Goal: Task Accomplishment & Management: Use online tool/utility

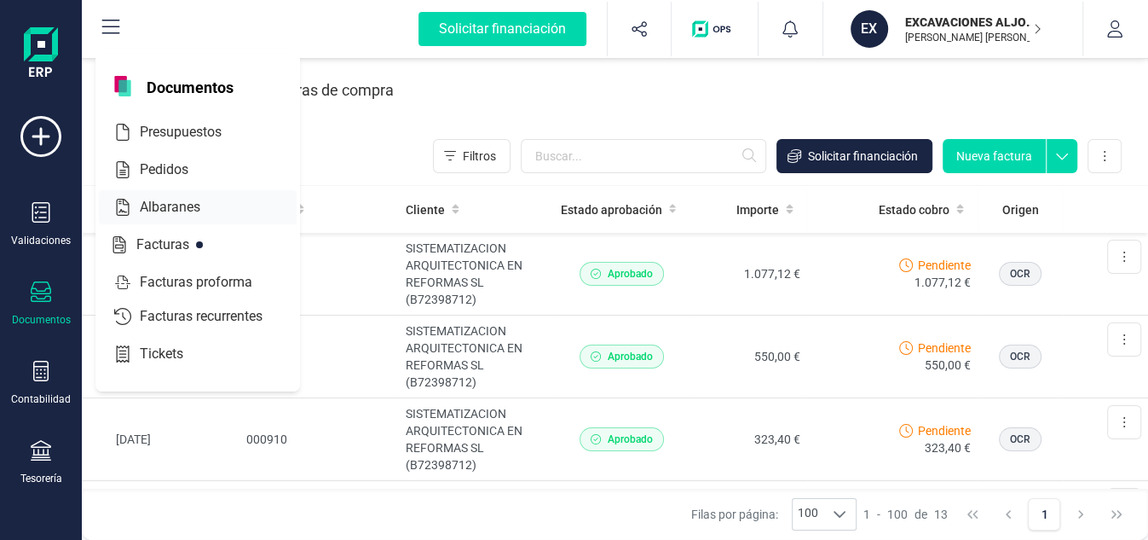
scroll to position [115, 0]
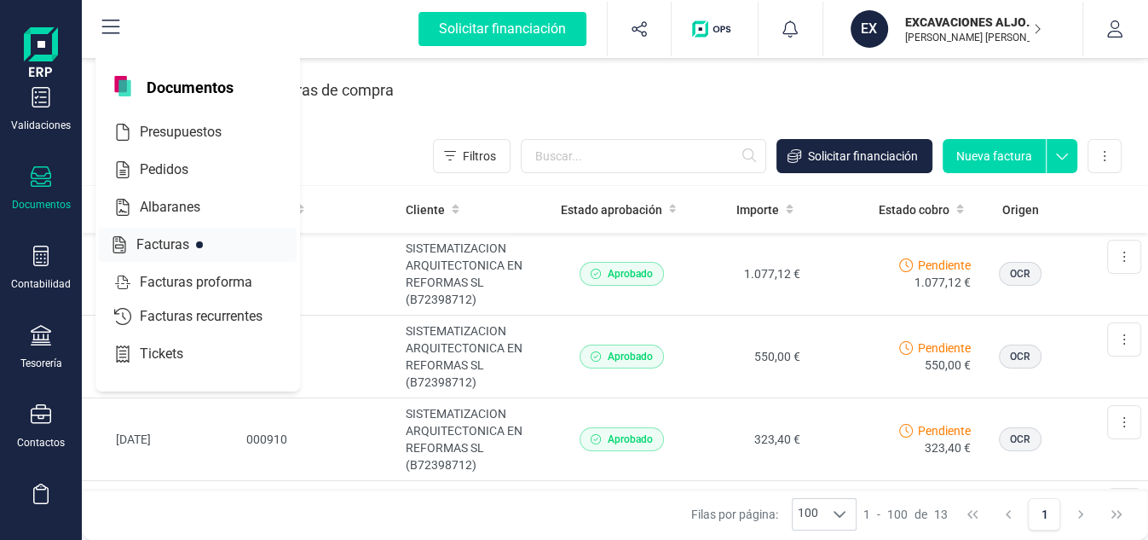
click at [160, 242] on span "Facturas" at bounding box center [175, 244] width 90 height 20
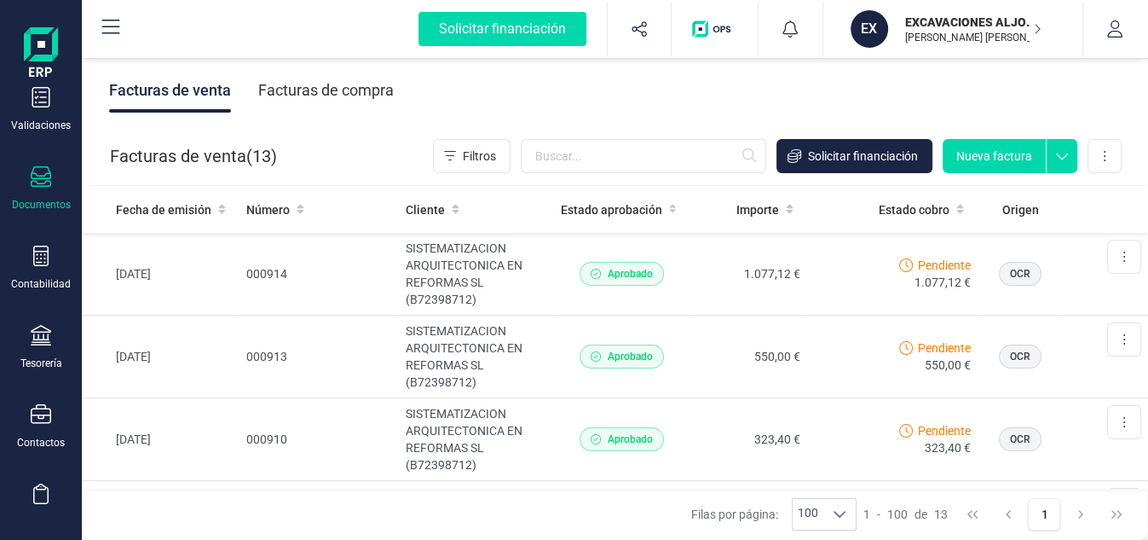
click at [975, 153] on button "Nueva factura" at bounding box center [994, 156] width 103 height 34
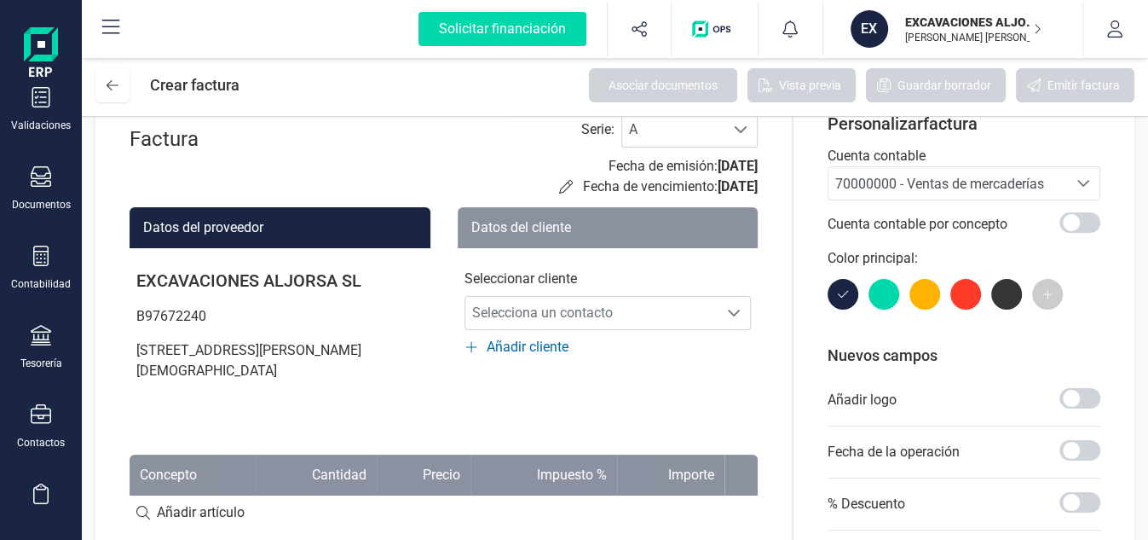
scroll to position [95, 0]
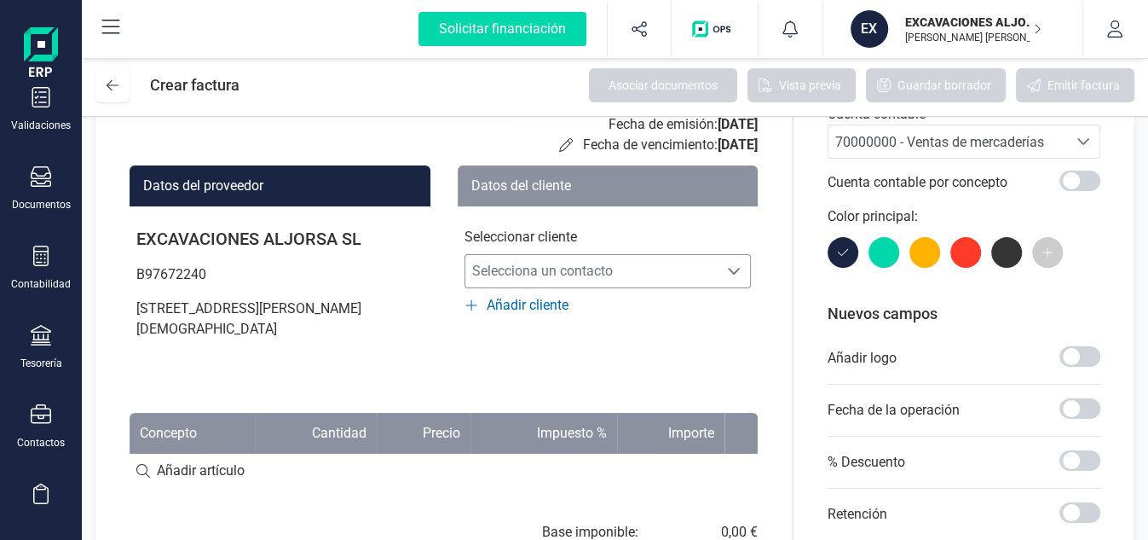
click at [540, 275] on span "Selecciona un contacto" at bounding box center [591, 271] width 253 height 34
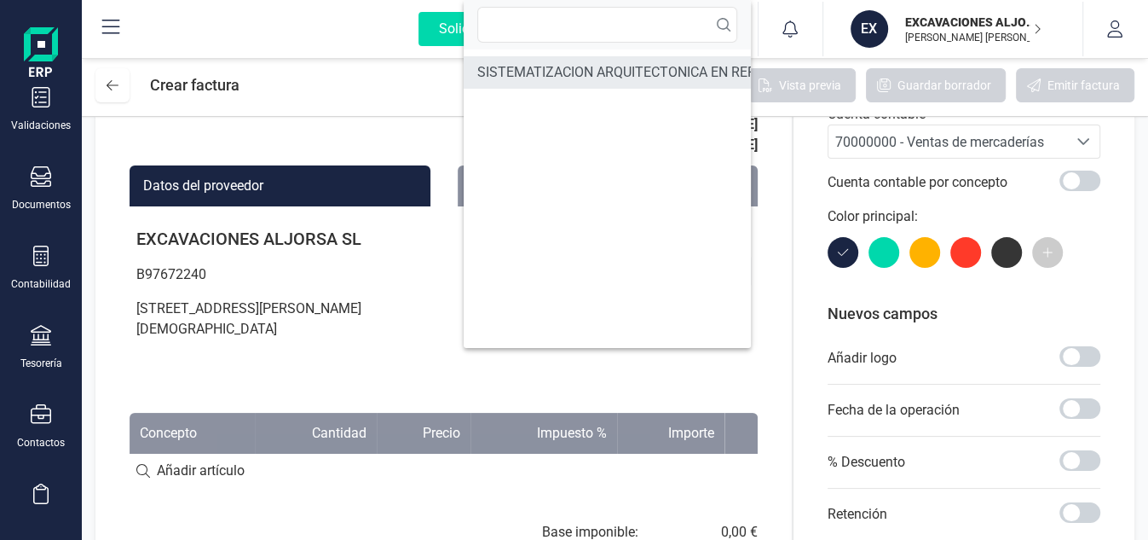
click at [560, 75] on span "SISTEMATIZACION ARQUITECTONICA EN REFORMAS SL" at bounding box center [649, 72] width 344 height 20
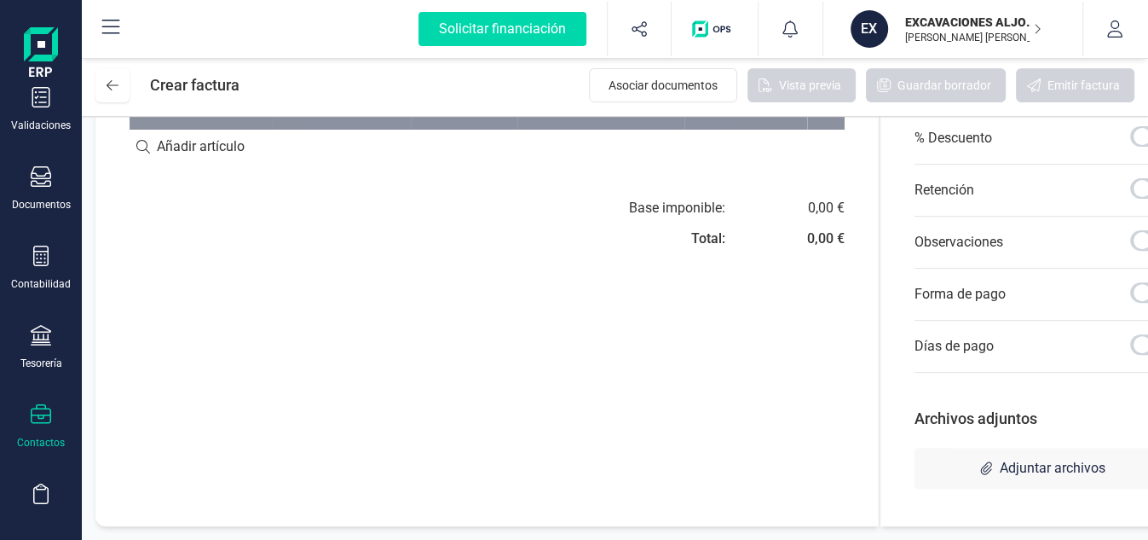
scroll to position [304, 0]
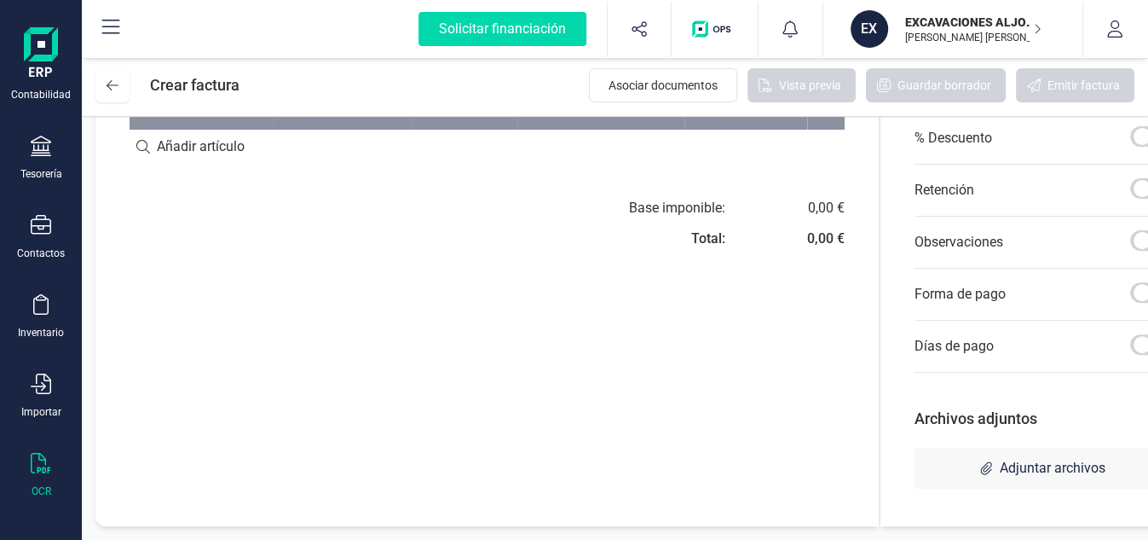
click at [36, 459] on icon at bounding box center [41, 463] width 20 height 20
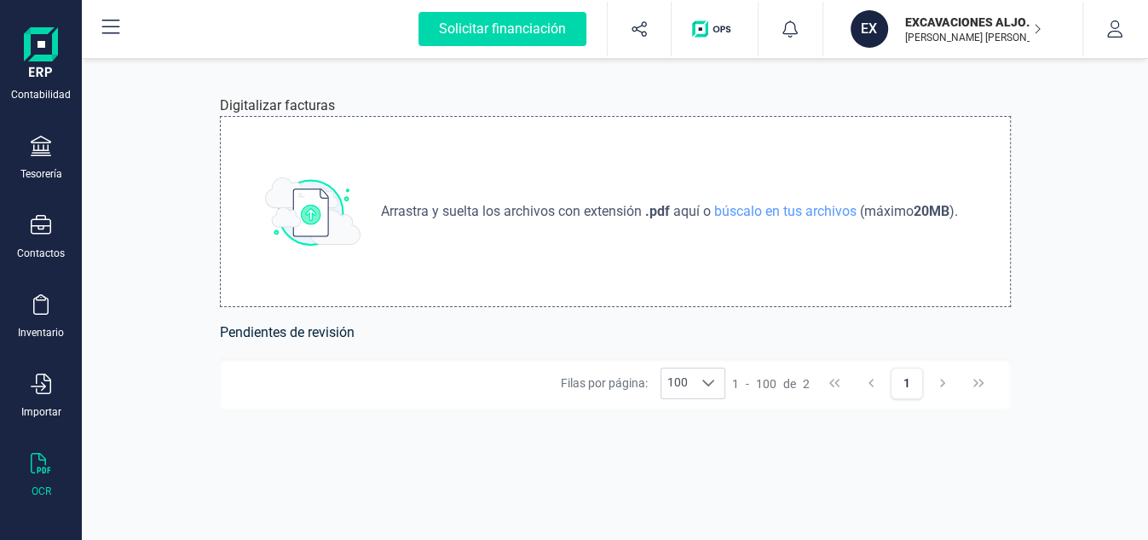
click at [661, 210] on strong ".pdf" at bounding box center [657, 211] width 25 height 16
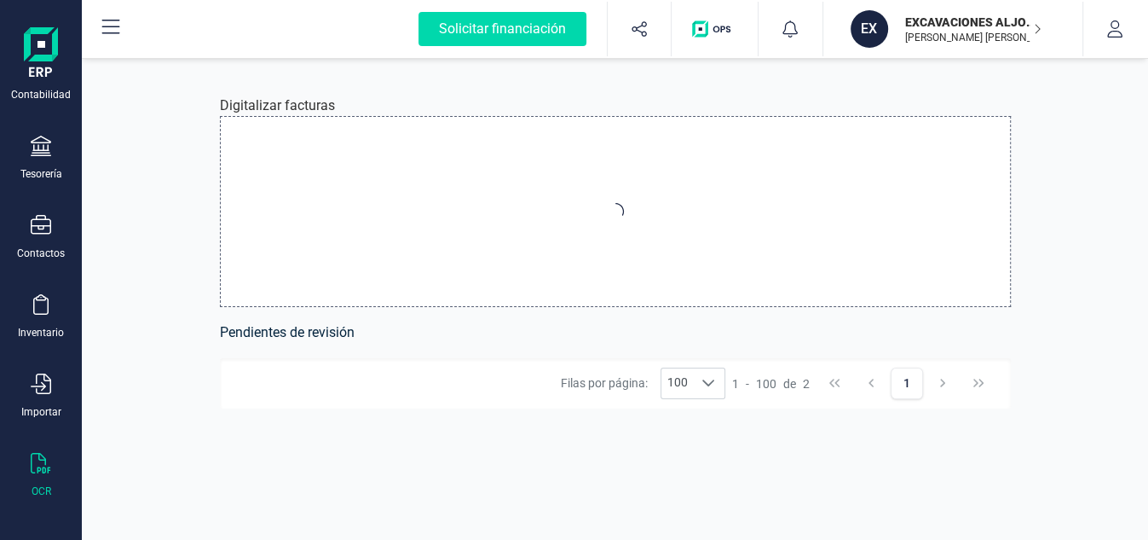
type input "C:\fakepath\Factura-1-001009.pdf"
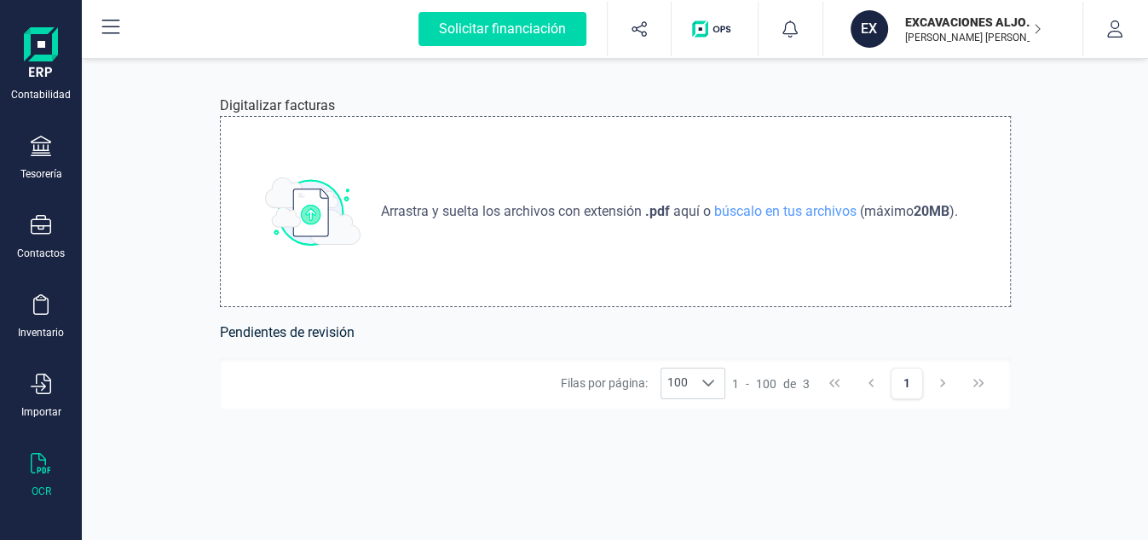
click at [655, 207] on strong ".pdf" at bounding box center [657, 211] width 25 height 16
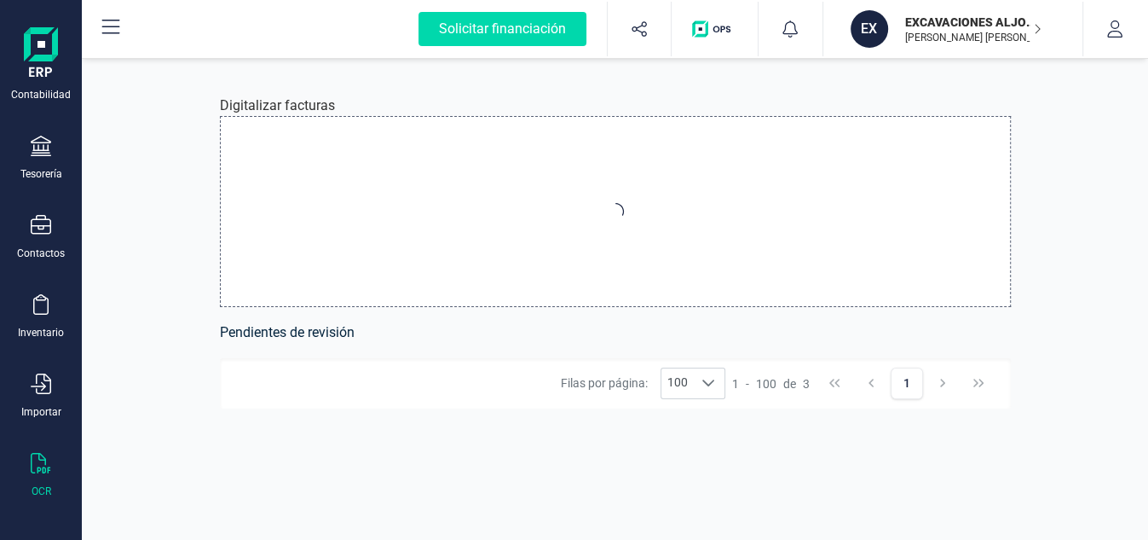
type input "C:\fakepath\Factura-1-001044.pdf"
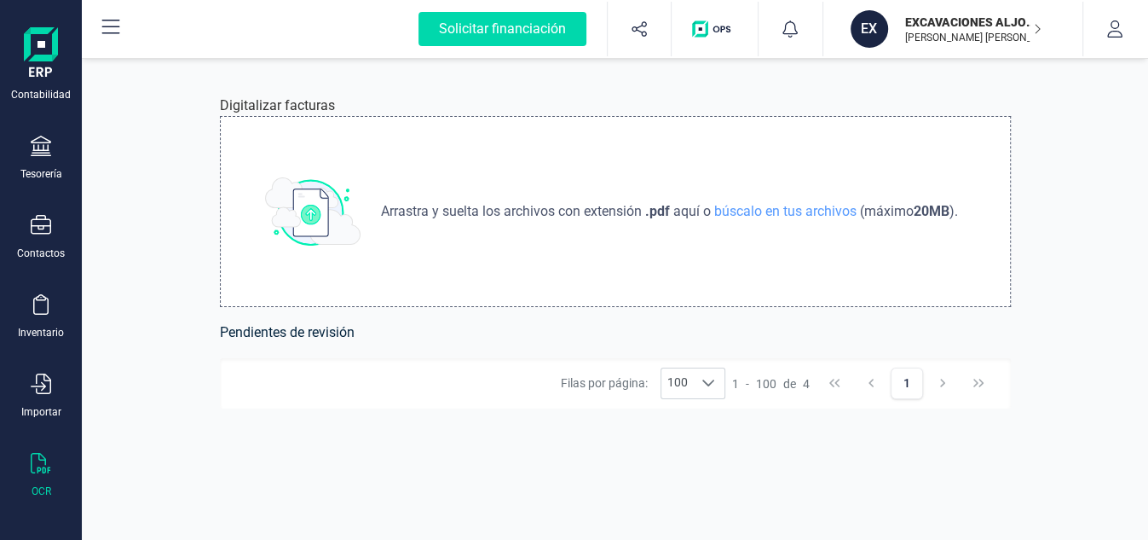
click at [298, 343] on h6 "Pendientes de revisión" at bounding box center [615, 332] width 791 height 24
click at [302, 333] on h6 "Pendientes de revisión" at bounding box center [615, 332] width 791 height 24
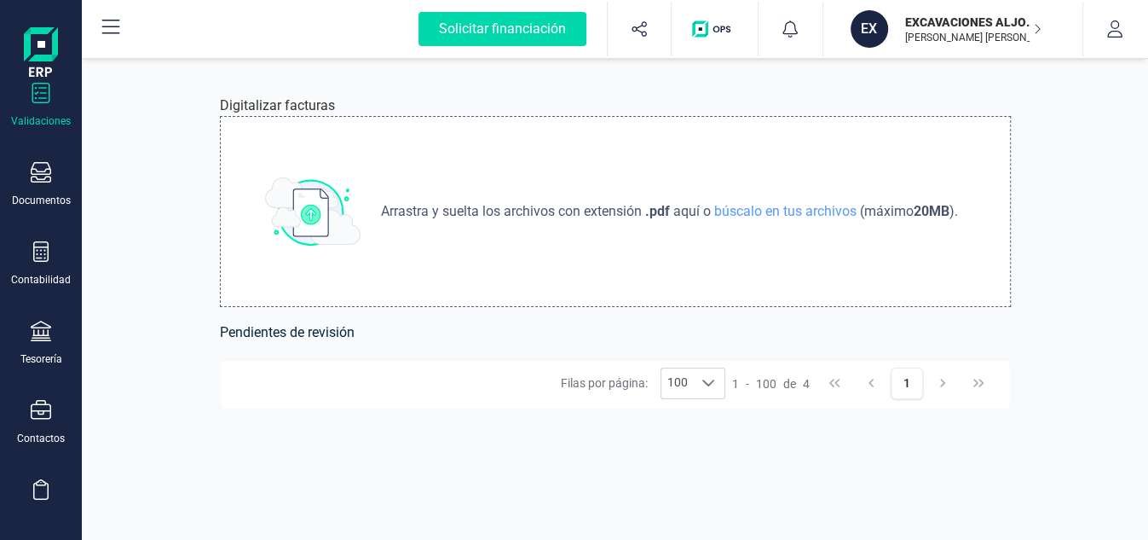
scroll to position [115, 0]
click at [36, 187] on div at bounding box center [41, 178] width 20 height 25
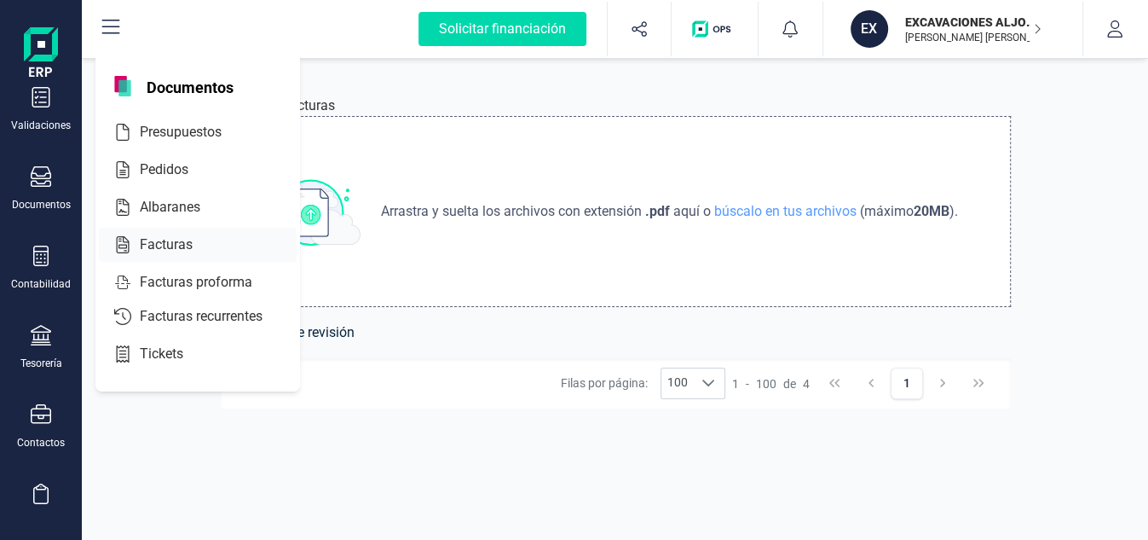
click at [177, 246] on span "Facturas" at bounding box center [178, 244] width 90 height 20
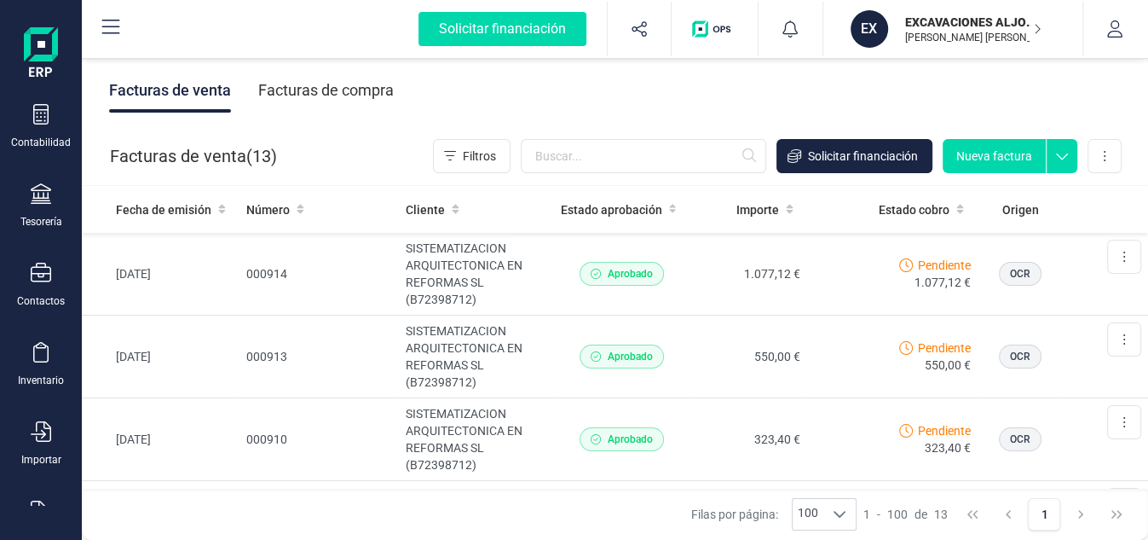
scroll to position [304, 0]
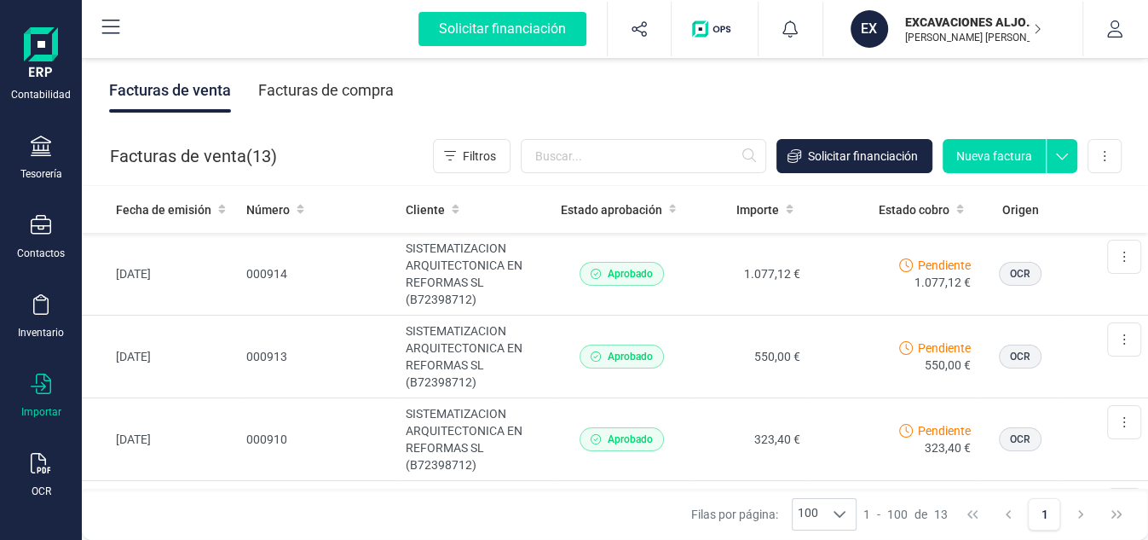
click at [36, 385] on icon at bounding box center [41, 383] width 20 height 20
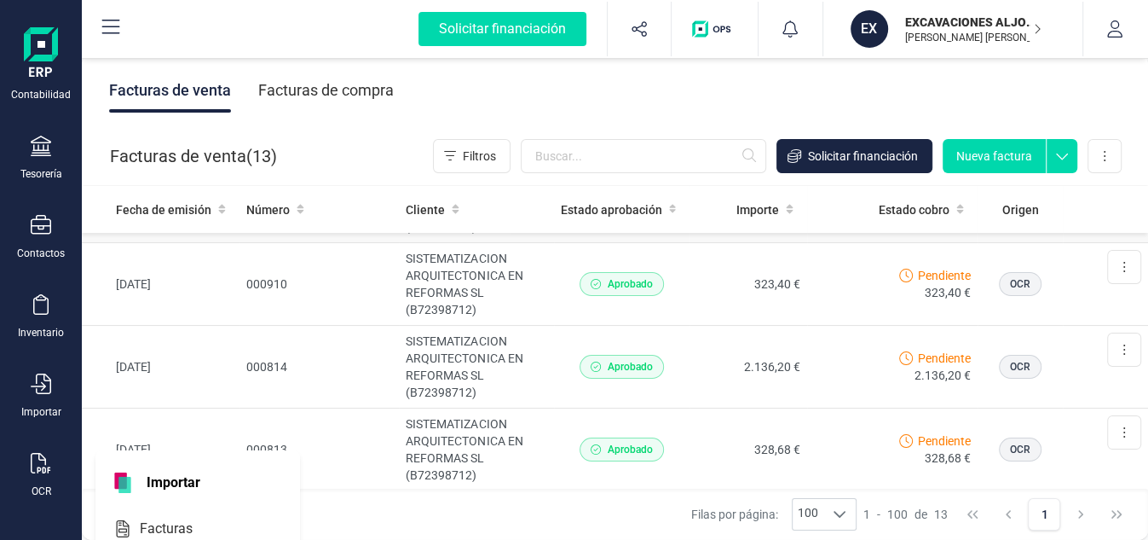
scroll to position [284, 0]
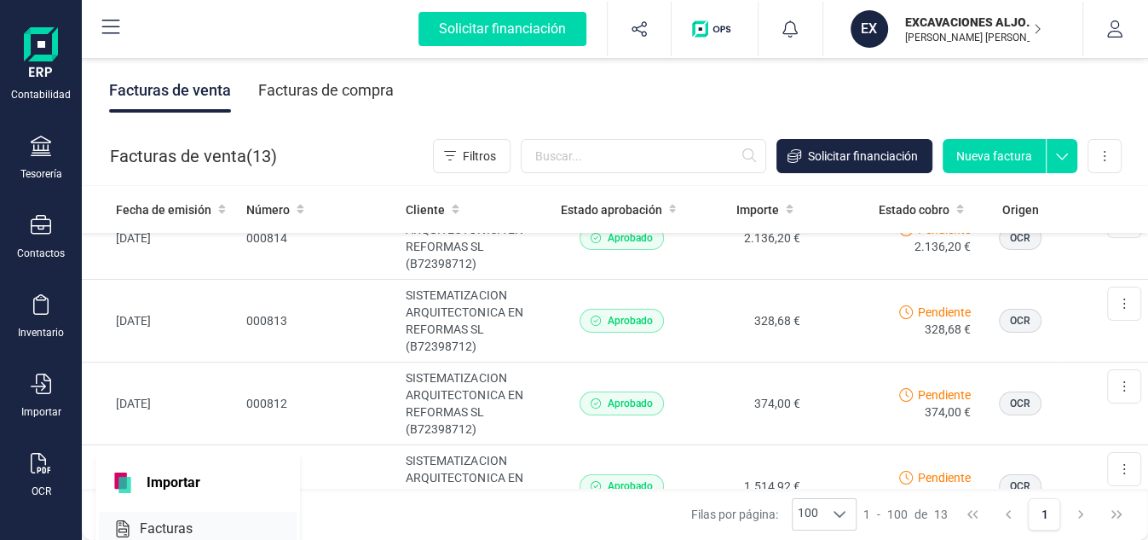
click at [138, 523] on span "Facturas" at bounding box center [178, 528] width 90 height 20
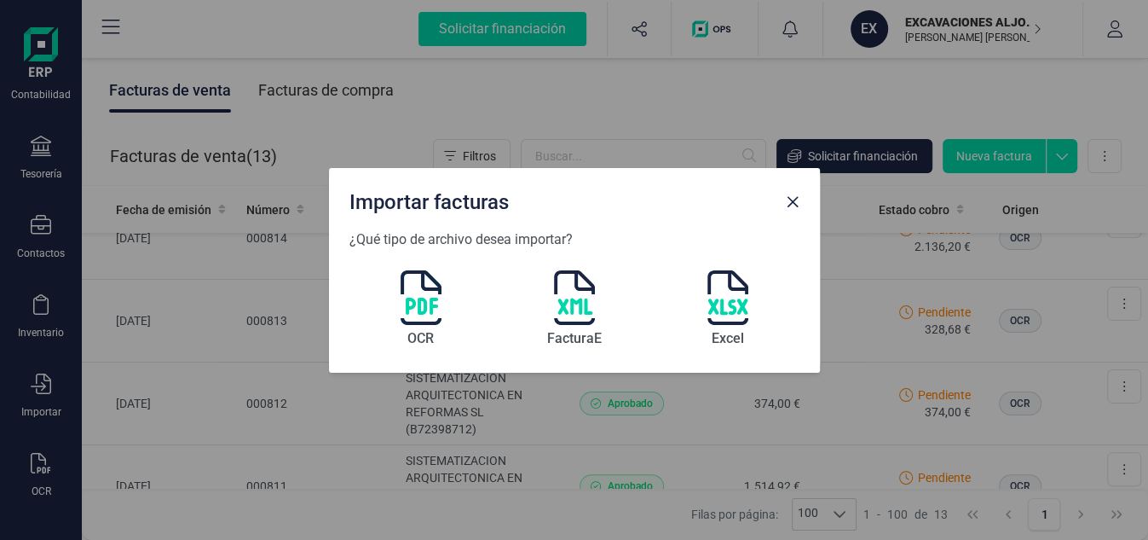
click at [428, 304] on img at bounding box center [421, 297] width 41 height 55
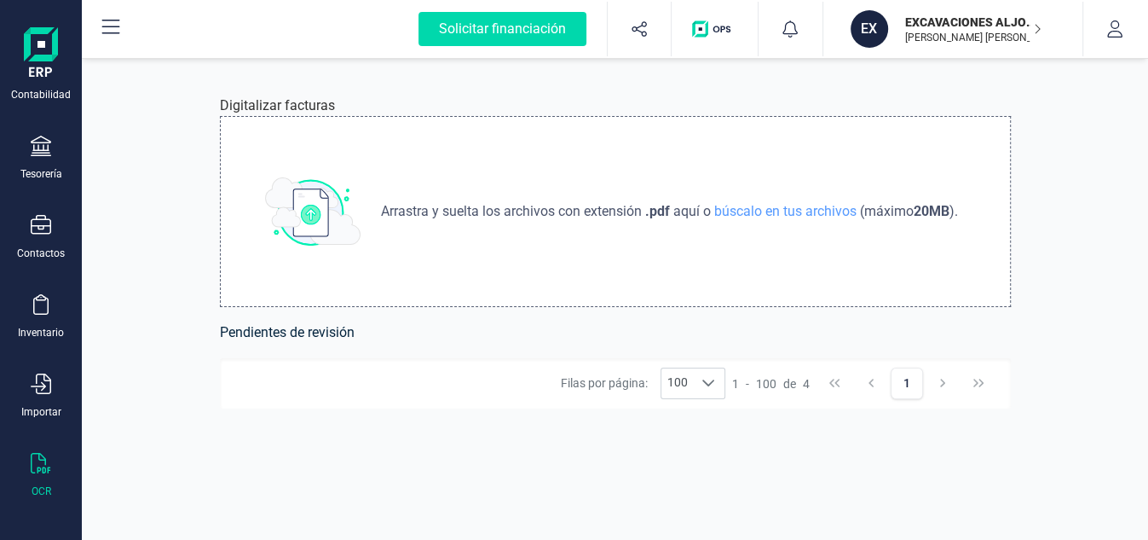
click at [781, 211] on span "búscalo en tus archivos" at bounding box center [785, 211] width 149 height 16
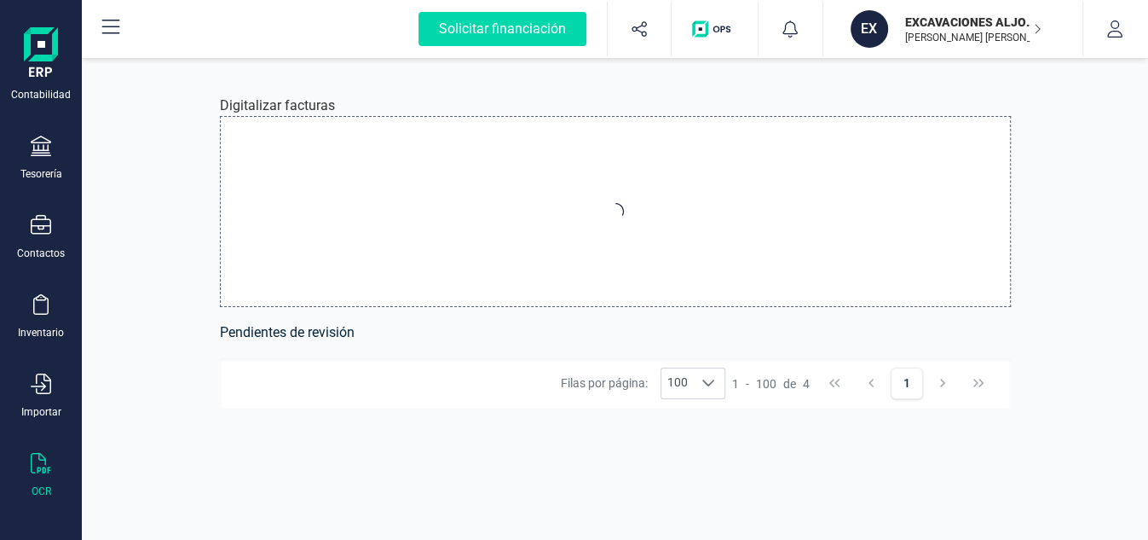
type input "C:\fakepath\Factura-1-001044.pdf"
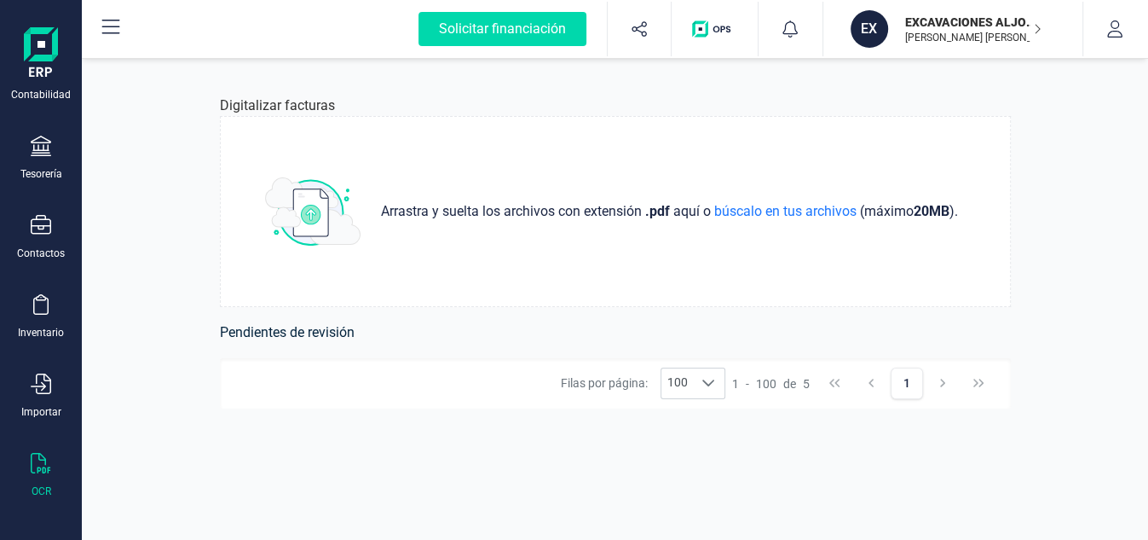
click at [972, 38] on p "[PERSON_NAME] [PERSON_NAME]" at bounding box center [973, 38] width 136 height 14
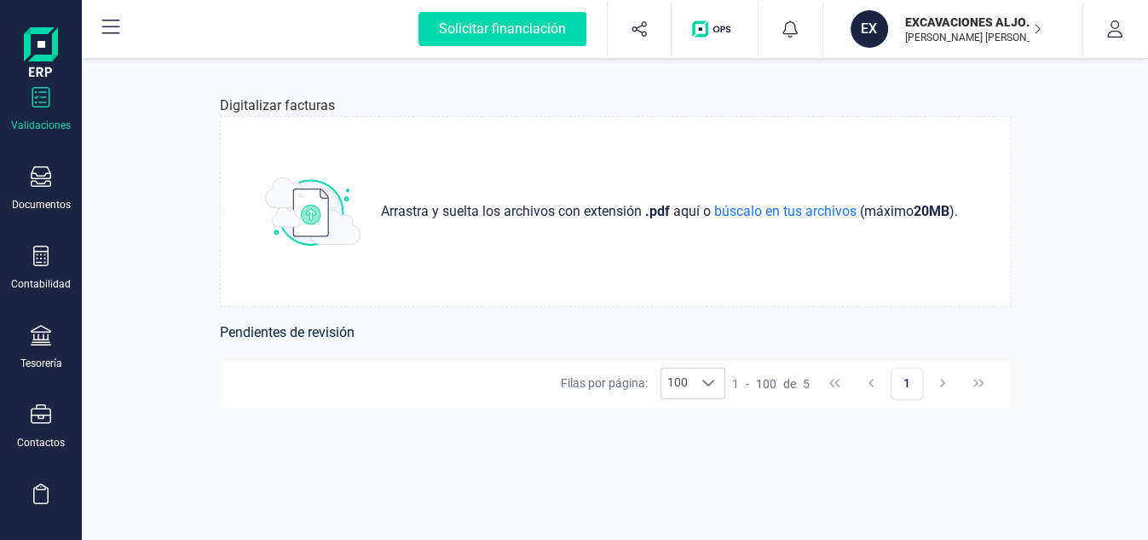
click at [38, 102] on icon at bounding box center [41, 97] width 20 height 20
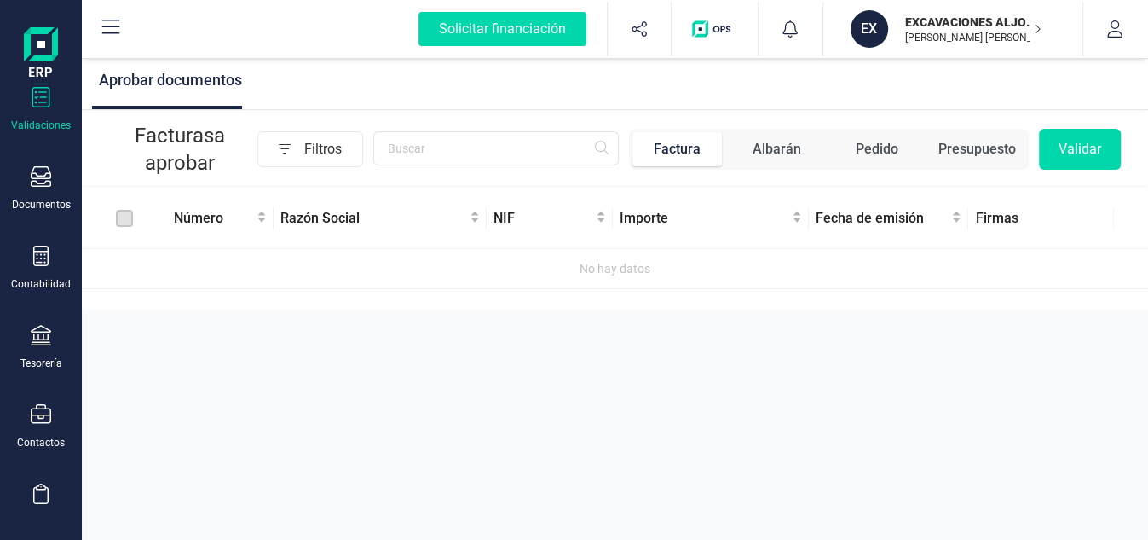
click at [687, 150] on div "Factura" at bounding box center [677, 149] width 47 height 20
click at [763, 142] on div "Albarán" at bounding box center [777, 149] width 49 height 20
click at [885, 144] on div "Pedido" at bounding box center [880, 149] width 43 height 20
click at [974, 152] on div "Presupuesto" at bounding box center [977, 149] width 78 height 20
click at [711, 156] on div "Factura" at bounding box center [705, 149] width 47 height 20
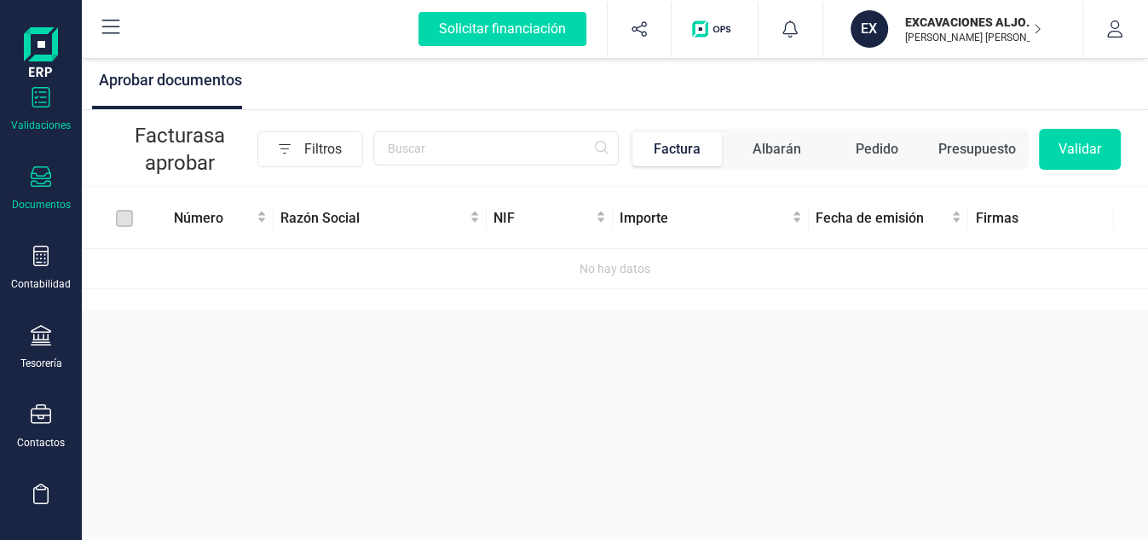
click at [43, 190] on div "Documentos" at bounding box center [41, 188] width 68 height 45
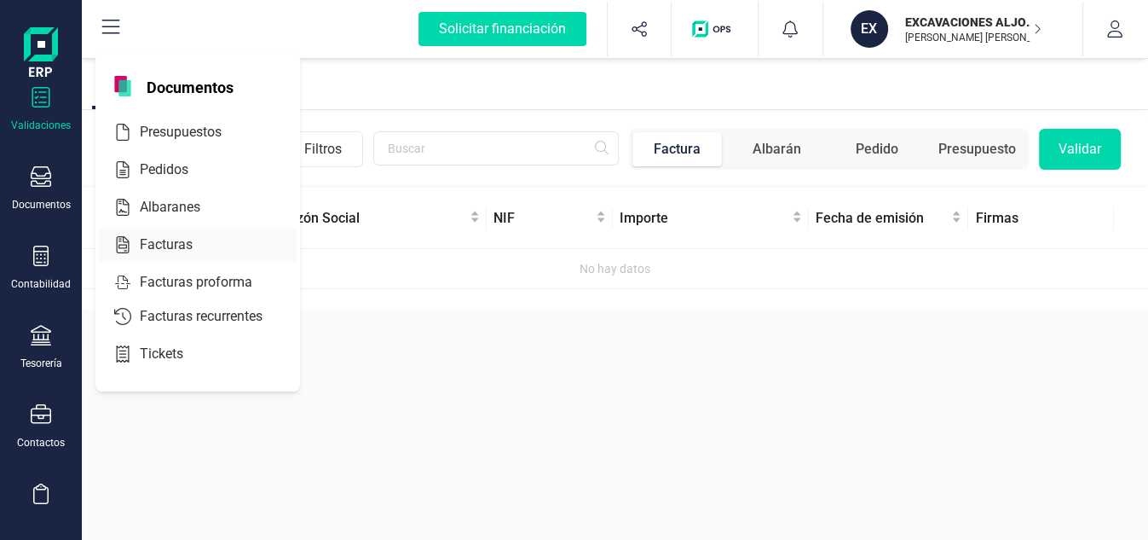
click at [162, 246] on span "Facturas" at bounding box center [178, 244] width 90 height 20
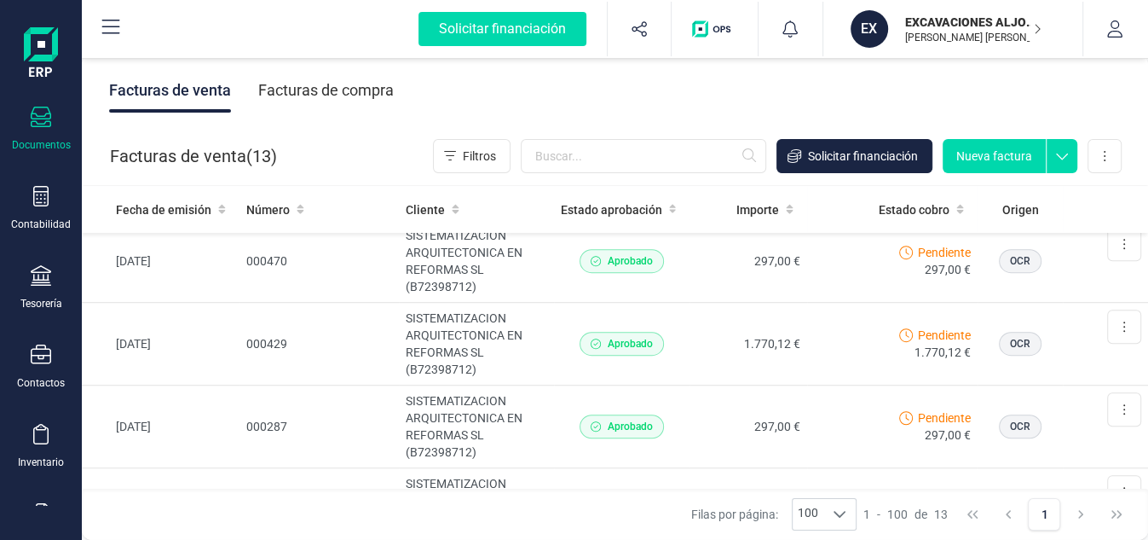
scroll to position [304, 0]
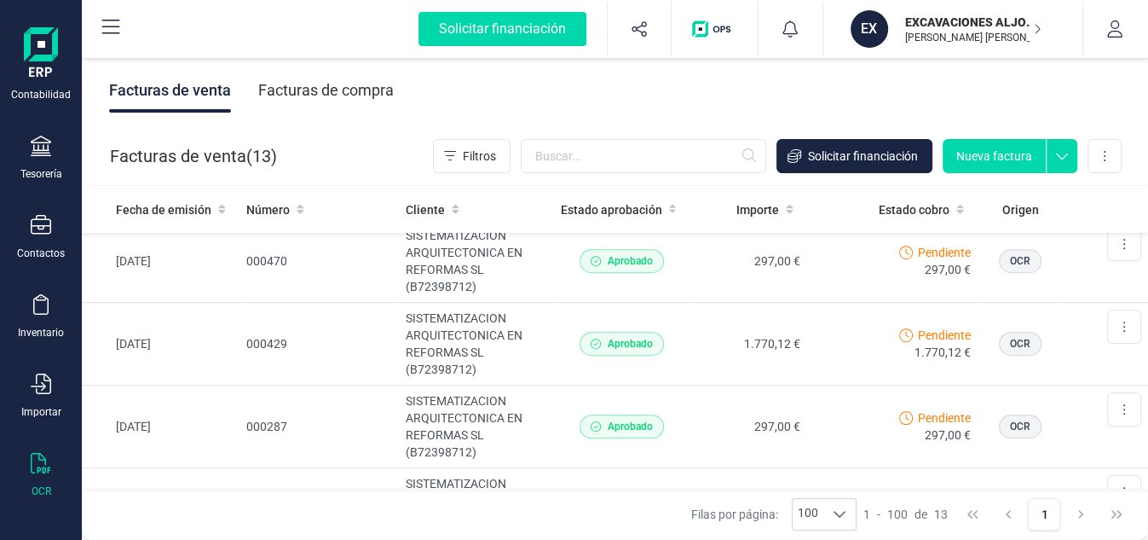
click at [40, 453] on icon at bounding box center [41, 463] width 20 height 20
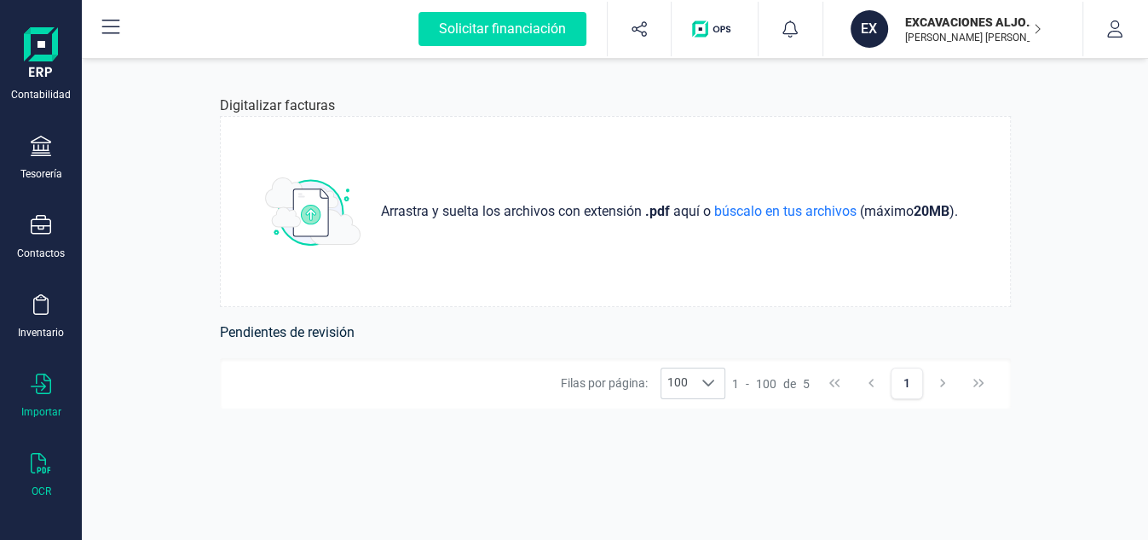
click at [52, 384] on div "Importar" at bounding box center [41, 395] width 68 height 45
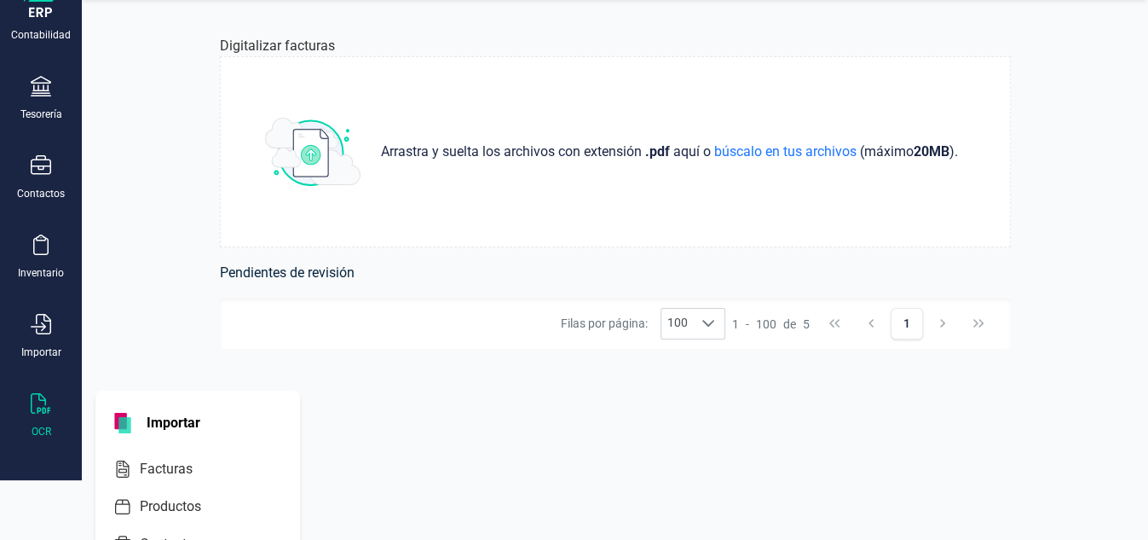
scroll to position [134, 0]
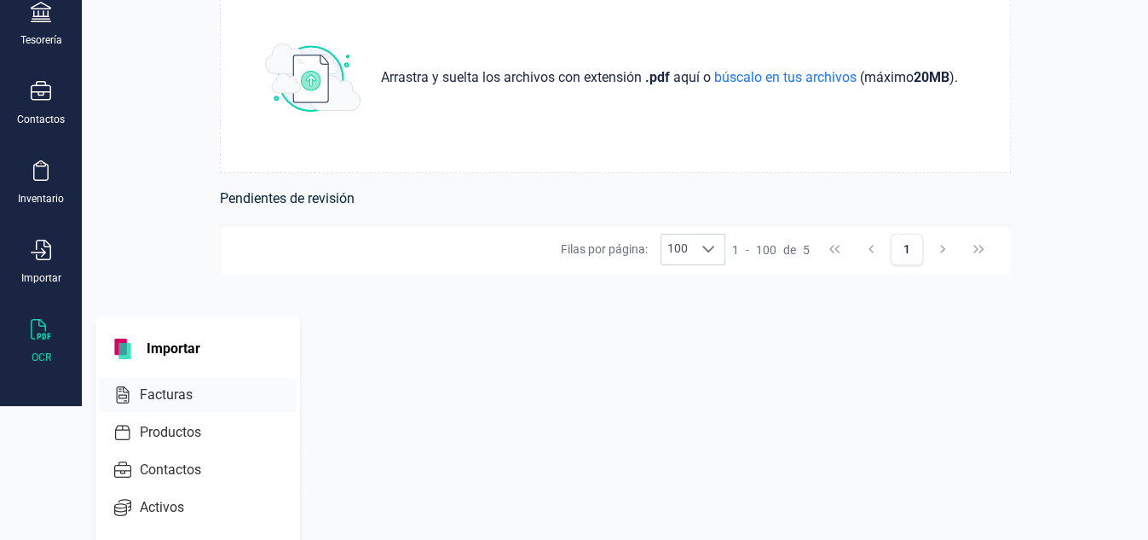
click at [173, 392] on span "Facturas" at bounding box center [178, 394] width 90 height 20
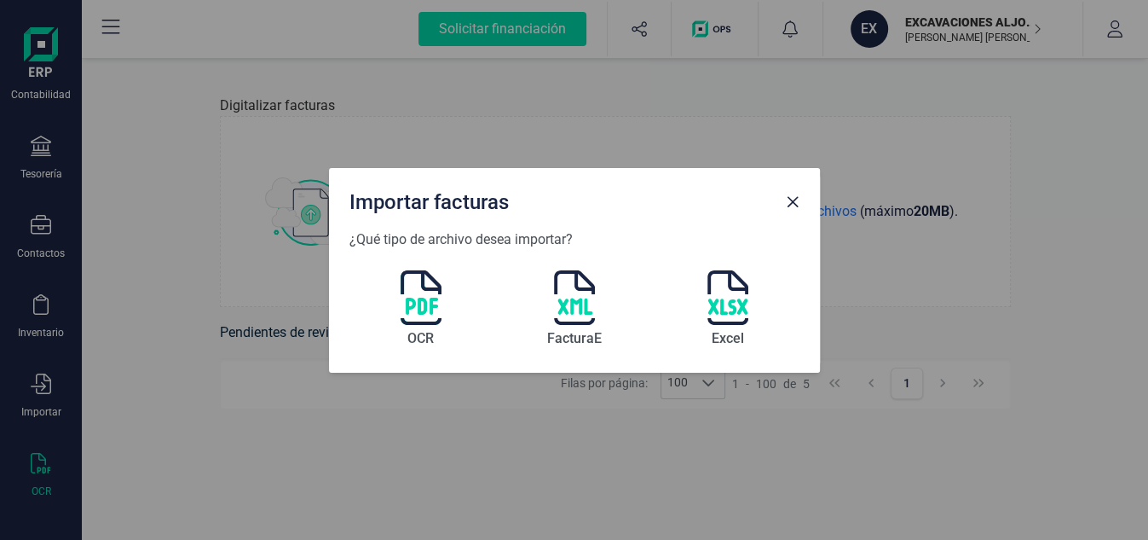
click at [416, 298] on img at bounding box center [421, 297] width 41 height 55
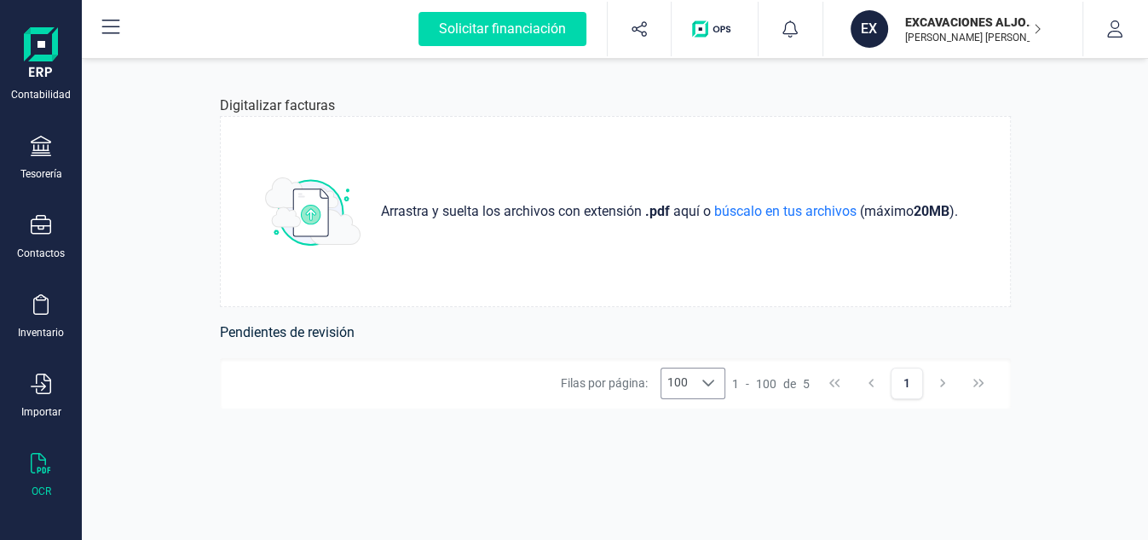
click at [718, 384] on div at bounding box center [708, 383] width 32 height 31
click at [775, 209] on span "búscalo en tus archivos" at bounding box center [785, 211] width 149 height 16
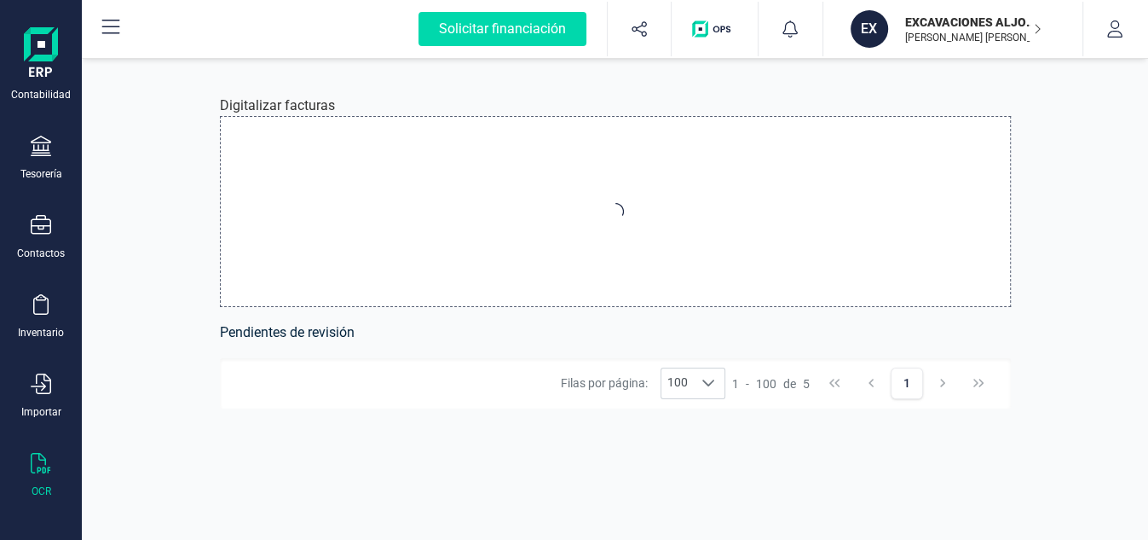
type input "C:\fakepath\Factura-1-001044.pdf"
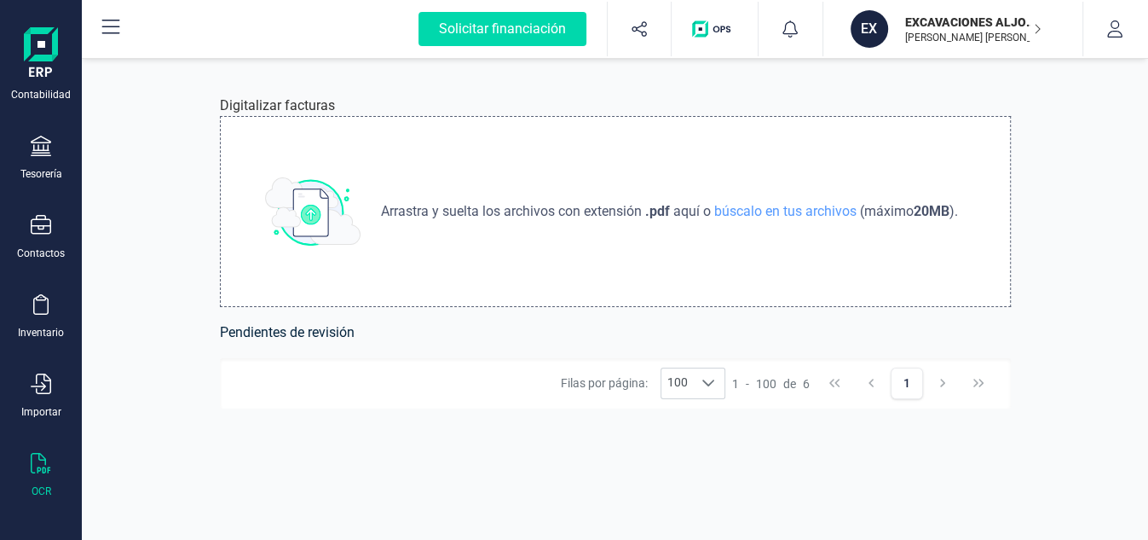
click at [107, 26] on icon at bounding box center [111, 27] width 18 height 14
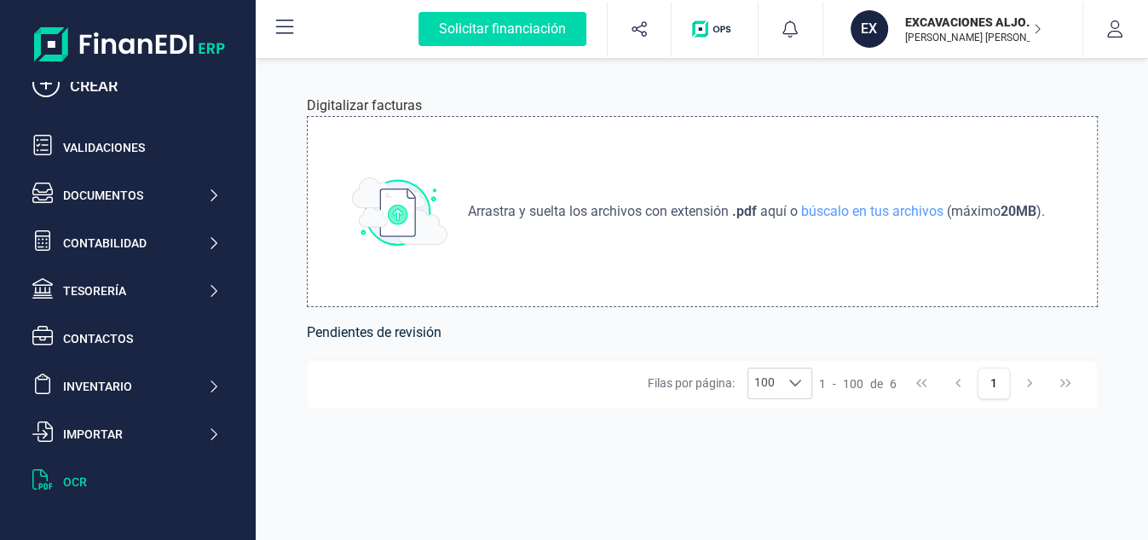
click at [274, 14] on button at bounding box center [284, 29] width 55 height 55
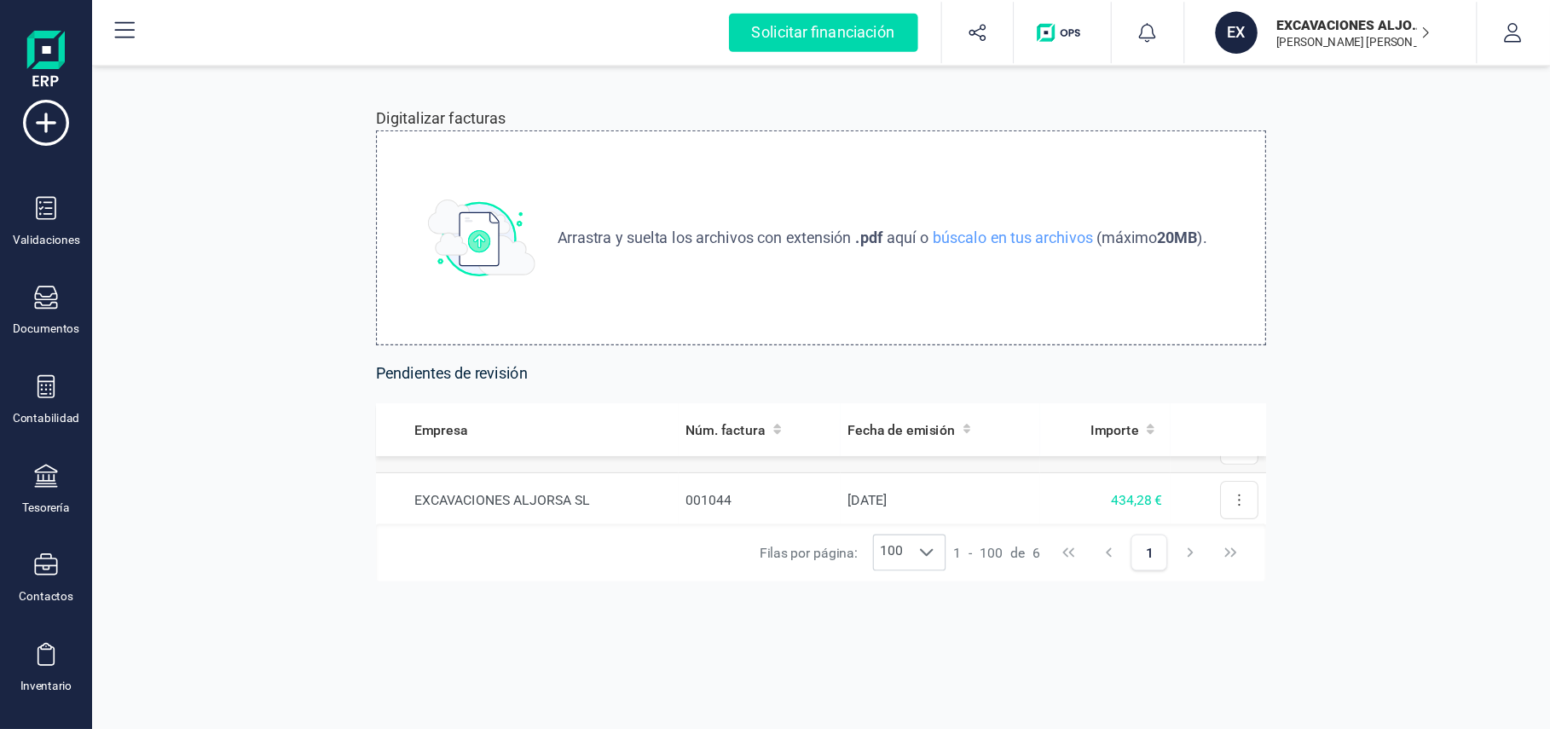
scroll to position [0, 0]
click at [785, 430] on td "[DATE]" at bounding box center [835, 429] width 177 height 49
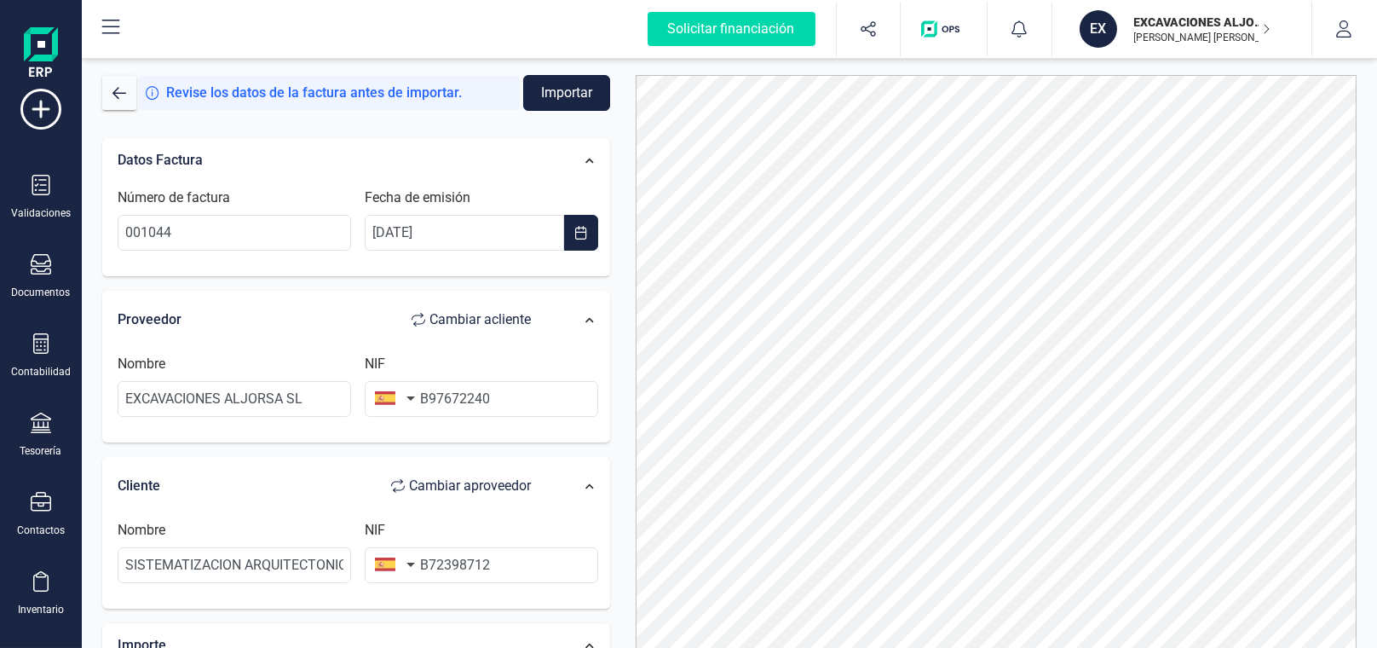
click at [557, 91] on button "Importar" at bounding box center [566, 93] width 87 height 36
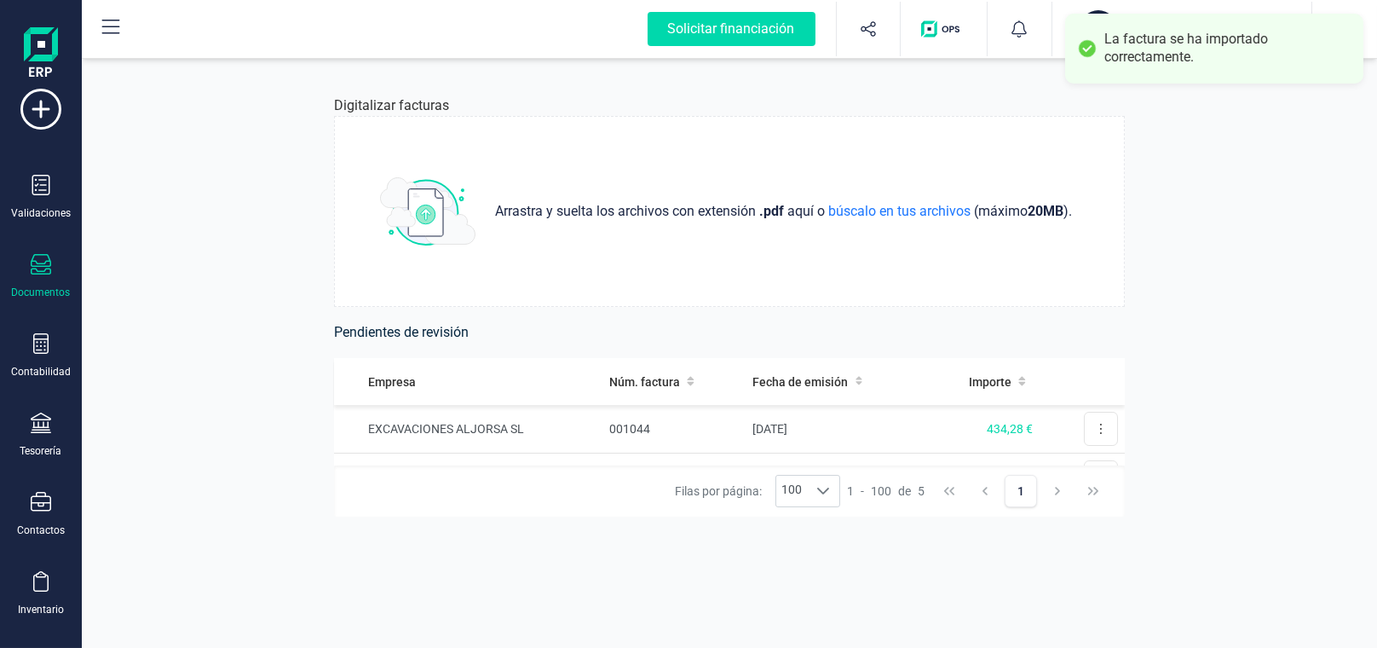
click at [40, 268] on icon at bounding box center [41, 264] width 20 height 20
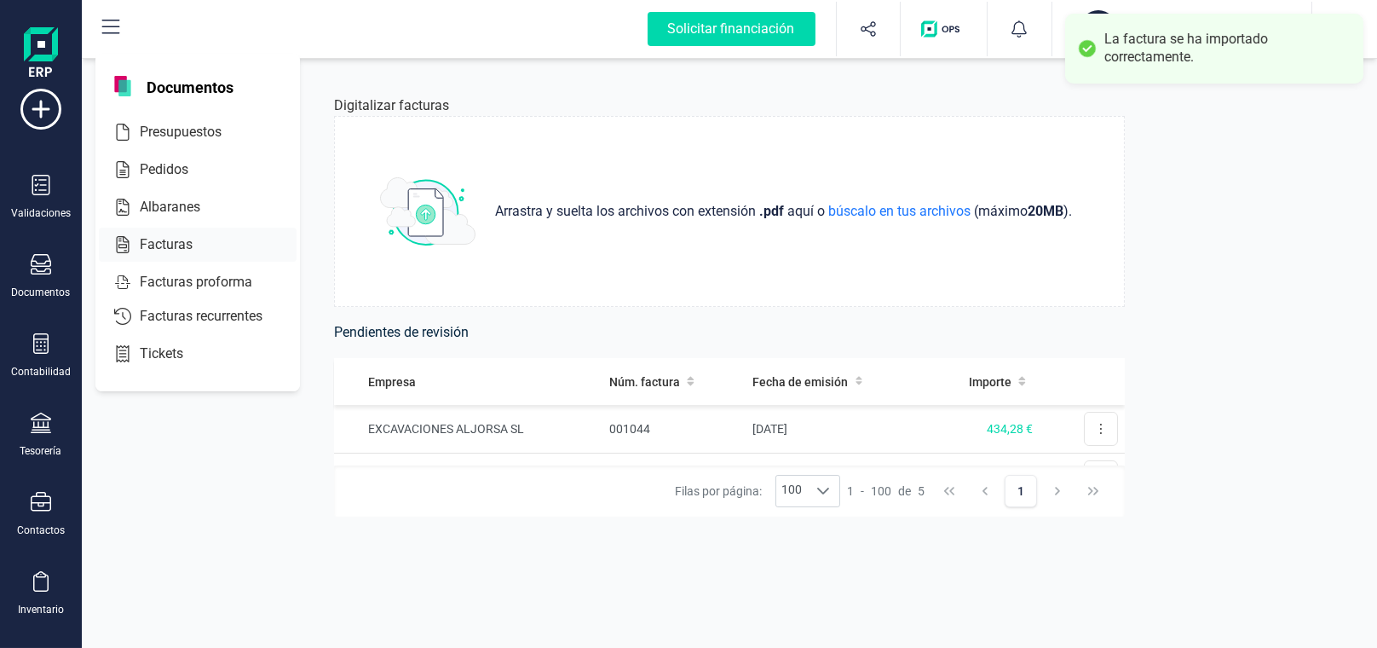
drag, startPoint x: 185, startPoint y: 249, endPoint x: 193, endPoint y: 247, distance: 8.7
click at [184, 248] on span "Facturas" at bounding box center [178, 244] width 90 height 20
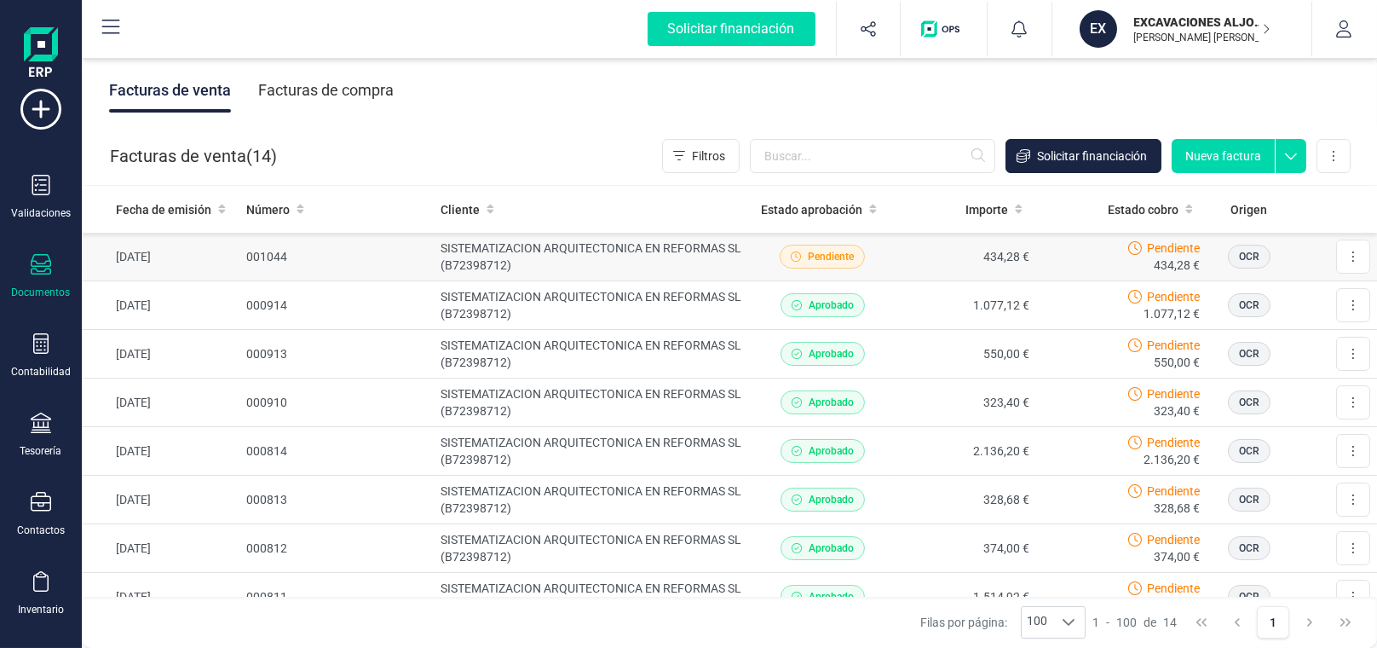
click at [1147, 260] on td "Descargar documento Crear factura rectificativa Marcar como cobrada" at bounding box center [1334, 257] width 85 height 48
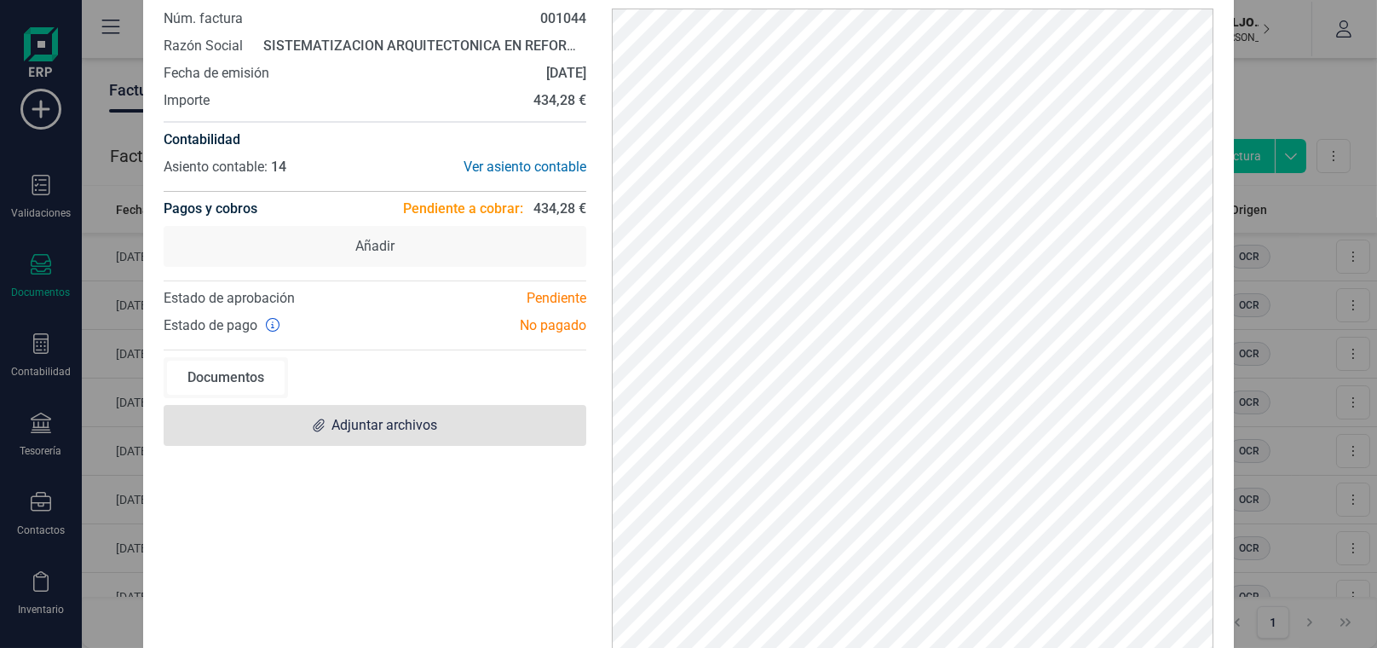
click at [371, 430] on span "Adjuntar archivos" at bounding box center [385, 425] width 106 height 20
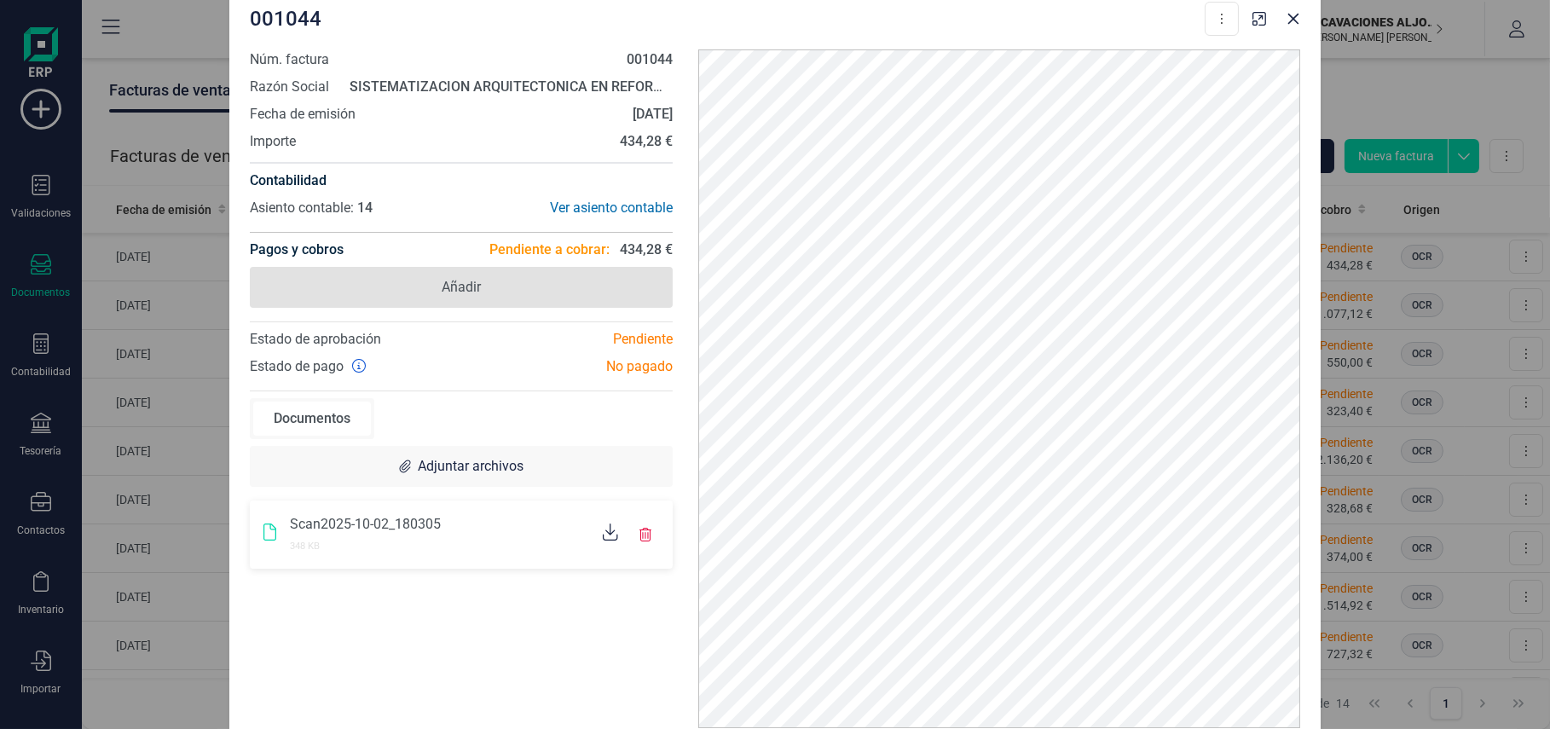
scroll to position [27, 0]
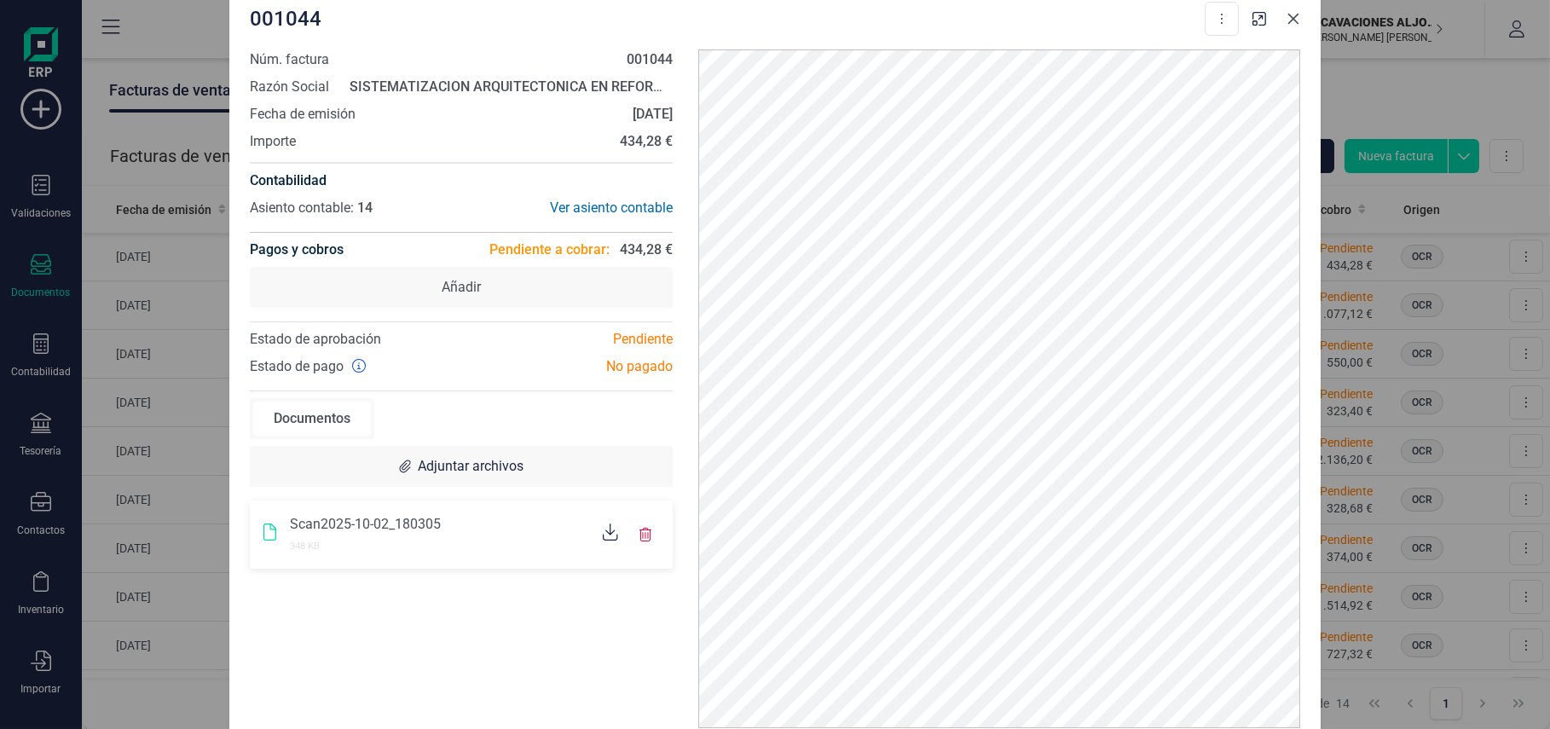
click at [1147, 16] on icon "Close" at bounding box center [1293, 18] width 11 height 11
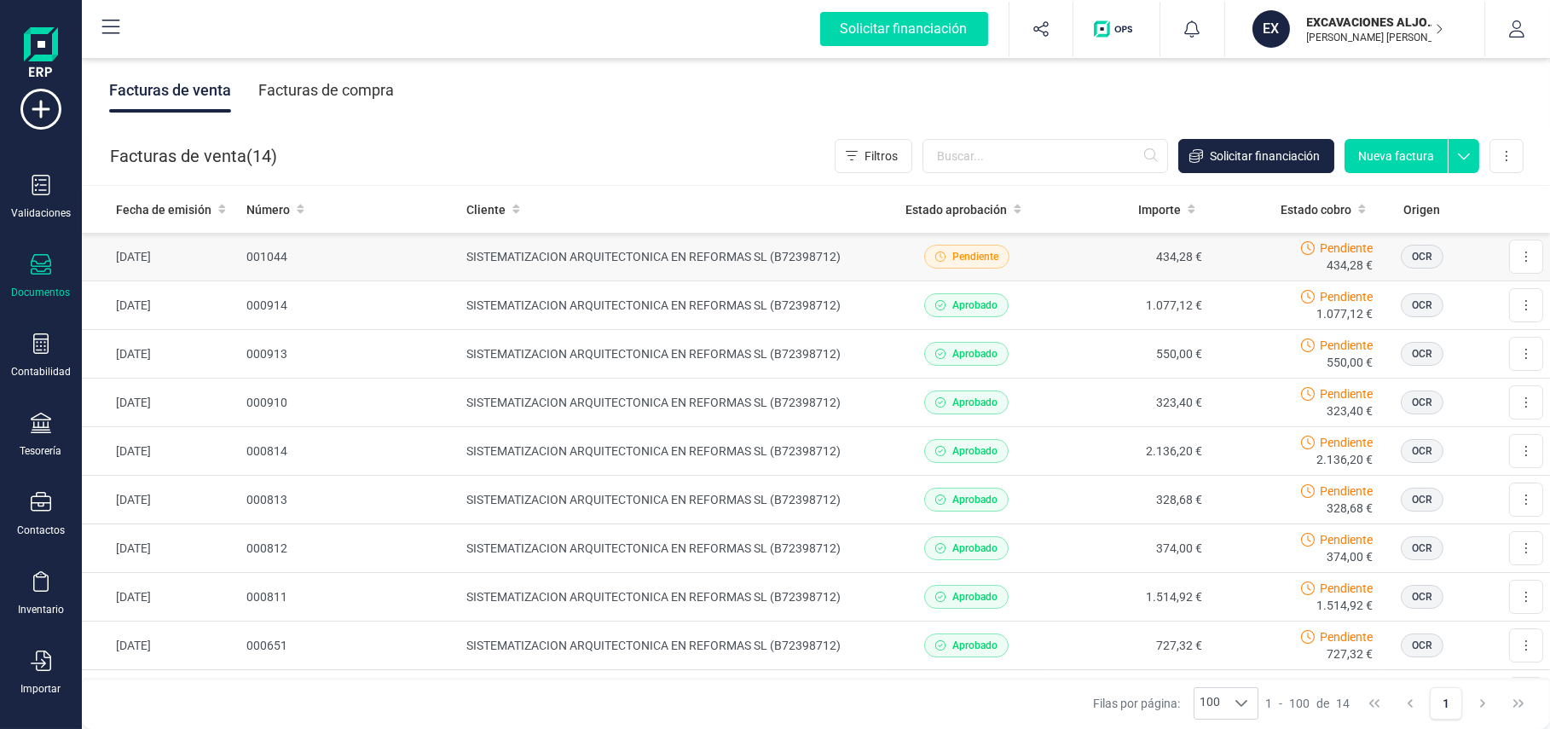
click at [1020, 258] on div "Pendiente" at bounding box center [965, 257] width 147 height 24
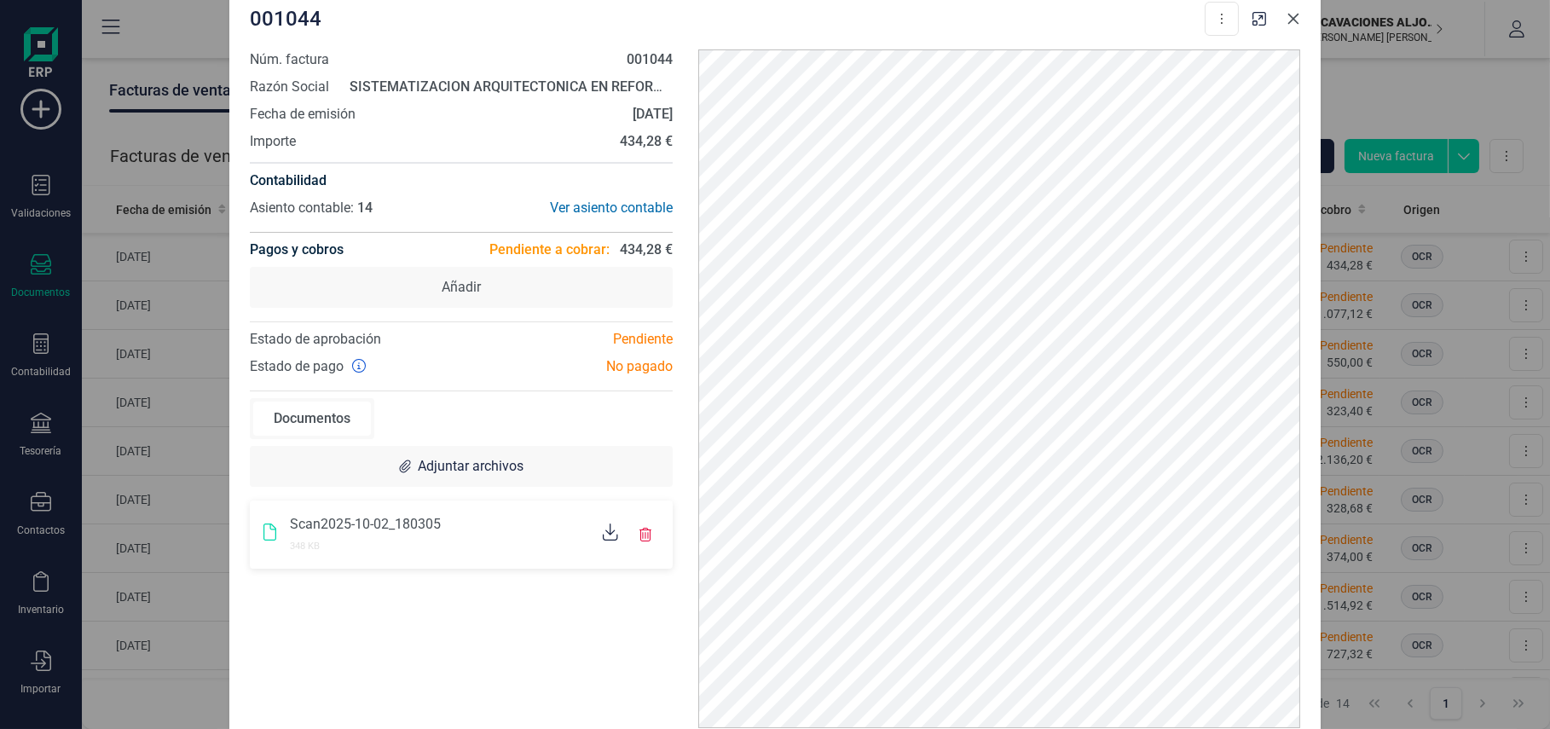
click at [1147, 15] on icon "Close" at bounding box center [1293, 18] width 11 height 11
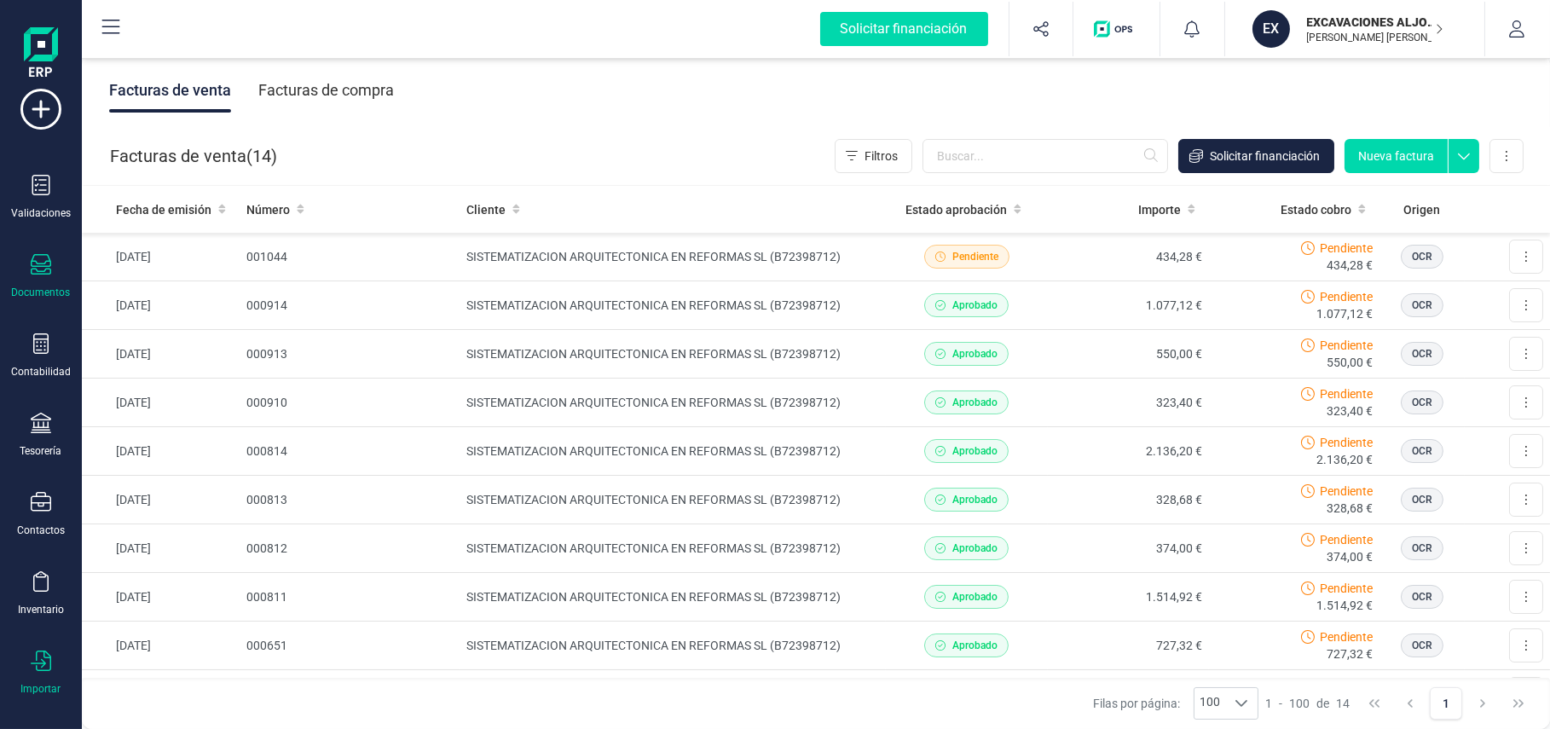
click at [49, 539] on icon at bounding box center [41, 660] width 20 height 20
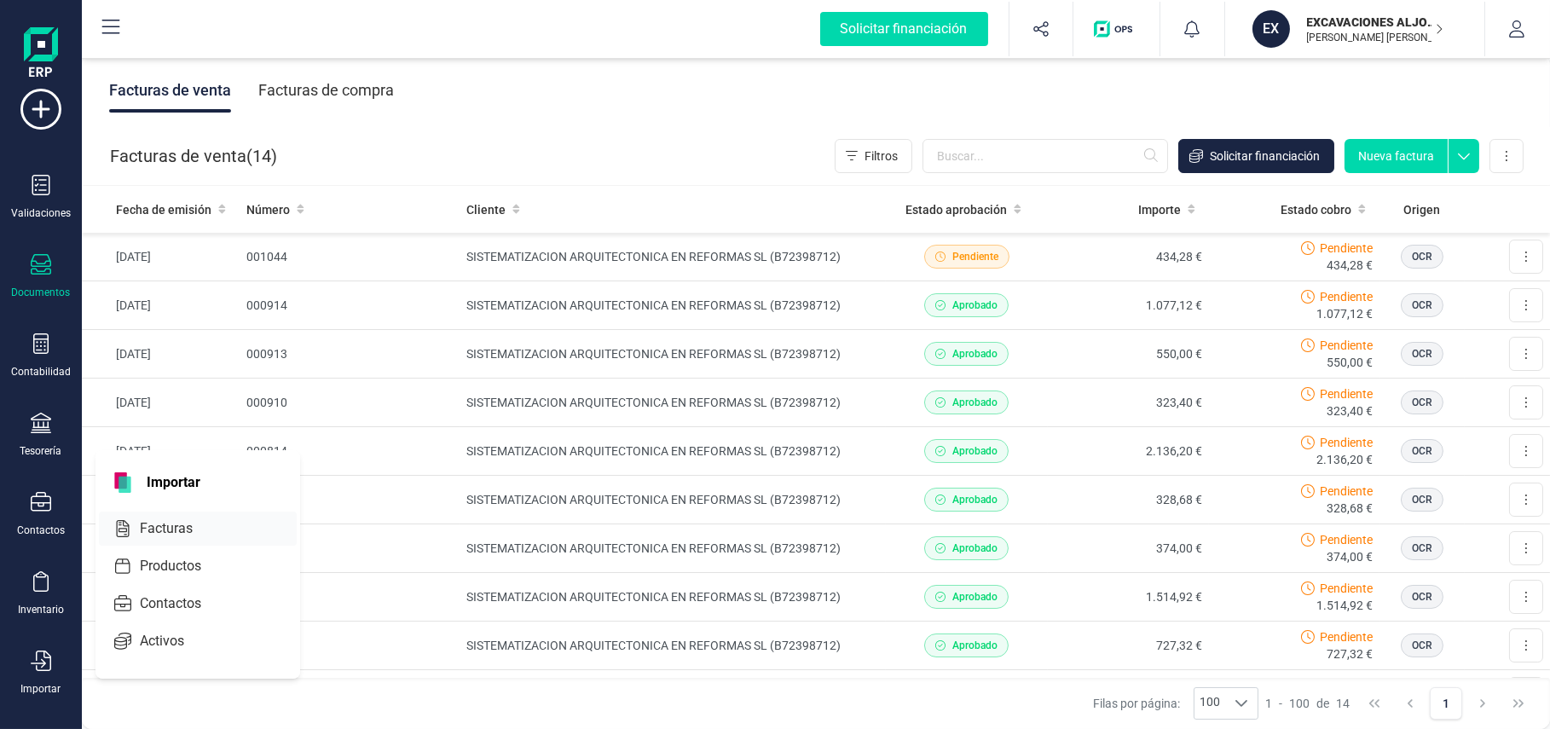
click at [186, 522] on span "Facturas" at bounding box center [178, 528] width 90 height 20
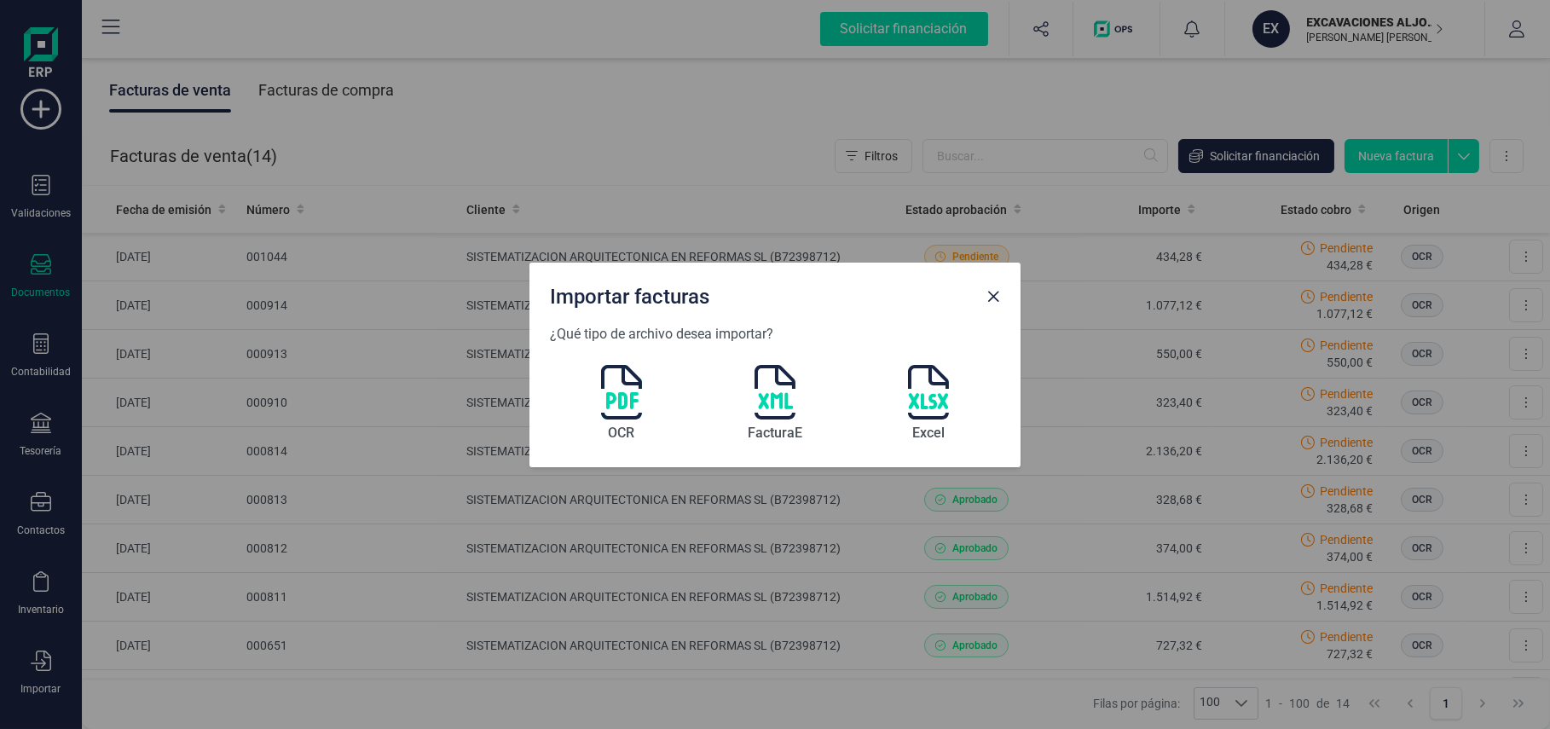
click at [618, 394] on img at bounding box center [621, 392] width 41 height 55
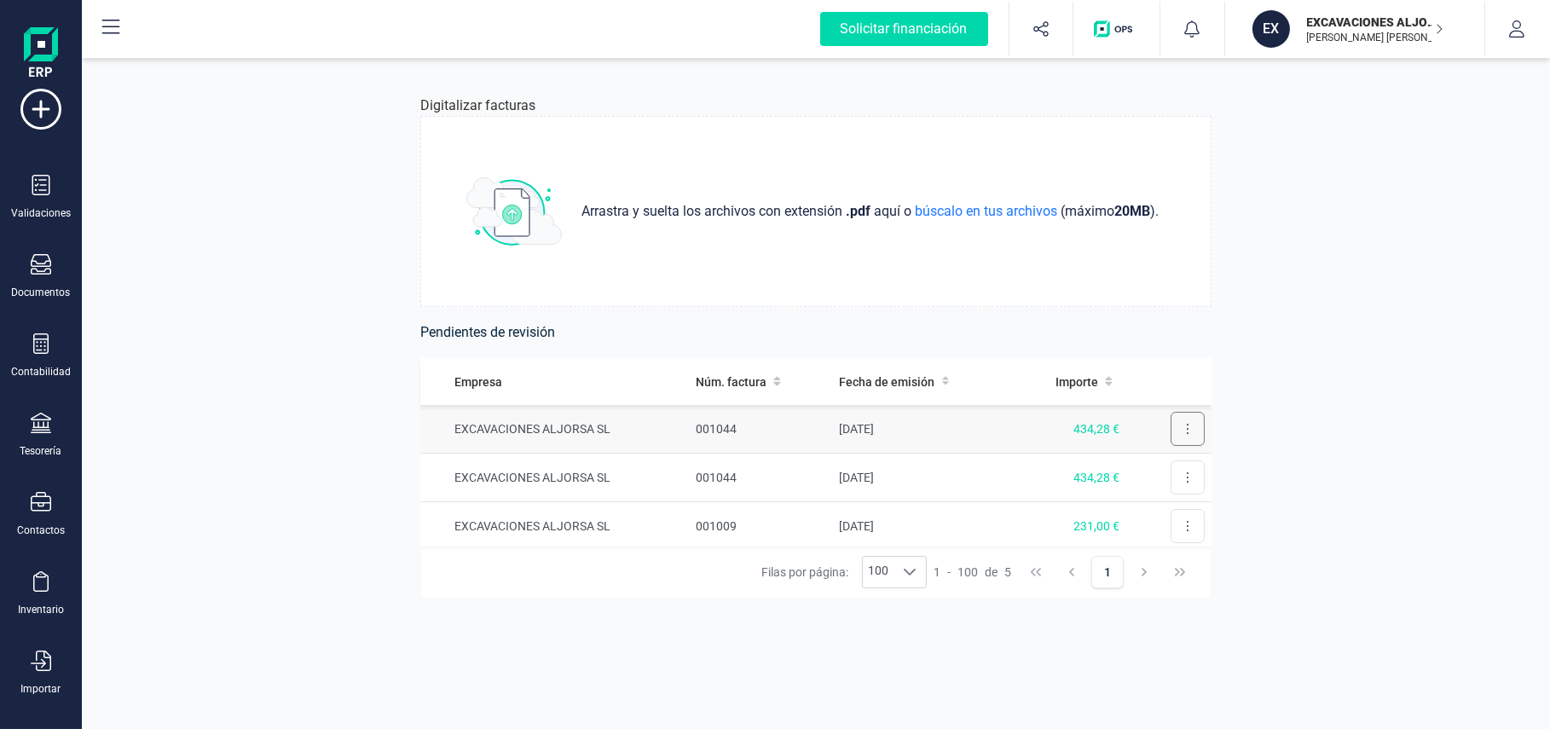
click at [1147, 420] on button at bounding box center [1187, 429] width 34 height 34
click at [1136, 503] on span "Eliminar factura" at bounding box center [1147, 505] width 84 height 17
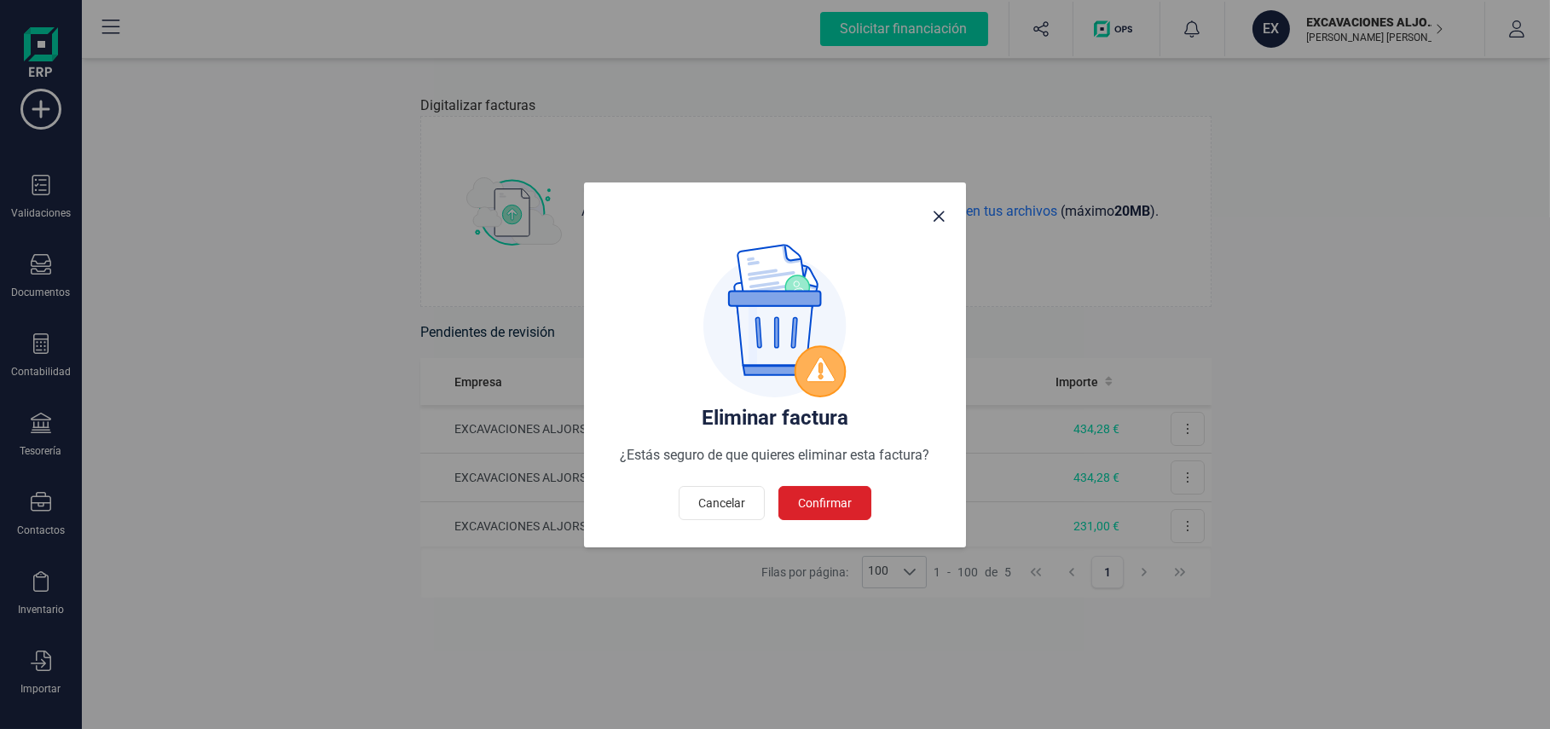
drag, startPoint x: 840, startPoint y: 501, endPoint x: 1011, endPoint y: 467, distance: 174.7
click at [846, 498] on span "Confirmar" at bounding box center [825, 502] width 54 height 17
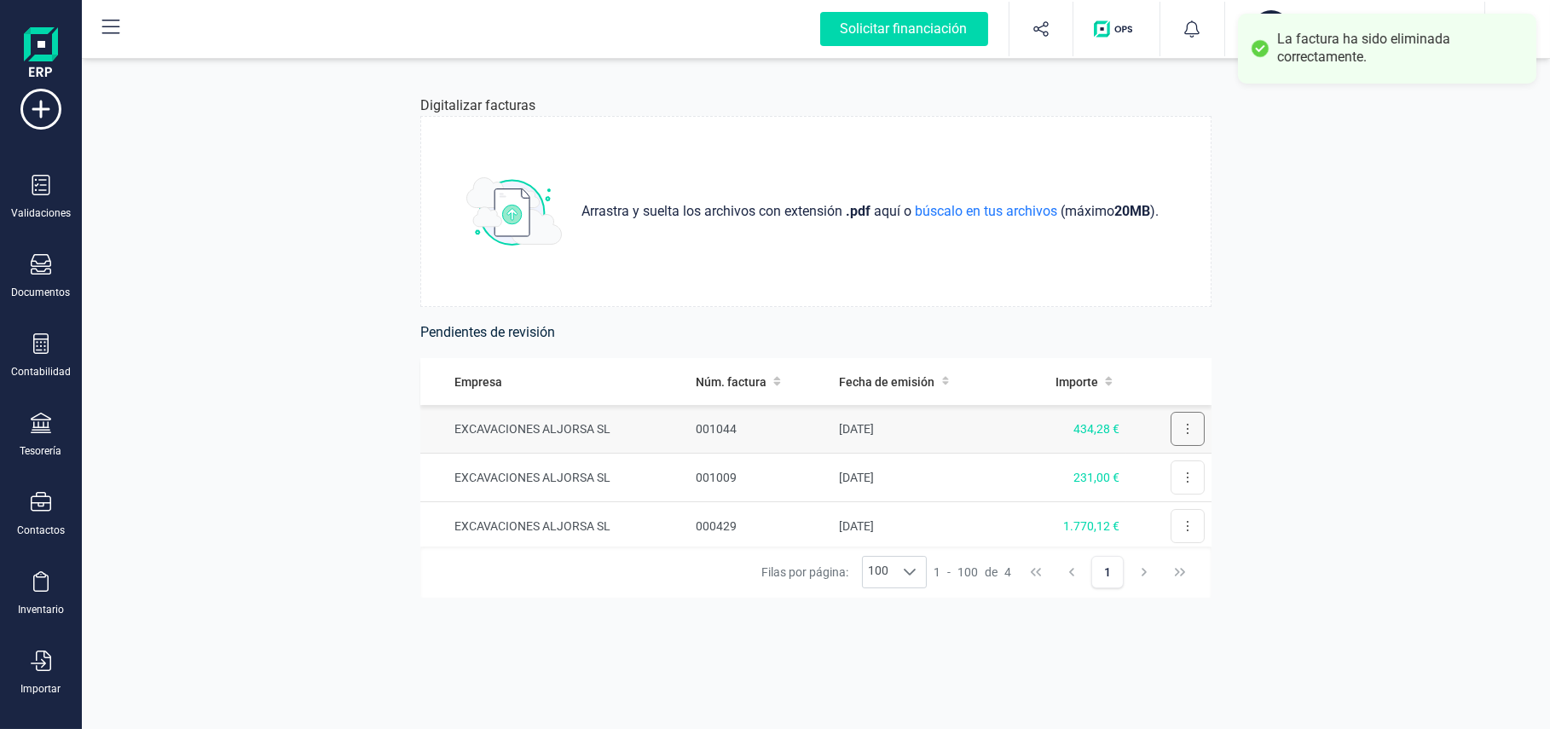
click at [1147, 429] on icon at bounding box center [1187, 429] width 3 height 14
click at [1123, 502] on span "Eliminar factura" at bounding box center [1147, 505] width 84 height 17
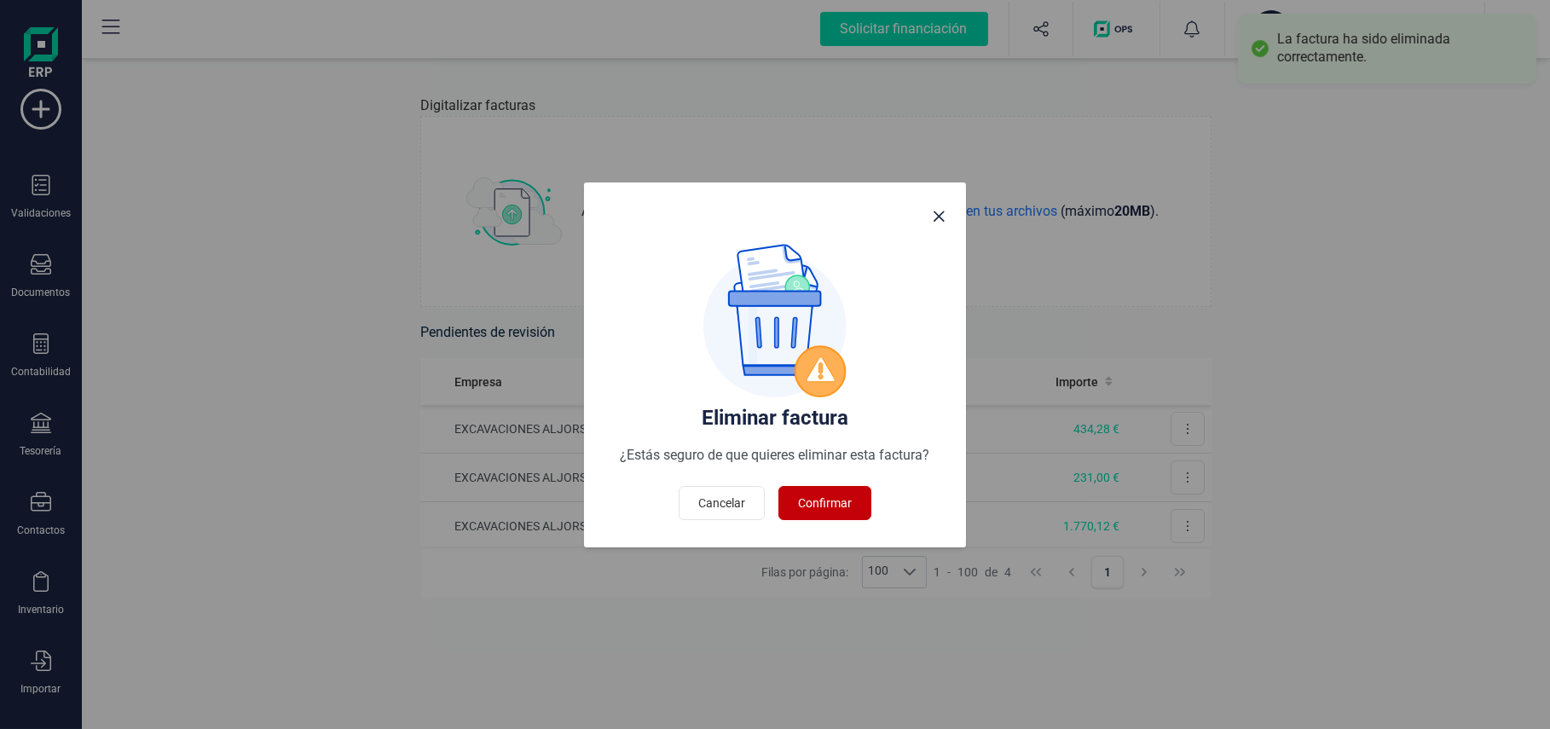
click at [832, 496] on span "Confirmar" at bounding box center [825, 502] width 54 height 17
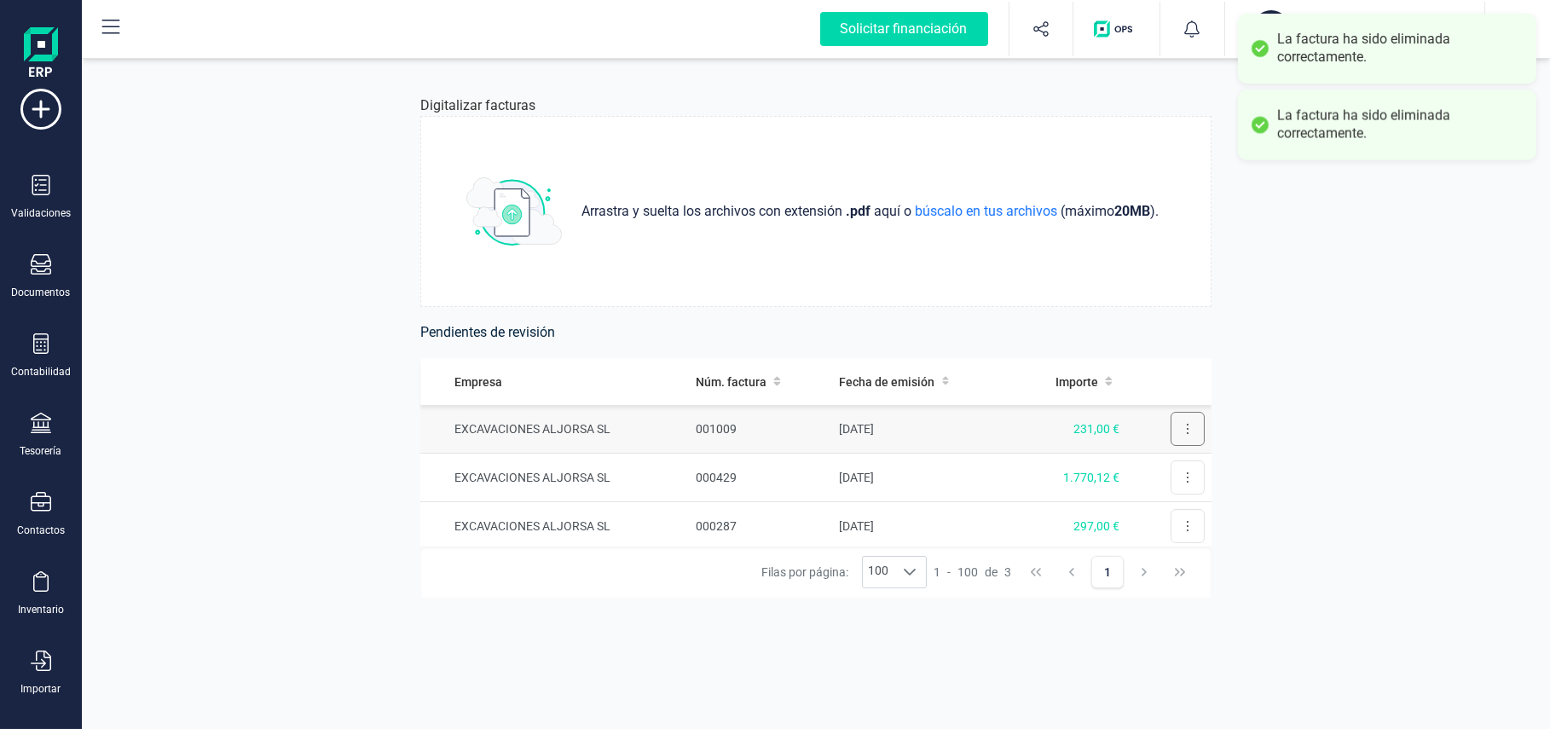
click at [1147, 422] on button at bounding box center [1187, 429] width 34 height 34
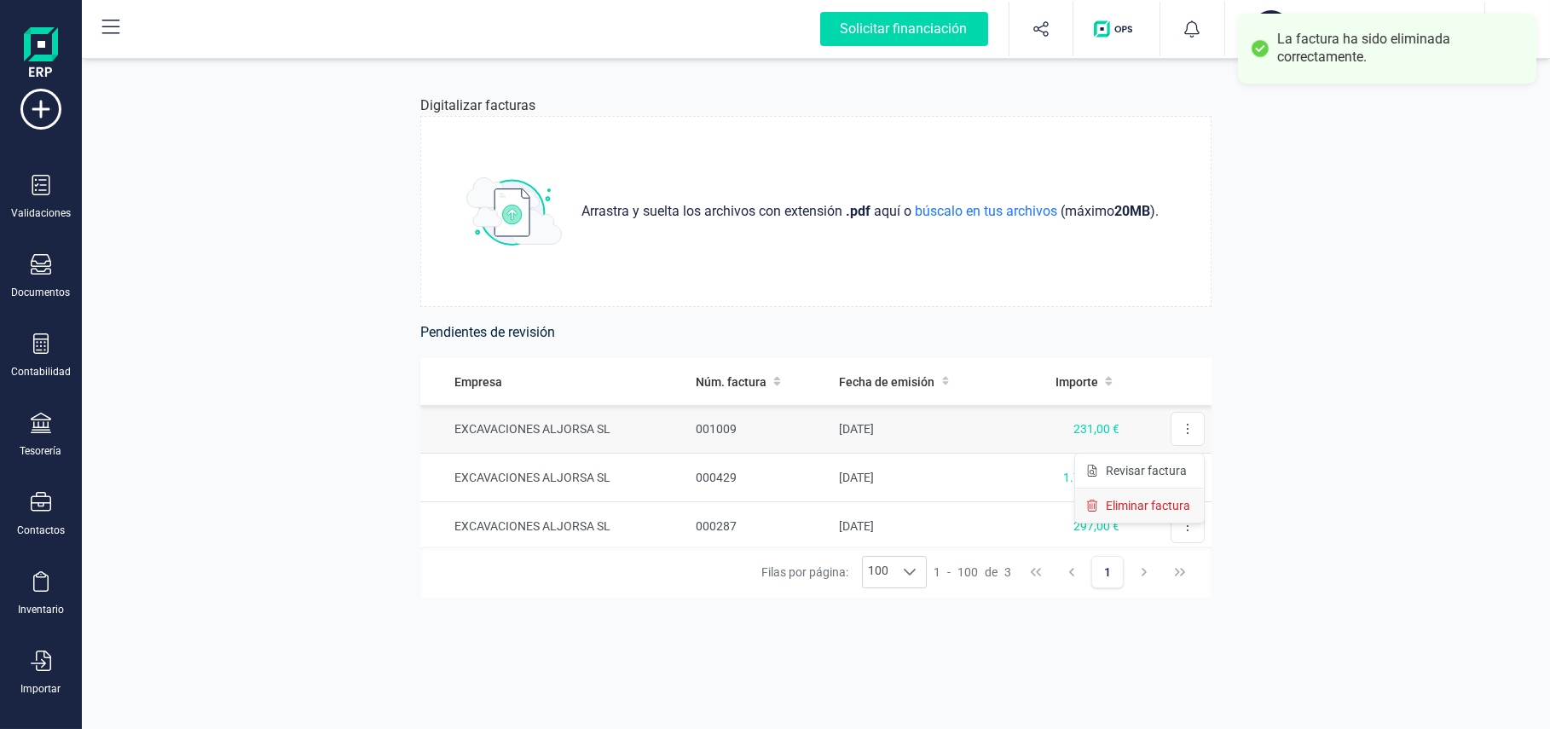
click at [1085, 502] on button "Eliminar factura" at bounding box center [1139, 505] width 129 height 34
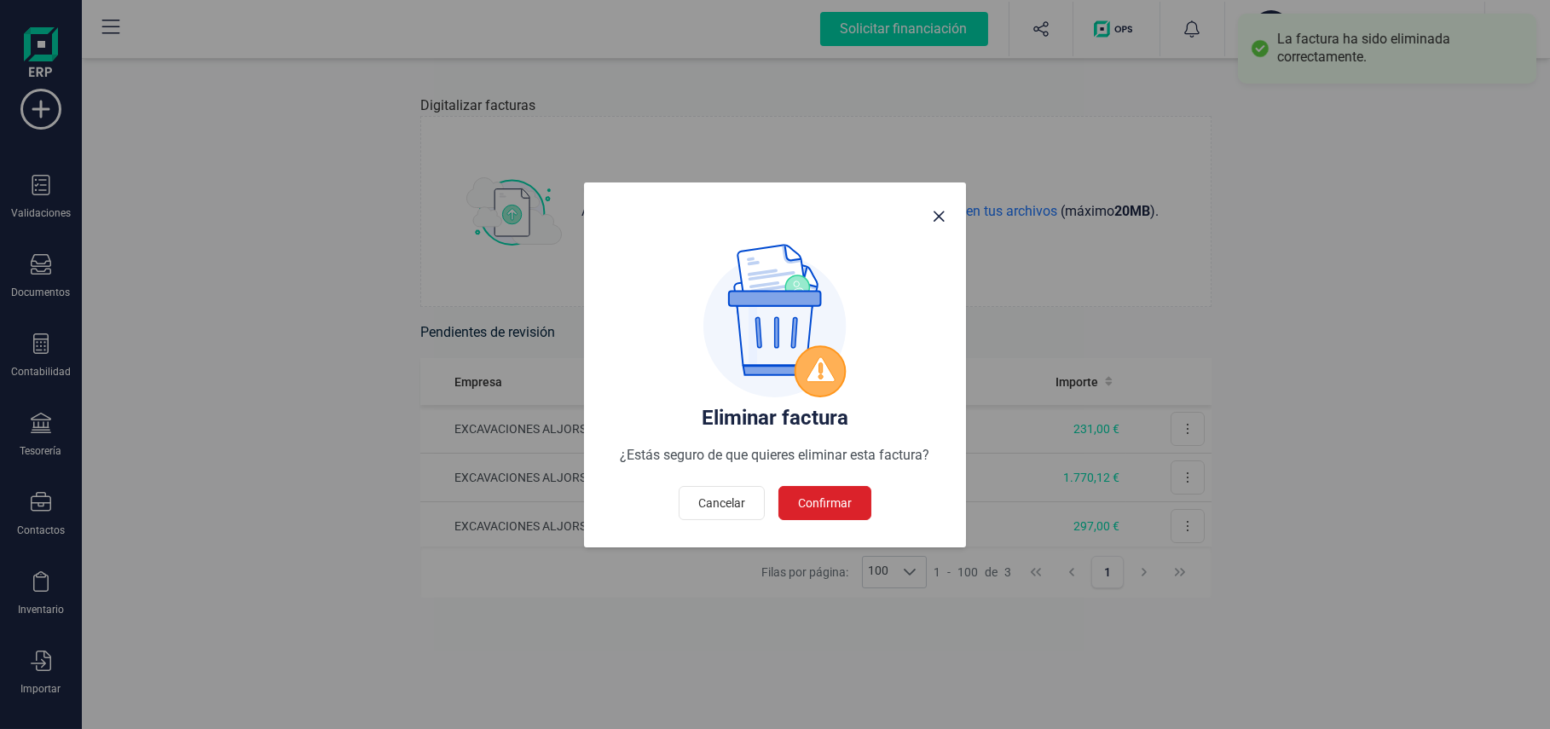
drag, startPoint x: 846, startPoint y: 496, endPoint x: 885, endPoint y: 495, distance: 38.4
click at [849, 496] on span "Confirmar" at bounding box center [825, 502] width 54 height 17
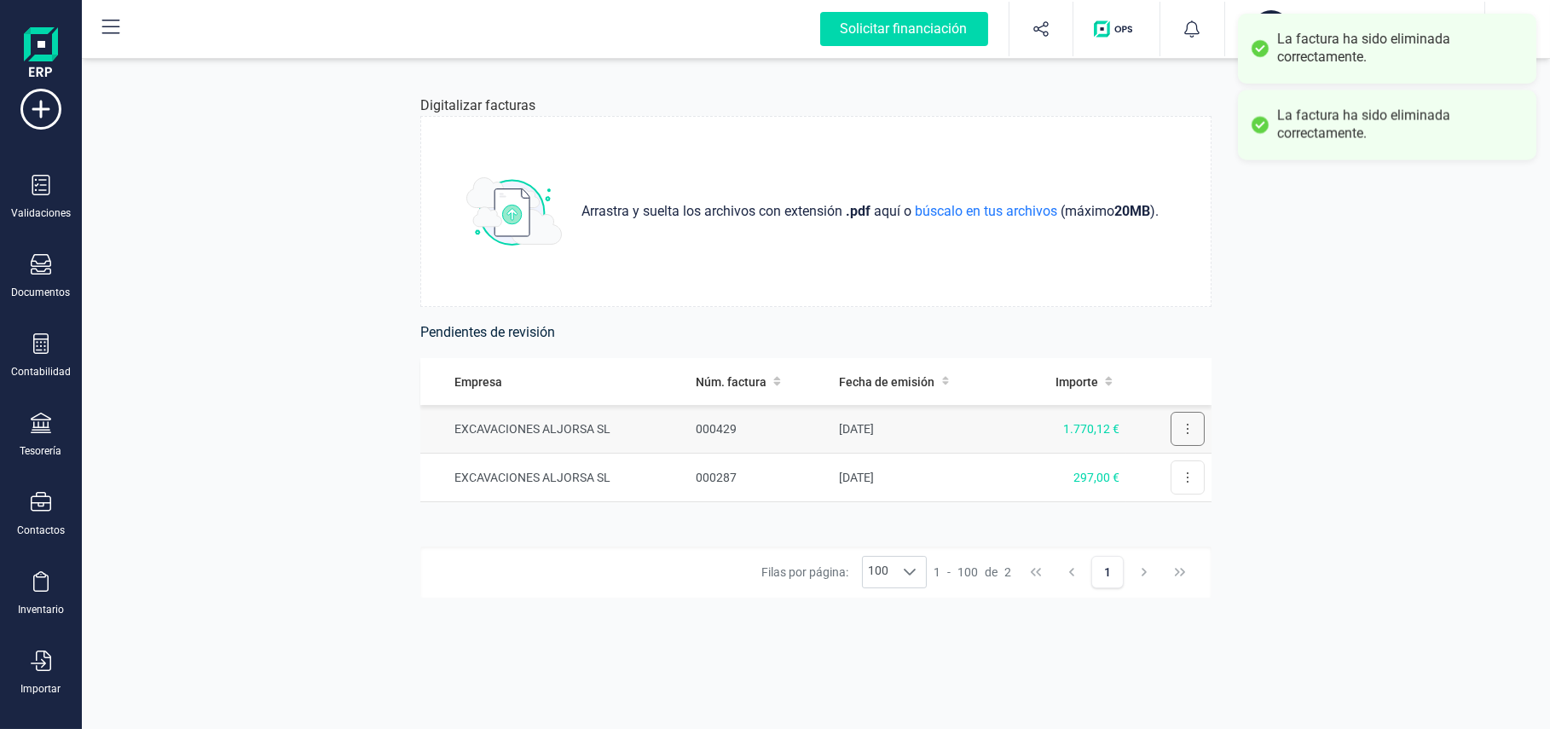
drag, startPoint x: 1163, startPoint y: 426, endPoint x: 1139, endPoint y: 465, distance: 46.3
click at [1147, 427] on button at bounding box center [1187, 429] width 34 height 34
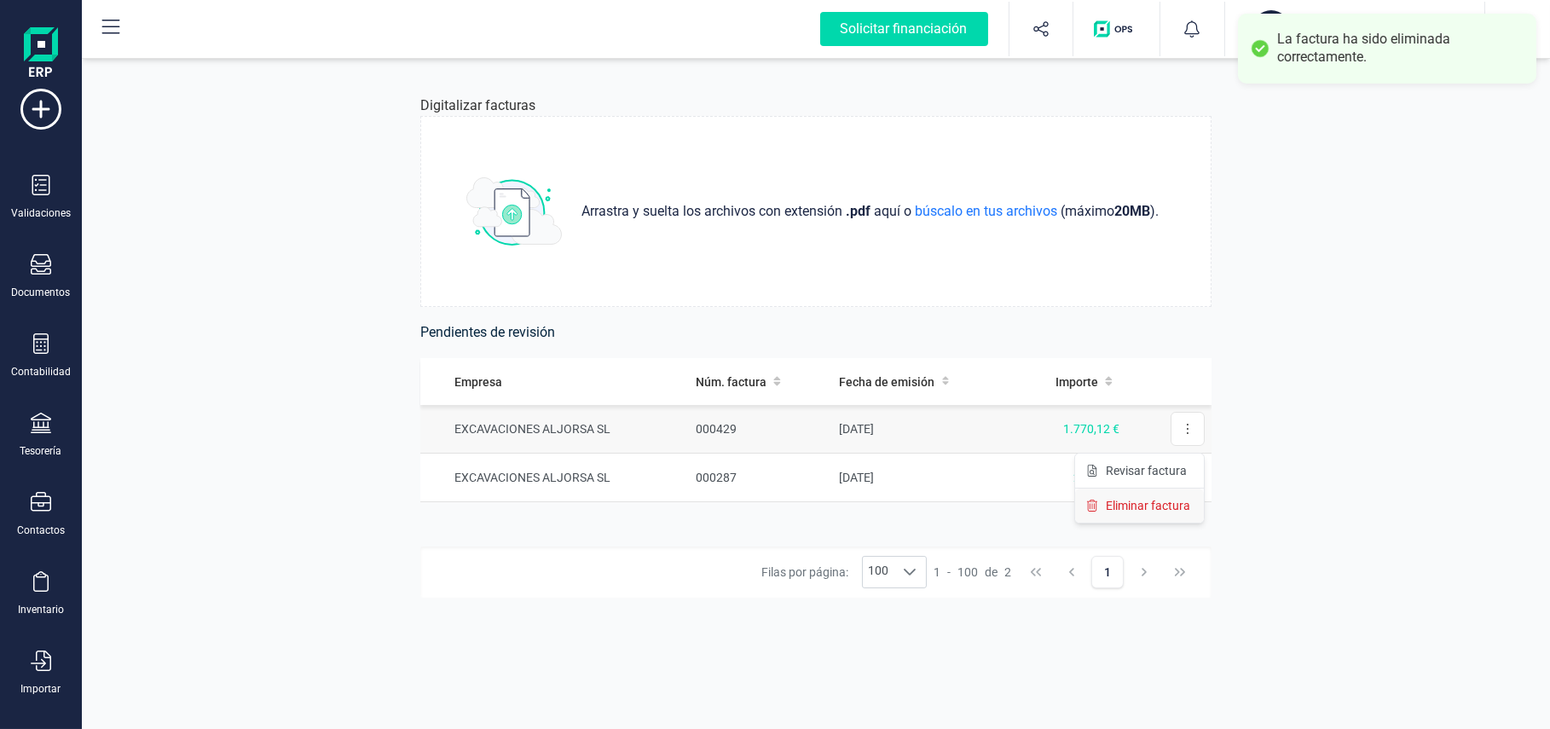
click at [1124, 505] on span "Eliminar factura" at bounding box center [1147, 505] width 84 height 17
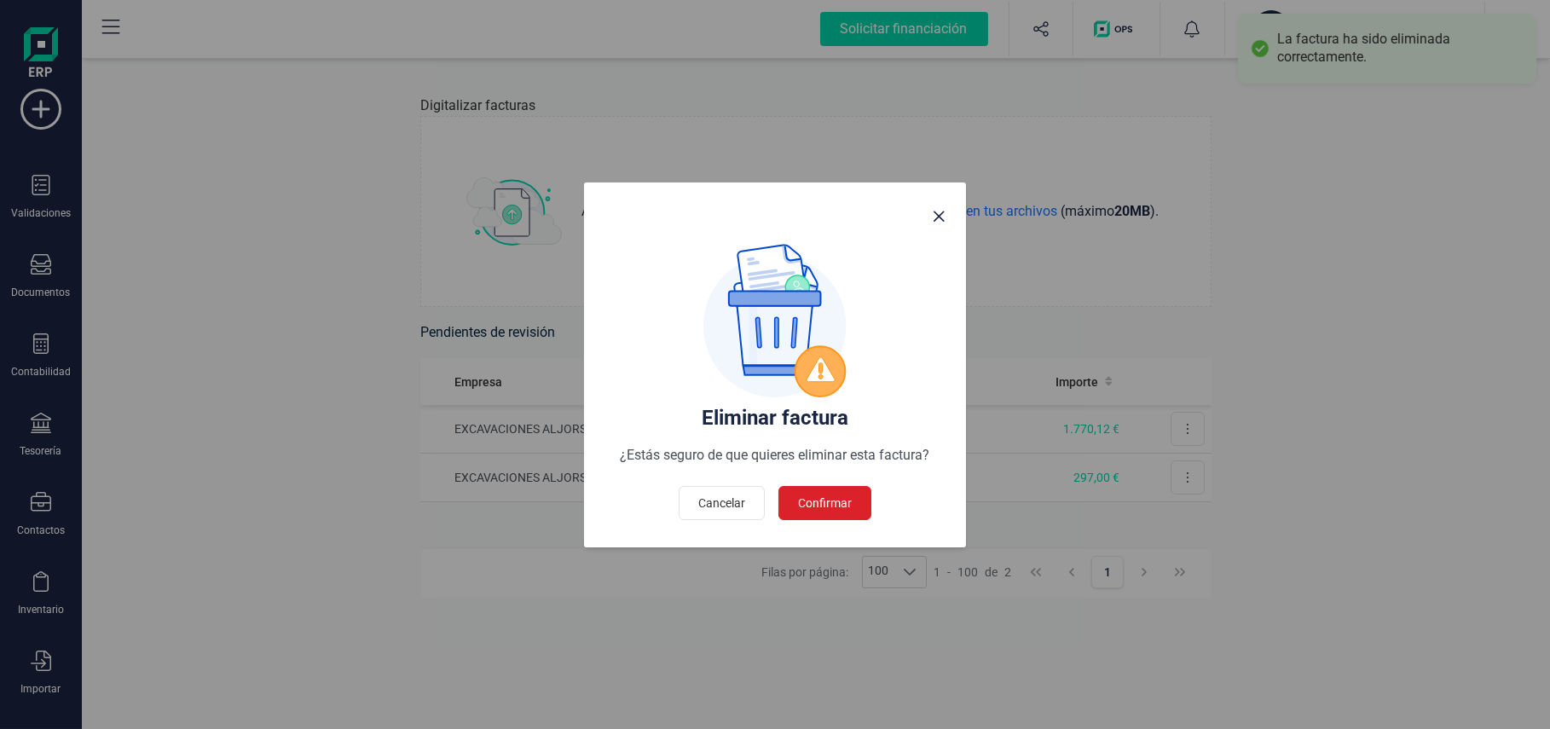
drag, startPoint x: 828, startPoint y: 495, endPoint x: 1036, endPoint y: 465, distance: 209.3
click at [829, 495] on span "Confirmar" at bounding box center [825, 502] width 54 height 17
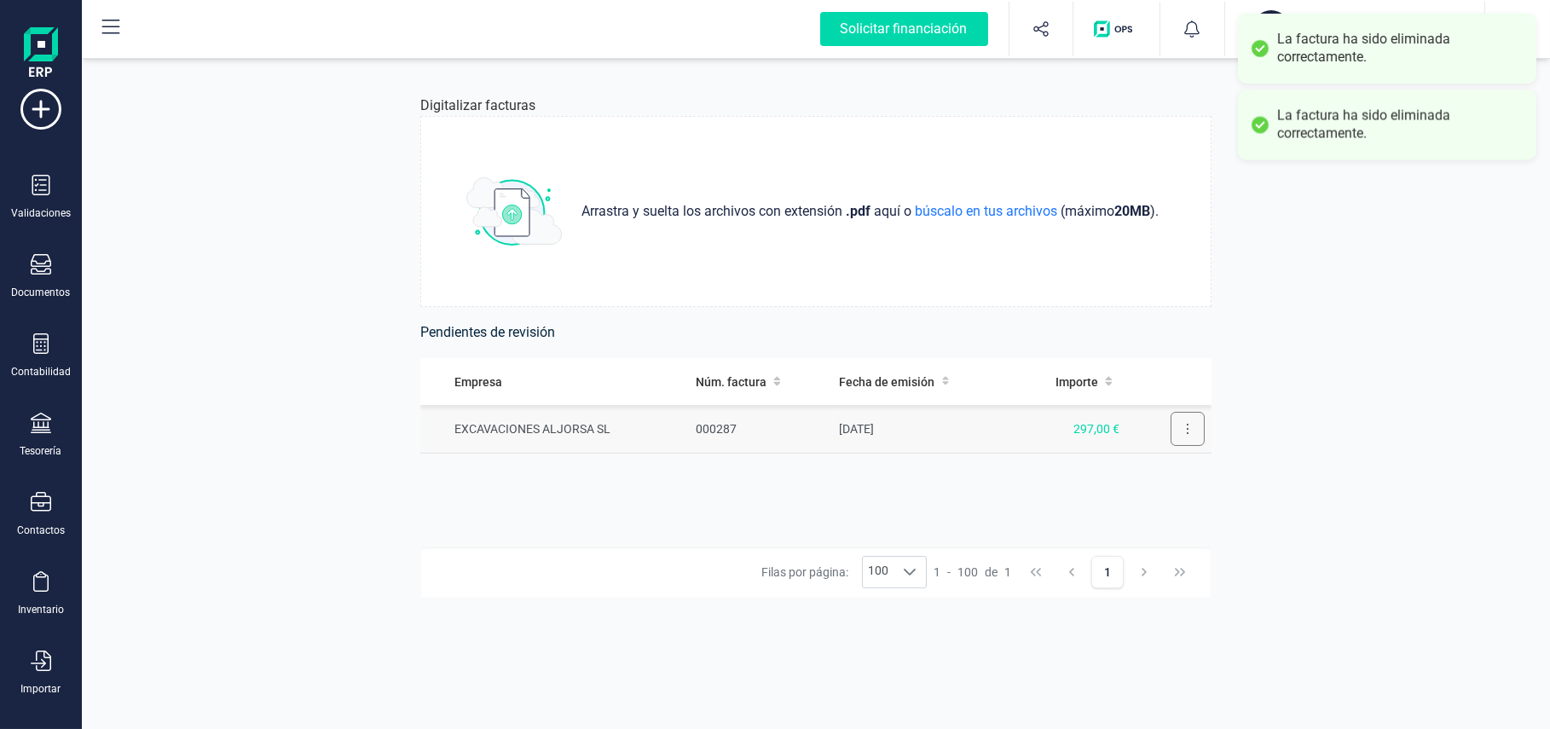
click at [1147, 432] on button at bounding box center [1187, 429] width 34 height 34
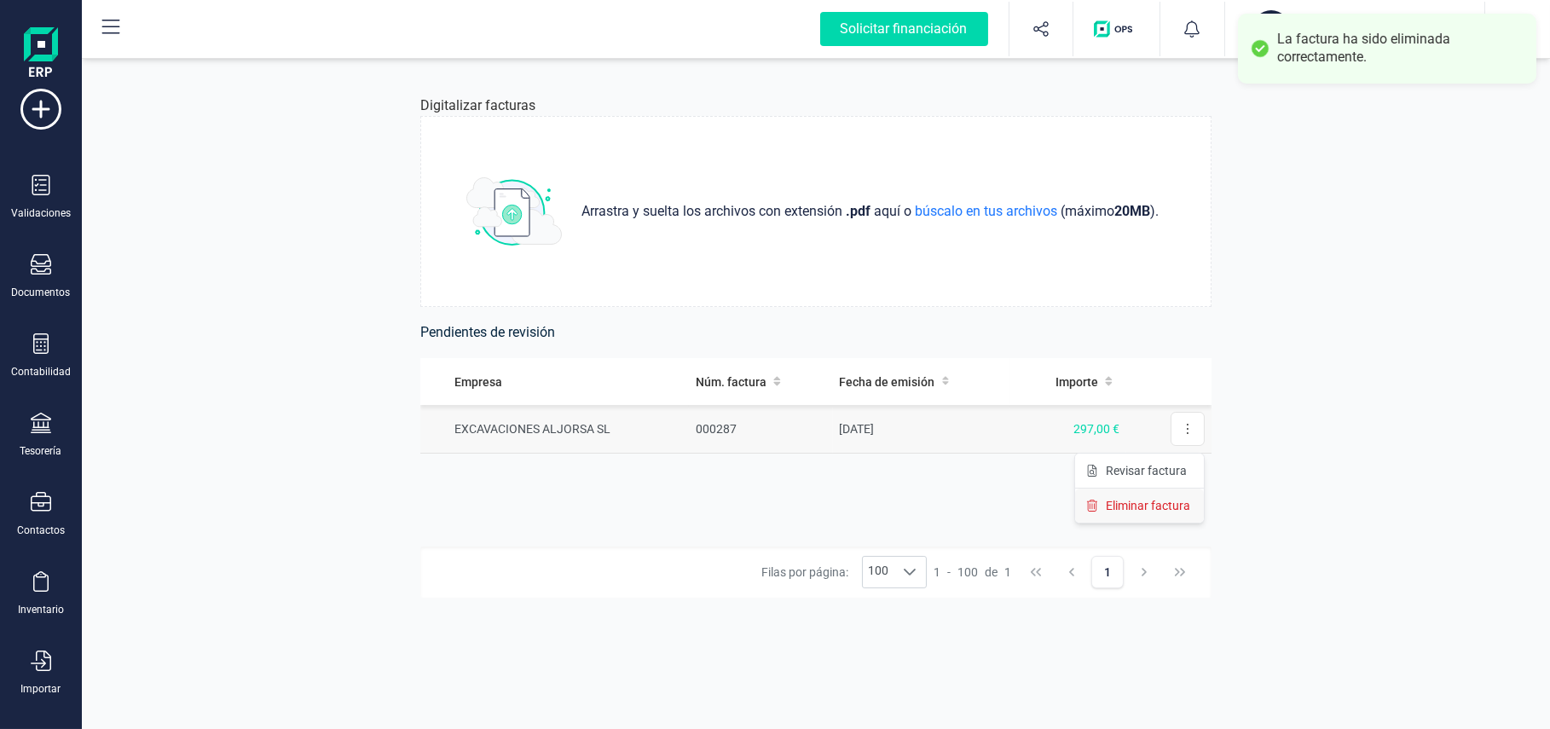
click at [1127, 499] on span "Eliminar factura" at bounding box center [1147, 505] width 84 height 17
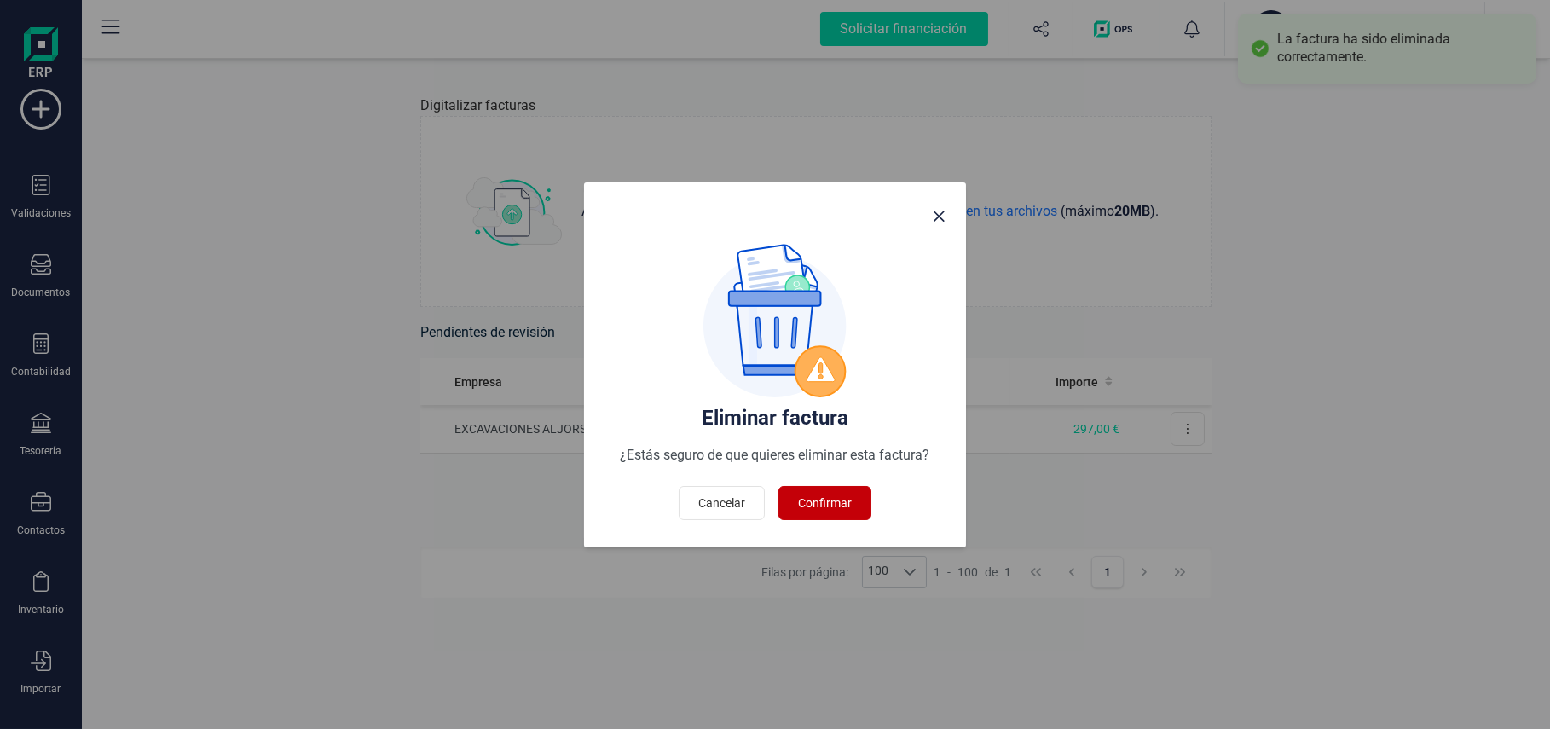
drag, startPoint x: 812, startPoint y: 501, endPoint x: 801, endPoint y: 424, distance: 77.5
click at [813, 501] on span "Confirmar" at bounding box center [825, 502] width 54 height 17
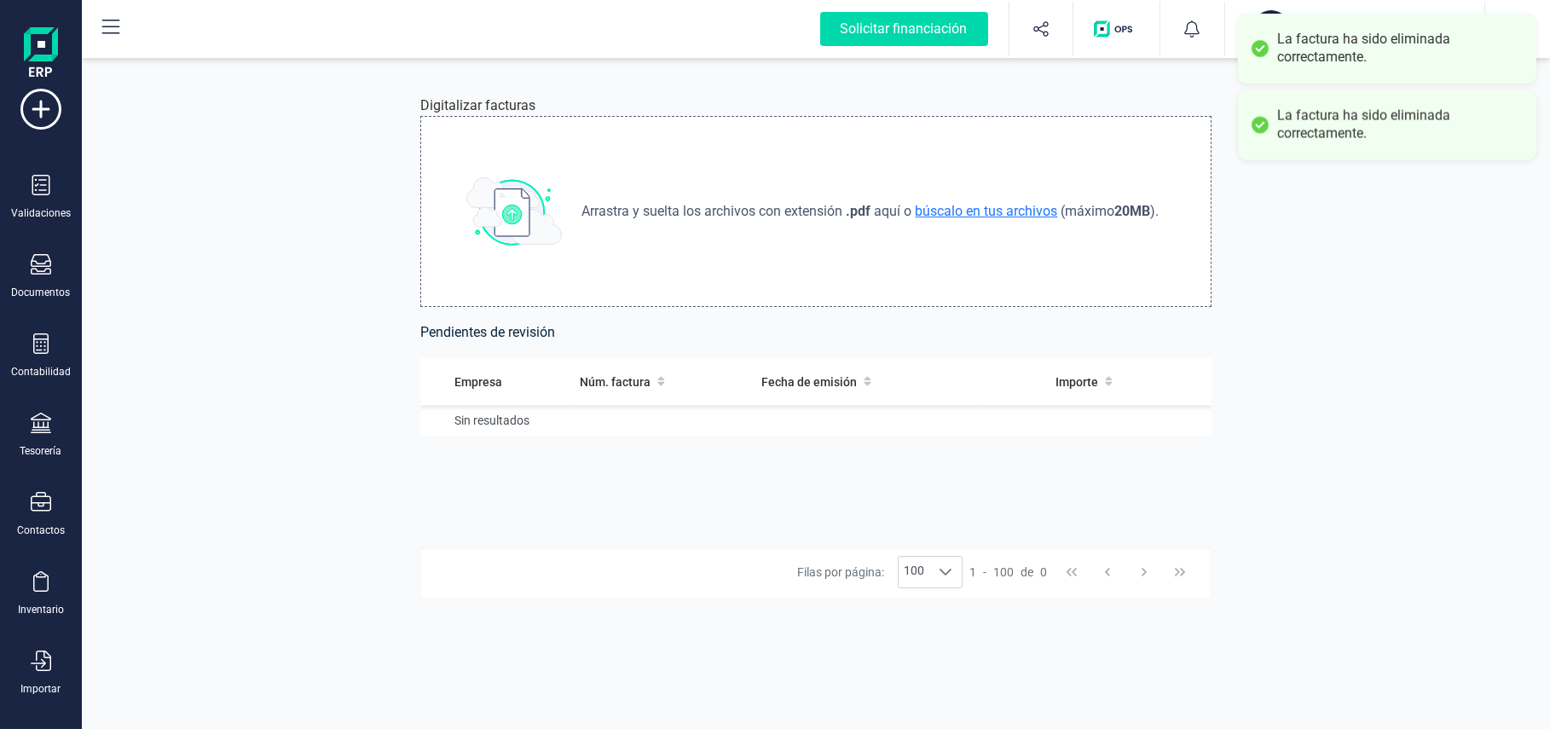
click at [936, 209] on span "búscalo en tus archivos" at bounding box center [986, 211] width 149 height 16
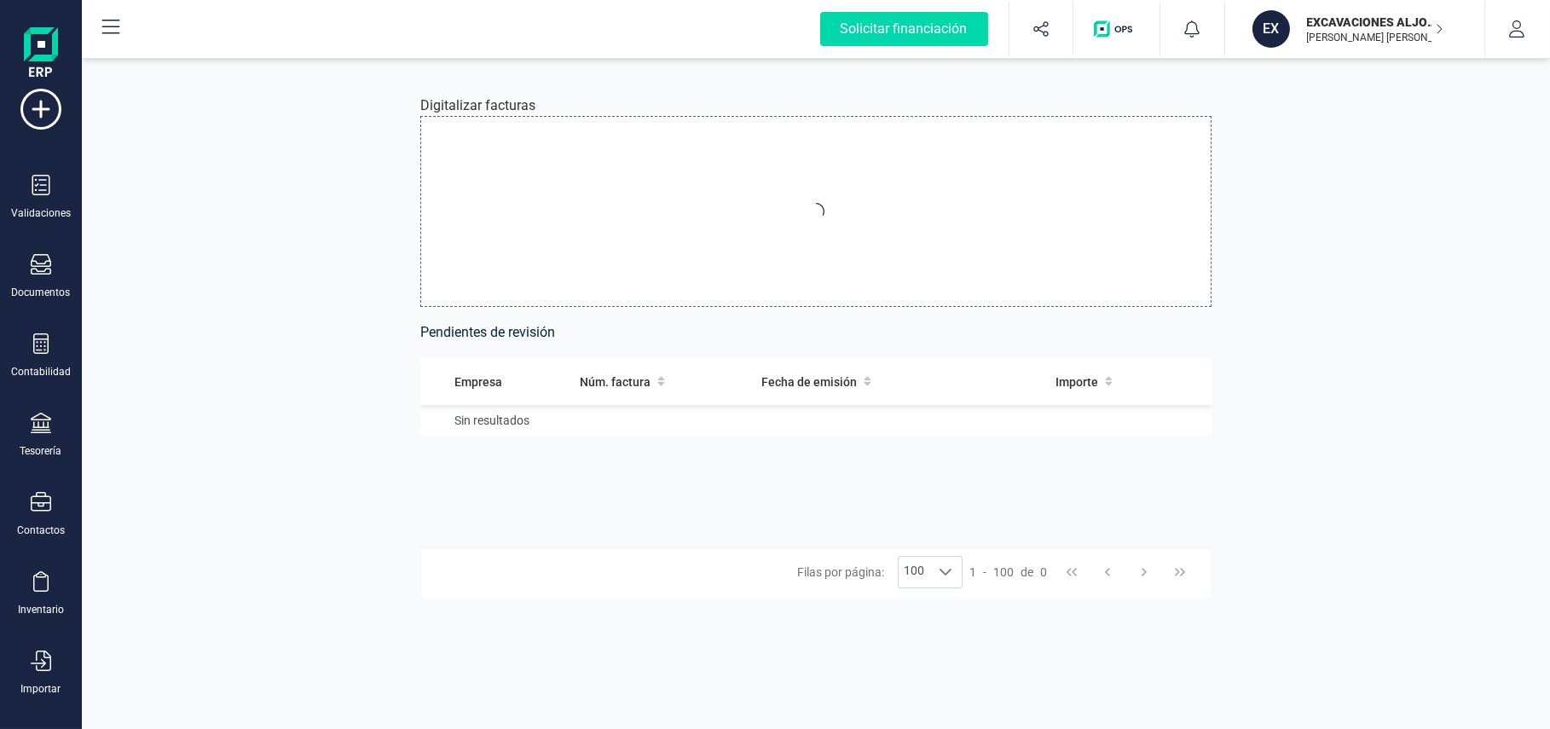
type input "C:\fakepath\Factura-1-001045.pdf"
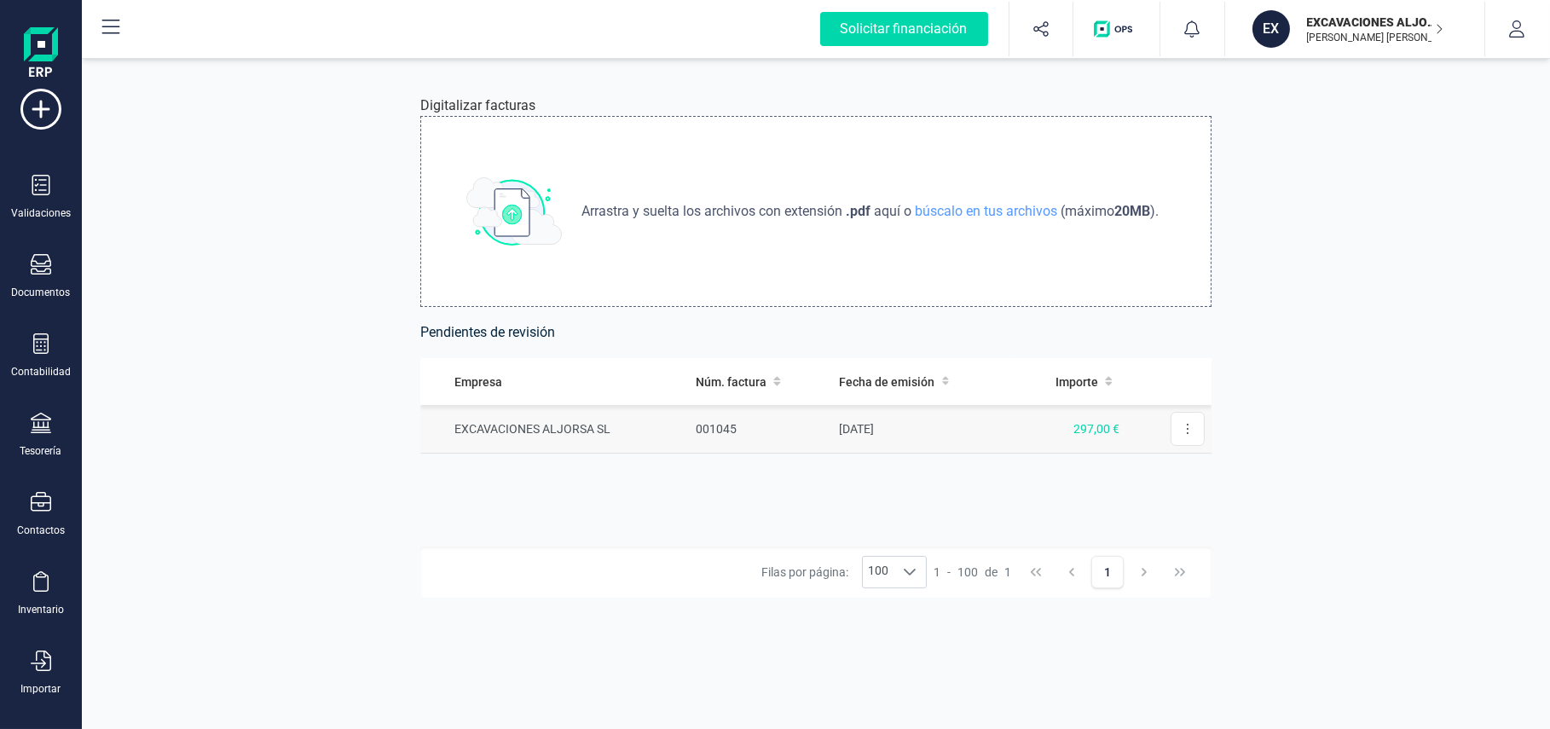
click at [1088, 424] on span "297,00 €" at bounding box center [1096, 429] width 46 height 14
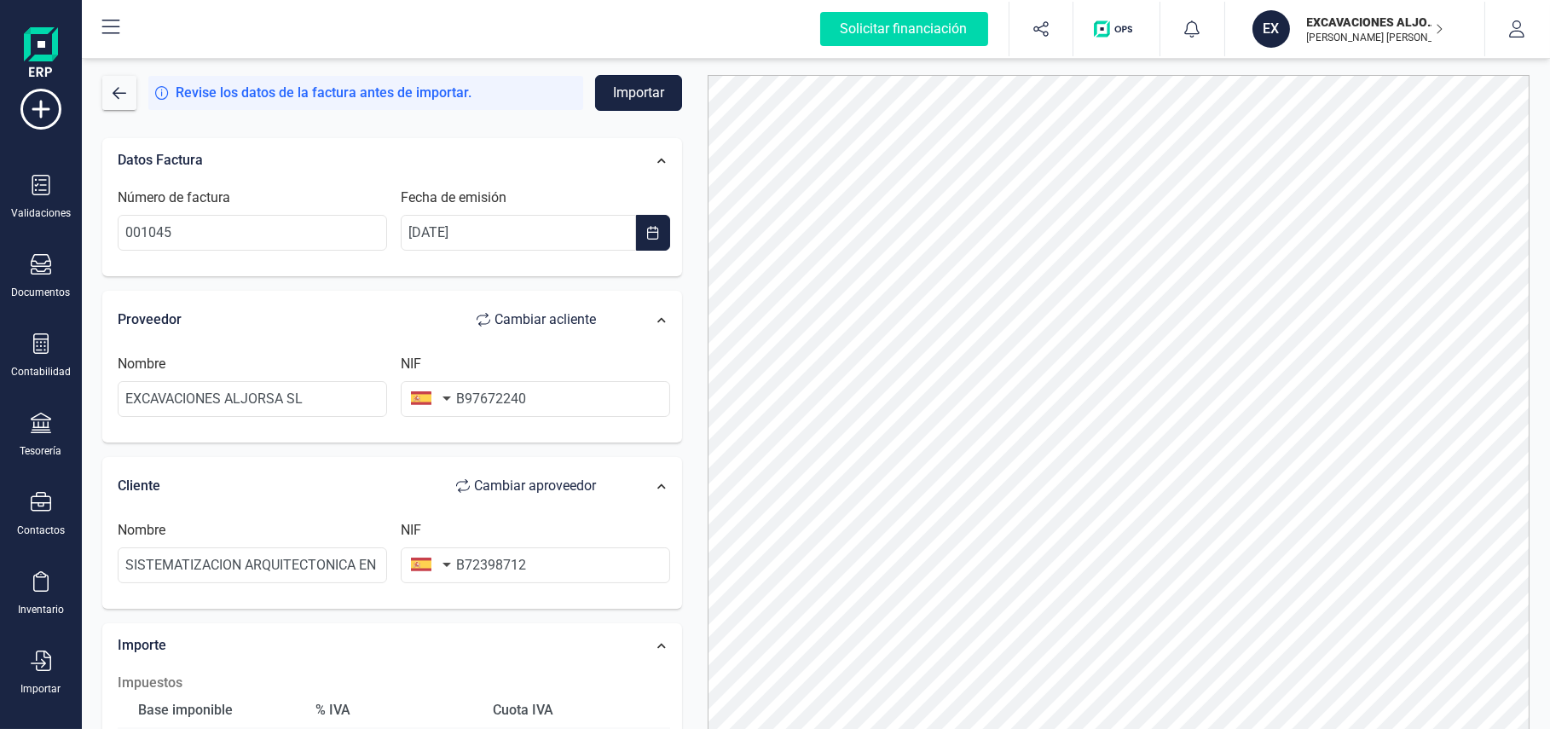
click at [630, 91] on button "Importar" at bounding box center [638, 93] width 87 height 36
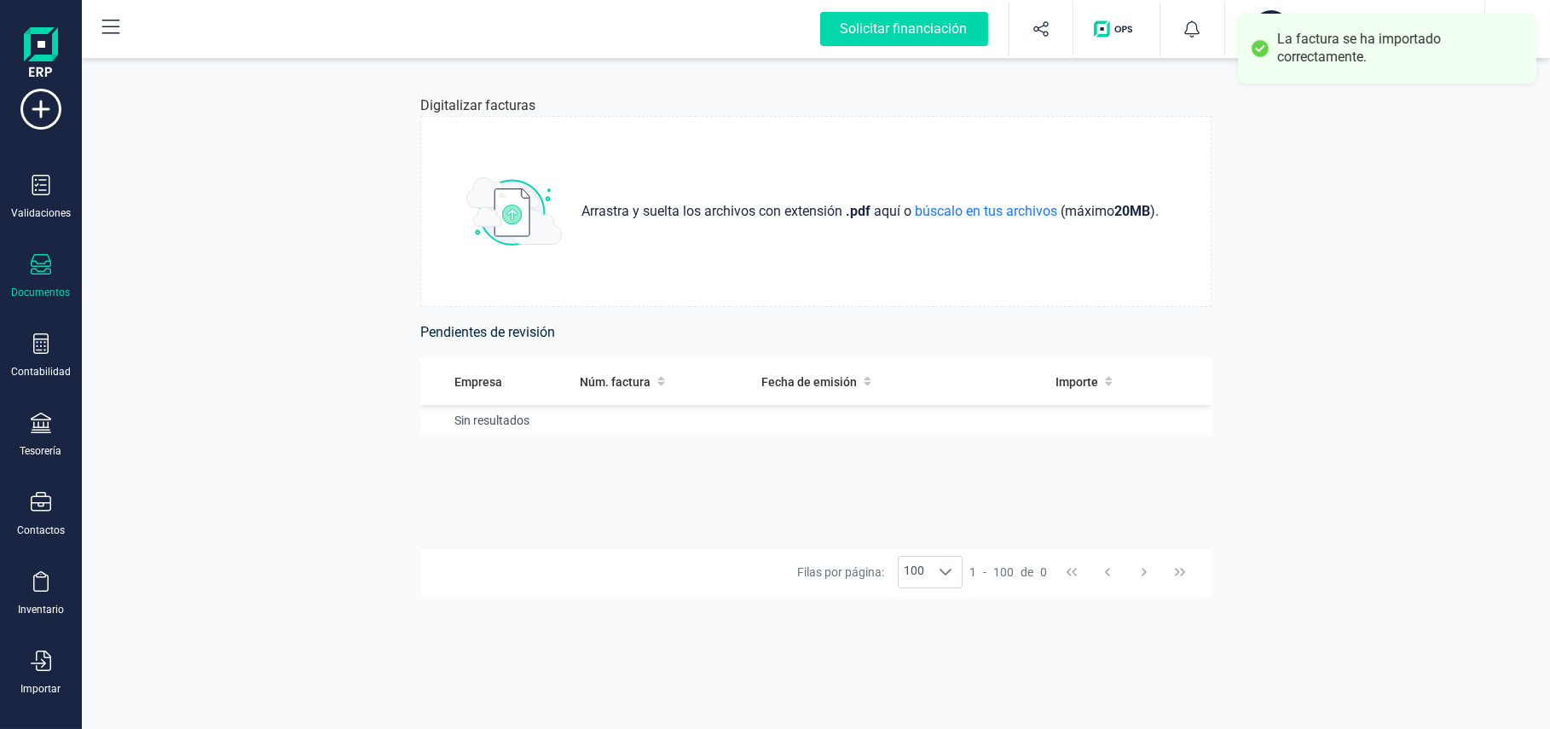
click at [39, 272] on icon at bounding box center [41, 264] width 20 height 20
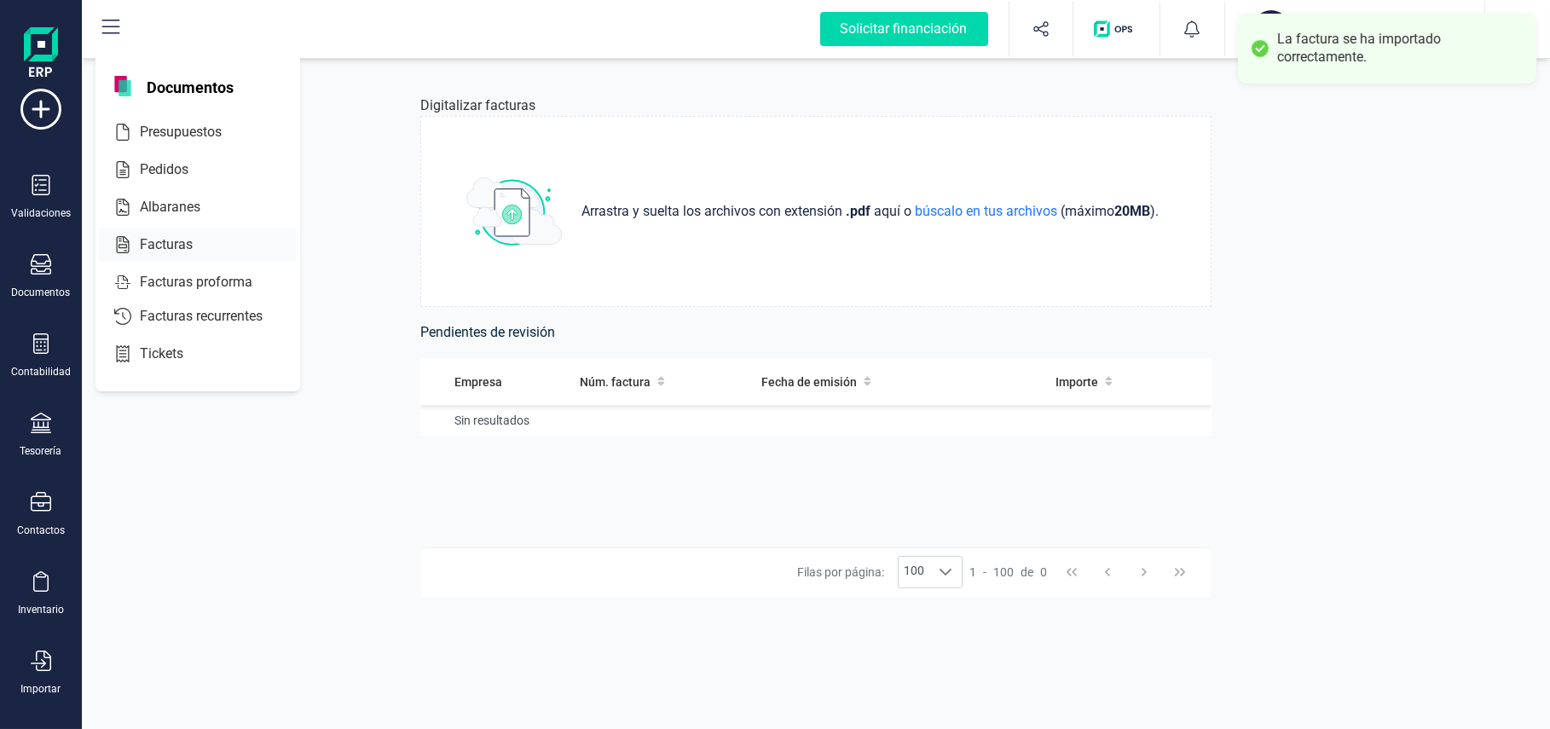
click at [162, 237] on span "Facturas" at bounding box center [178, 244] width 90 height 20
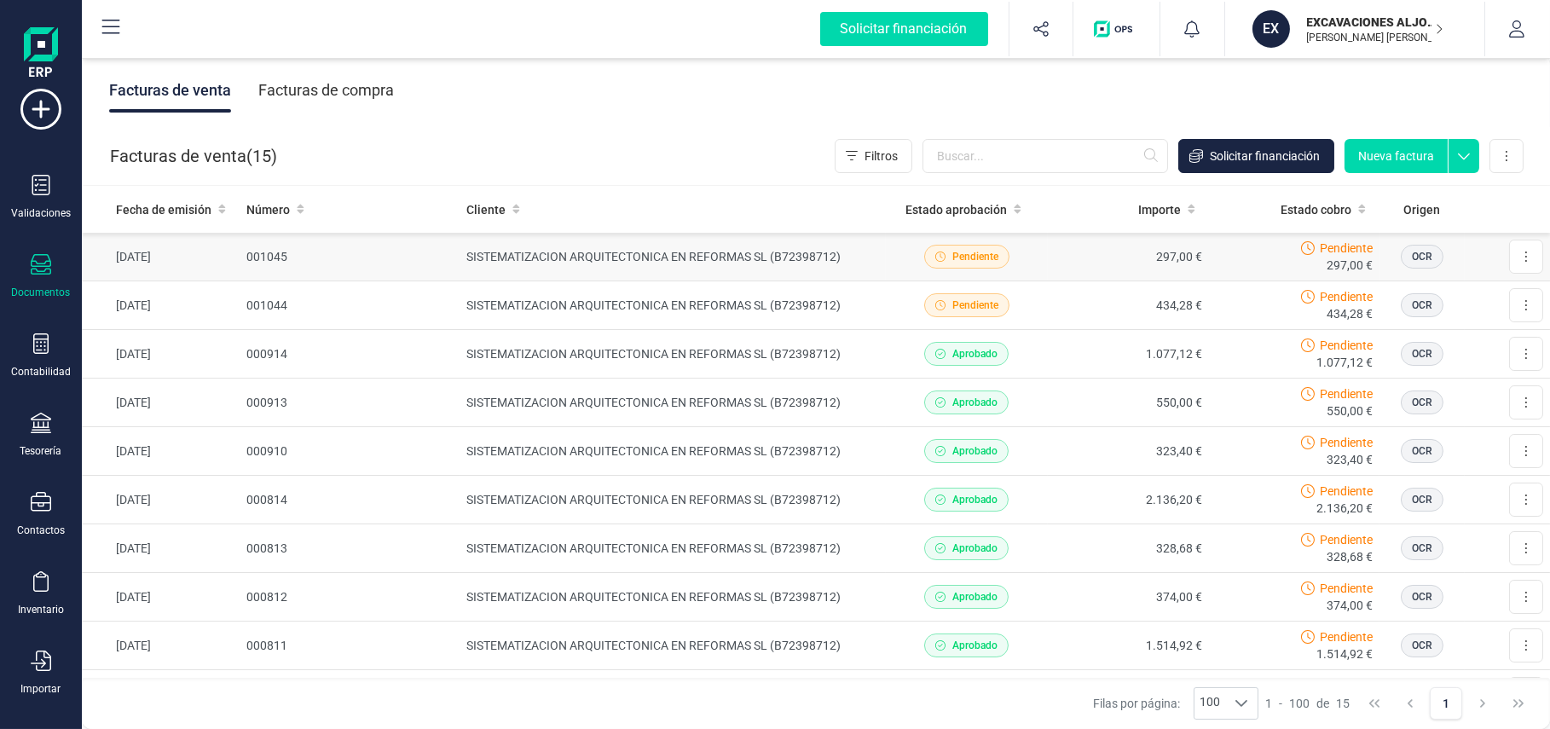
click at [987, 263] on span "Pendiente" at bounding box center [966, 257] width 85 height 24
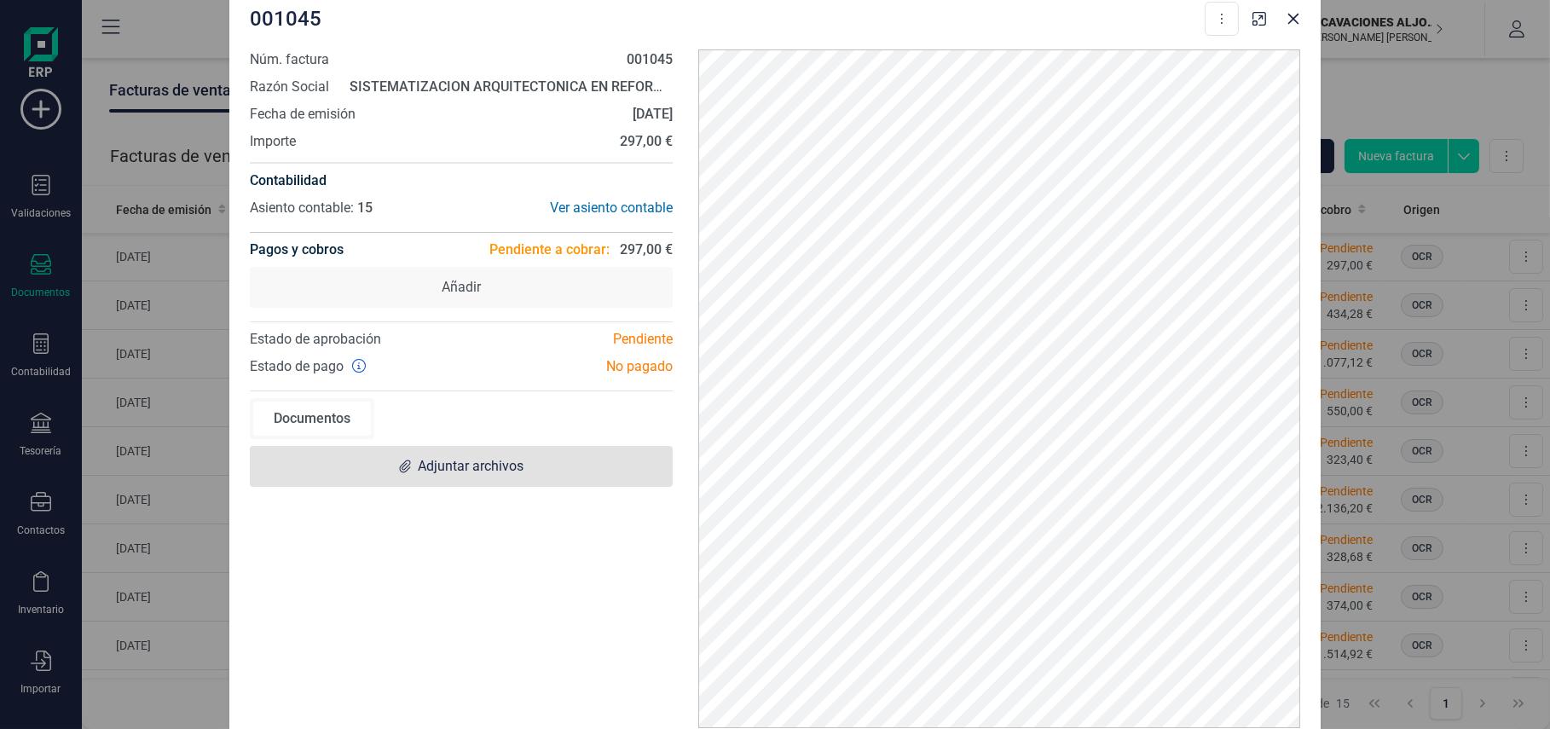
click at [442, 465] on span "Adjuntar archivos" at bounding box center [471, 466] width 106 height 20
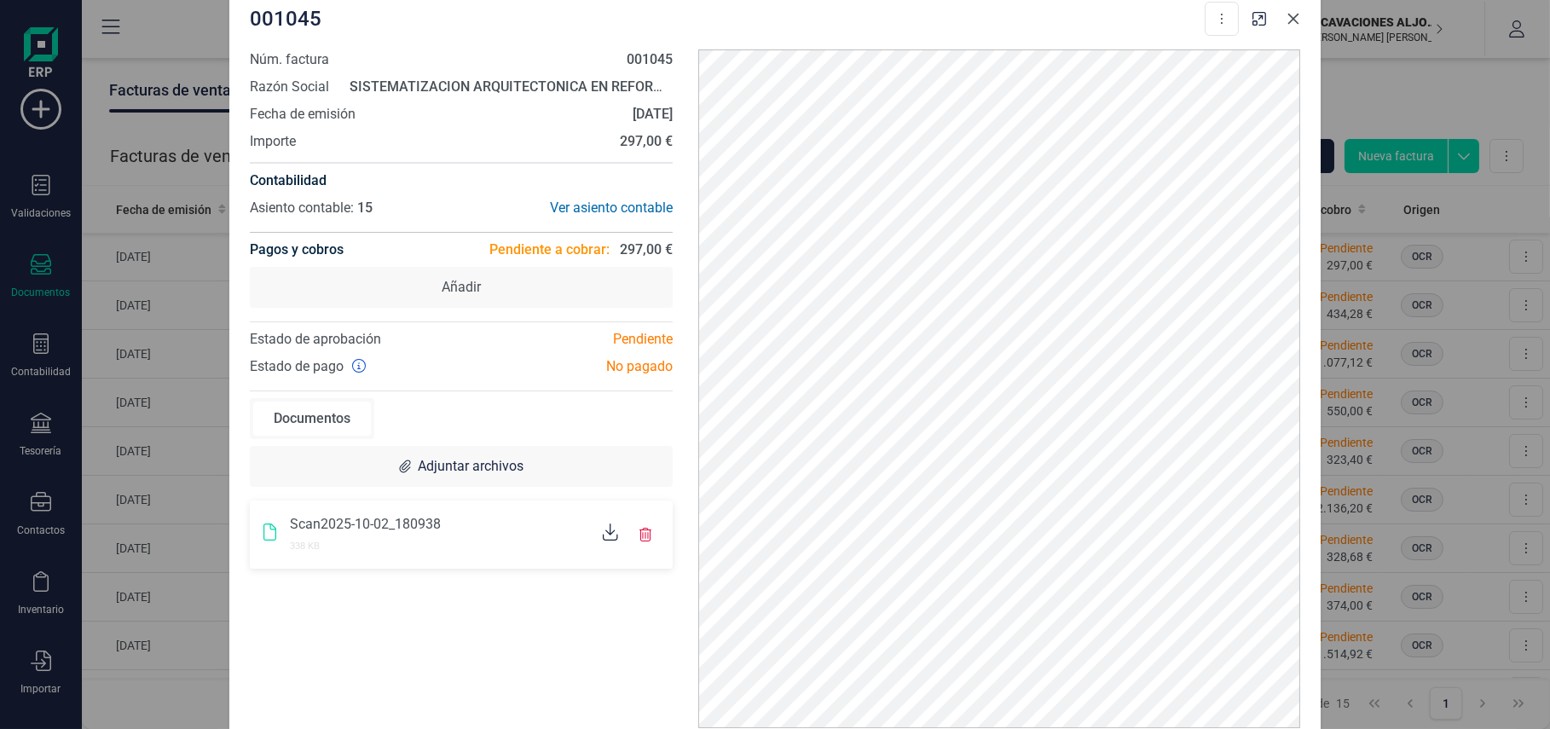
click at [1147, 12] on icon "Close" at bounding box center [1293, 19] width 14 height 14
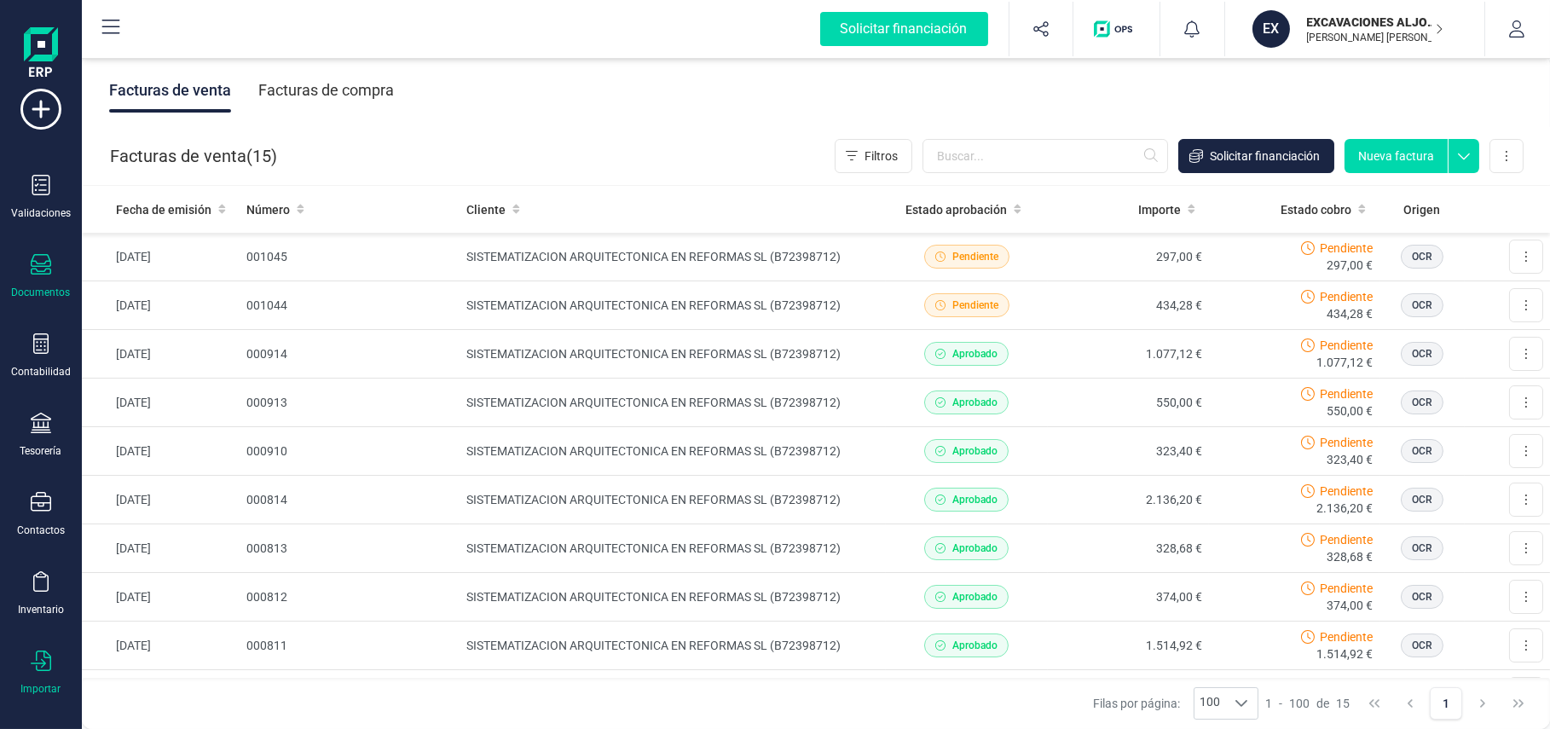
click at [35, 539] on div at bounding box center [41, 662] width 20 height 25
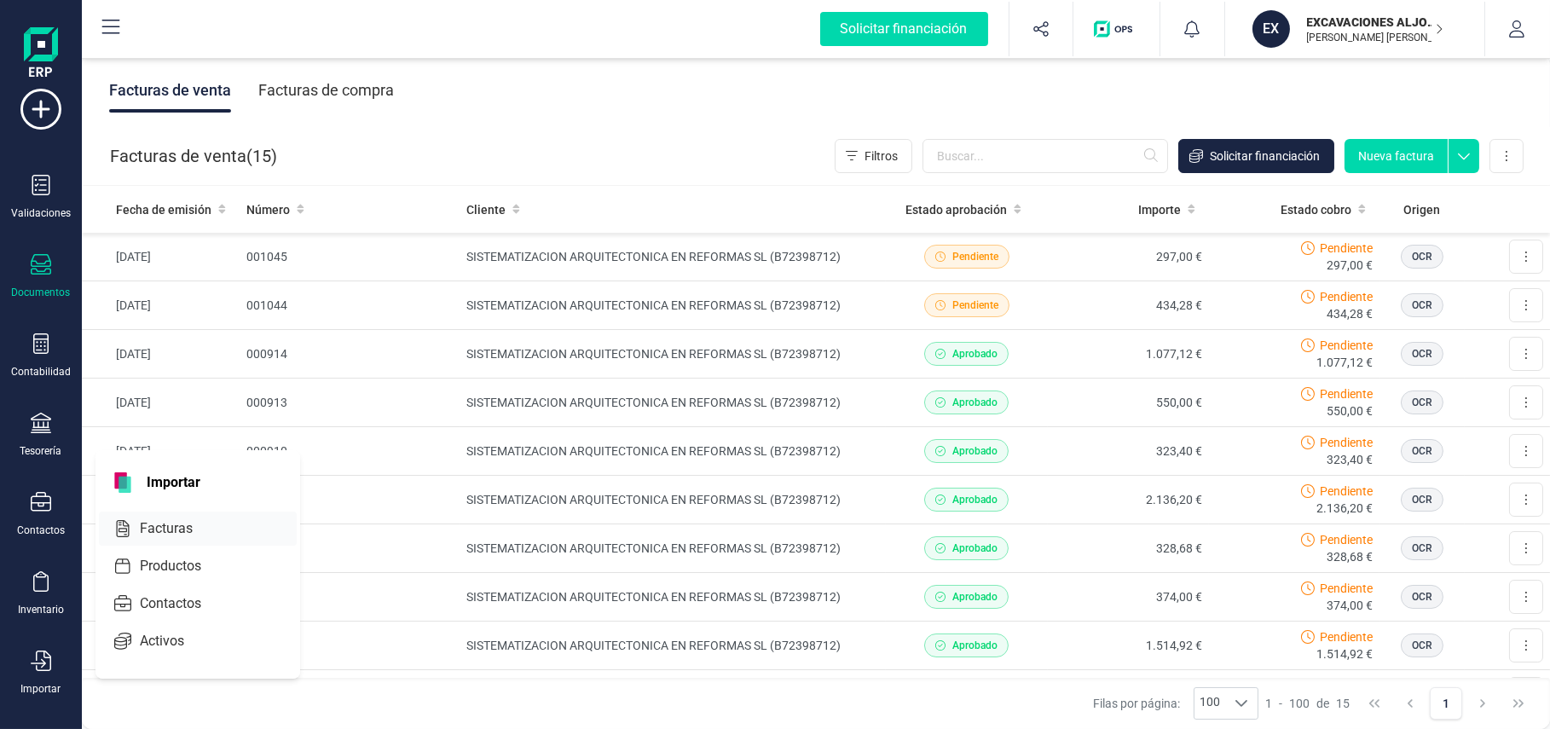
click at [182, 523] on span "Facturas" at bounding box center [178, 528] width 90 height 20
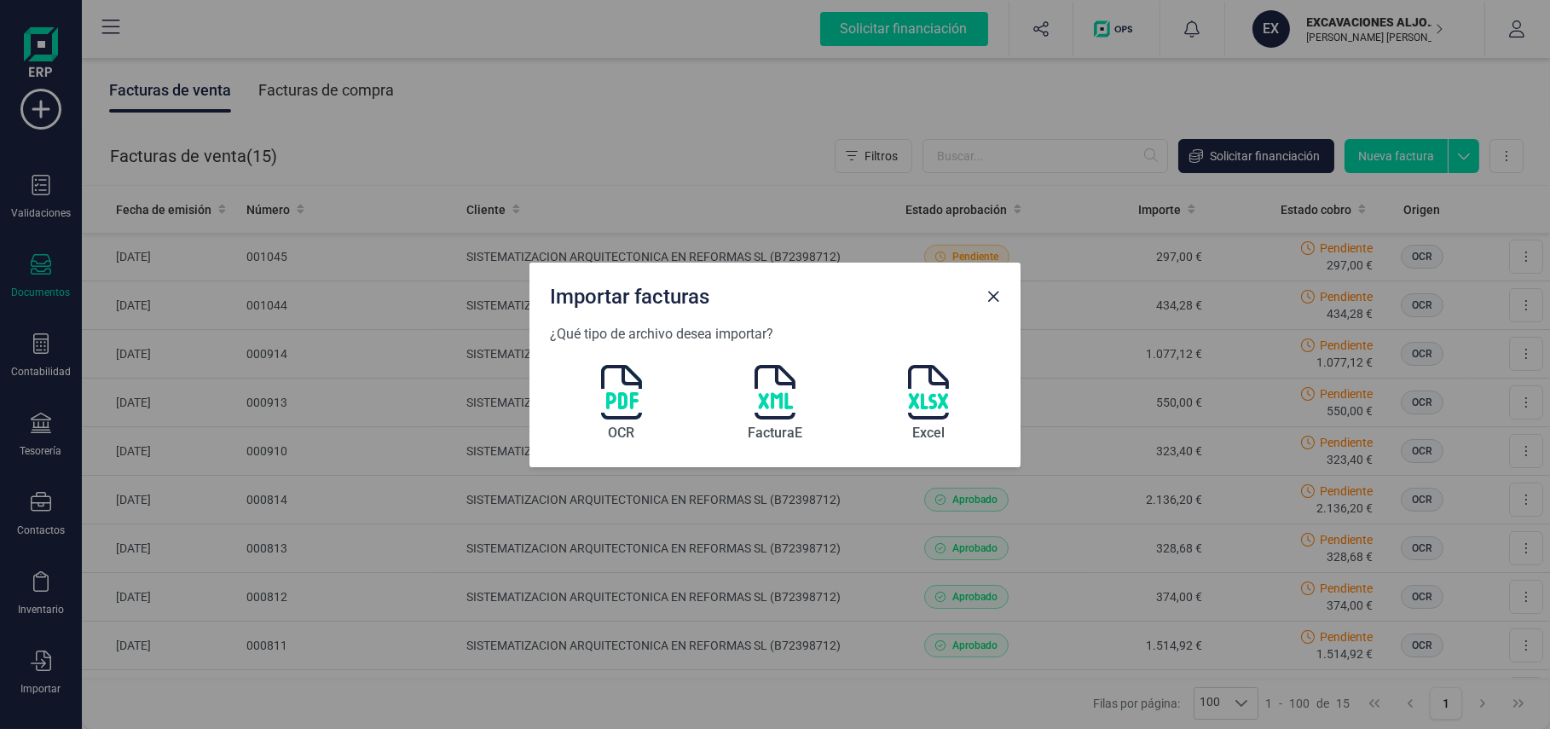
click at [628, 387] on img at bounding box center [621, 392] width 41 height 55
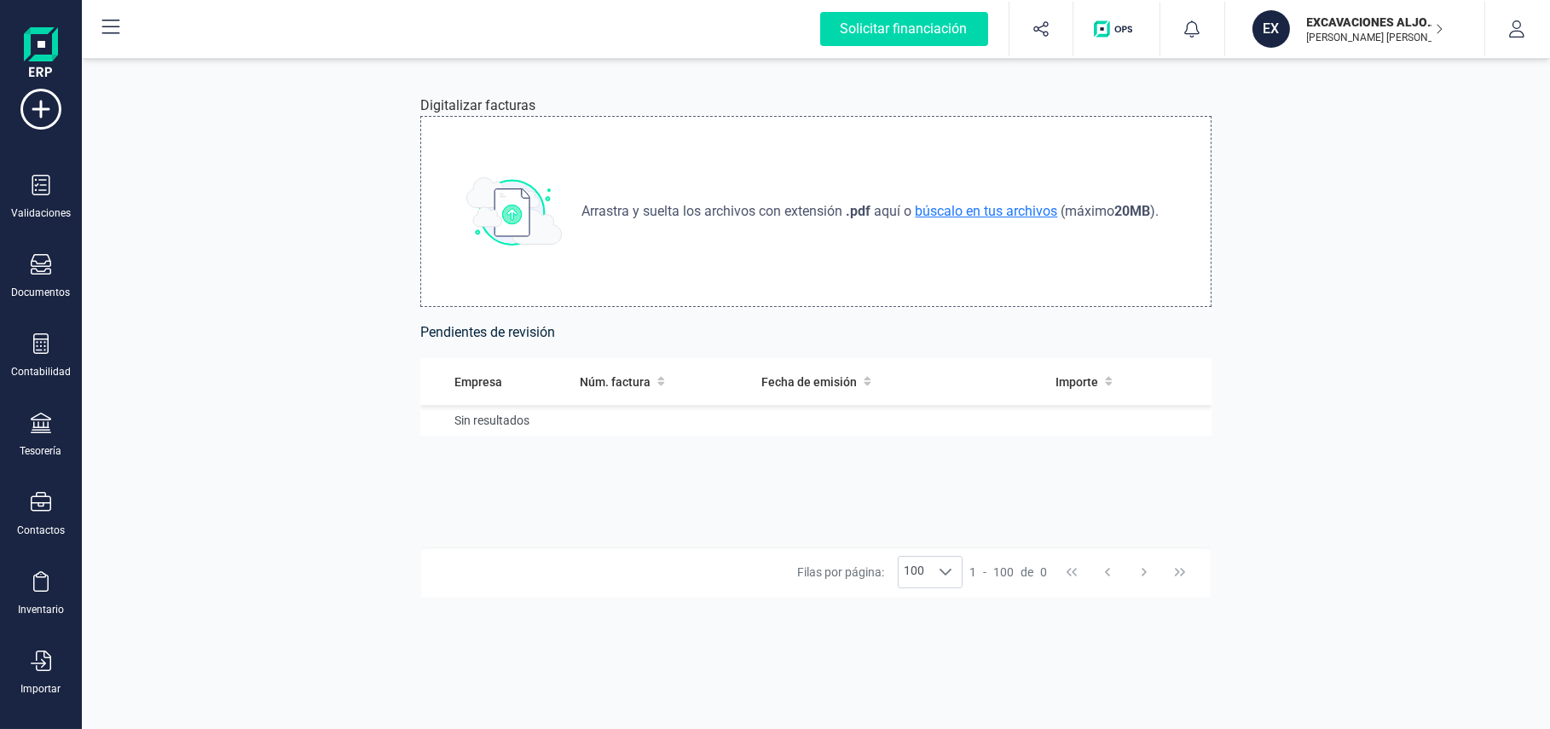
click at [934, 203] on span "búscalo en tus archivos" at bounding box center [986, 211] width 149 height 16
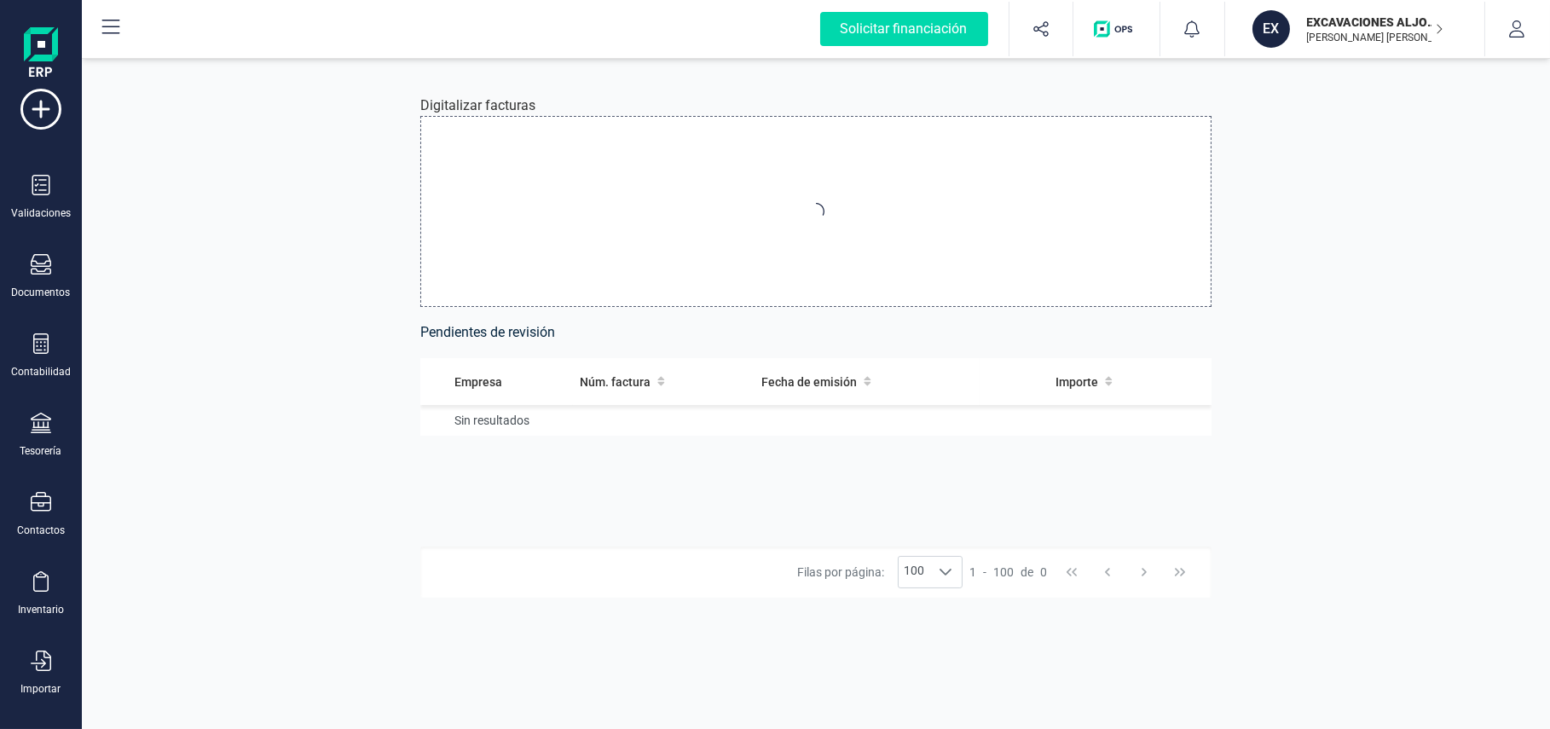
type input "C:\fakepath\Factura-1-001046.pdf"
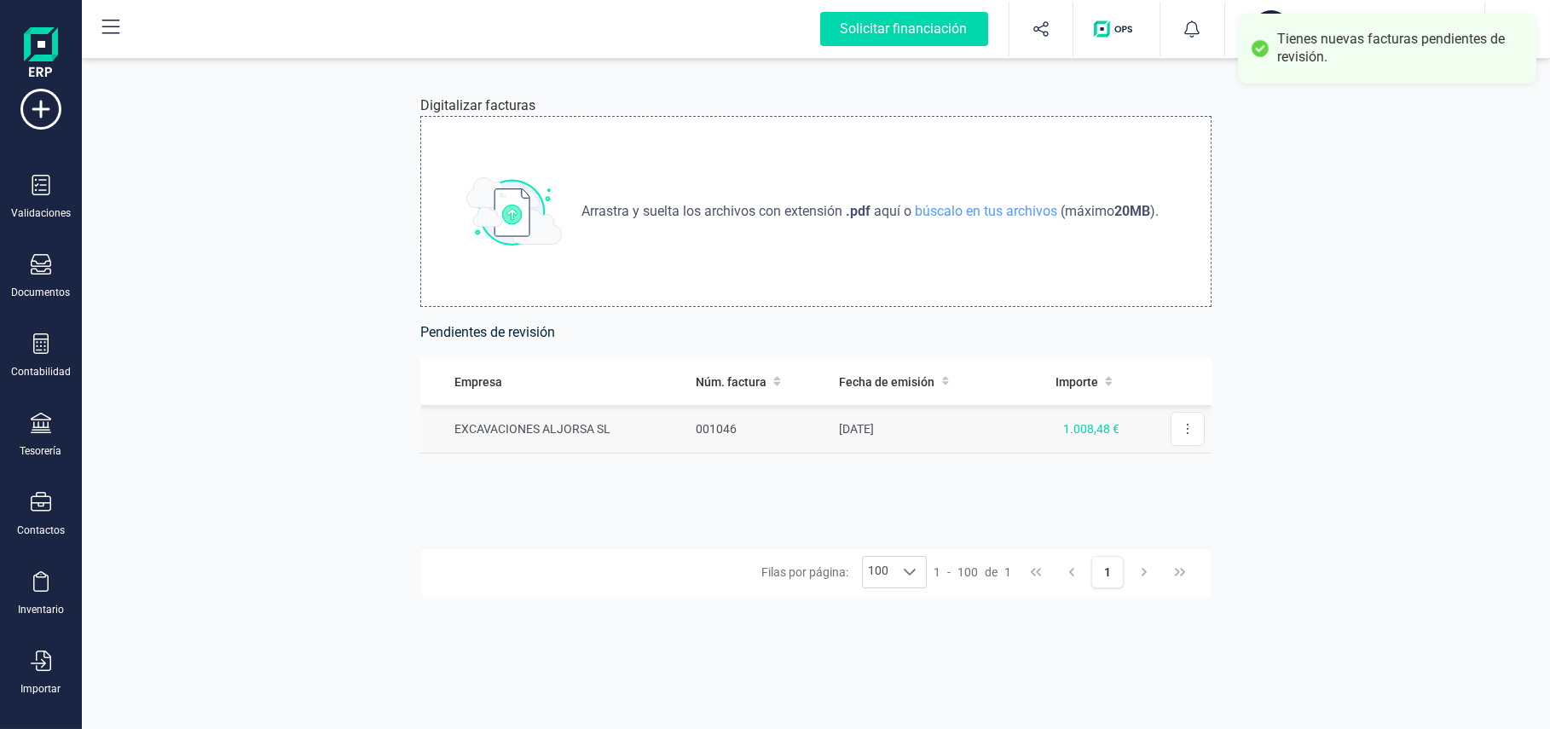
drag, startPoint x: 1180, startPoint y: 431, endPoint x: 1114, endPoint y: 431, distance: 65.6
click at [1147, 431] on button at bounding box center [1187, 429] width 34 height 34
click at [909, 424] on td "[DATE]" at bounding box center [921, 429] width 177 height 49
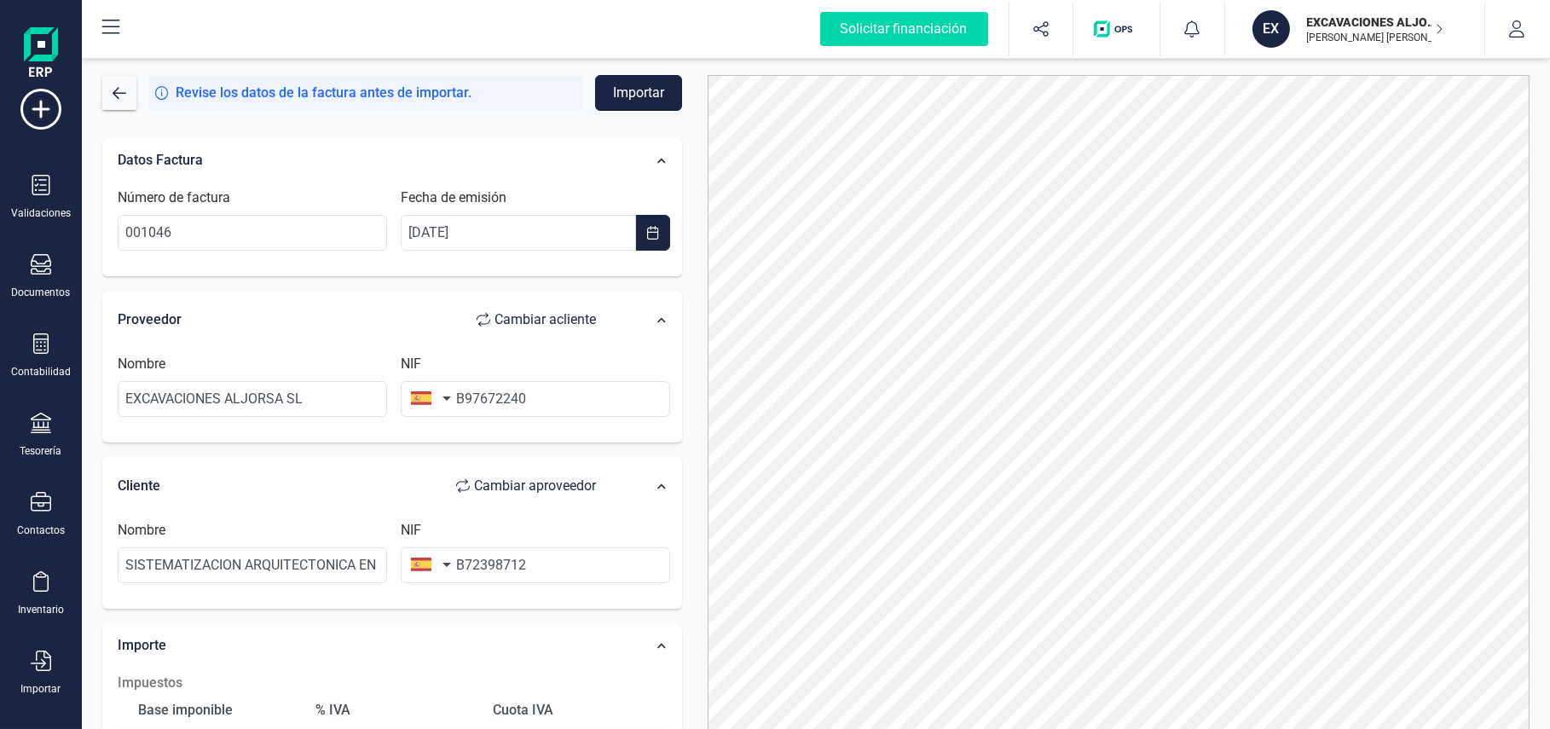
click at [619, 82] on button "Importar" at bounding box center [638, 93] width 87 height 36
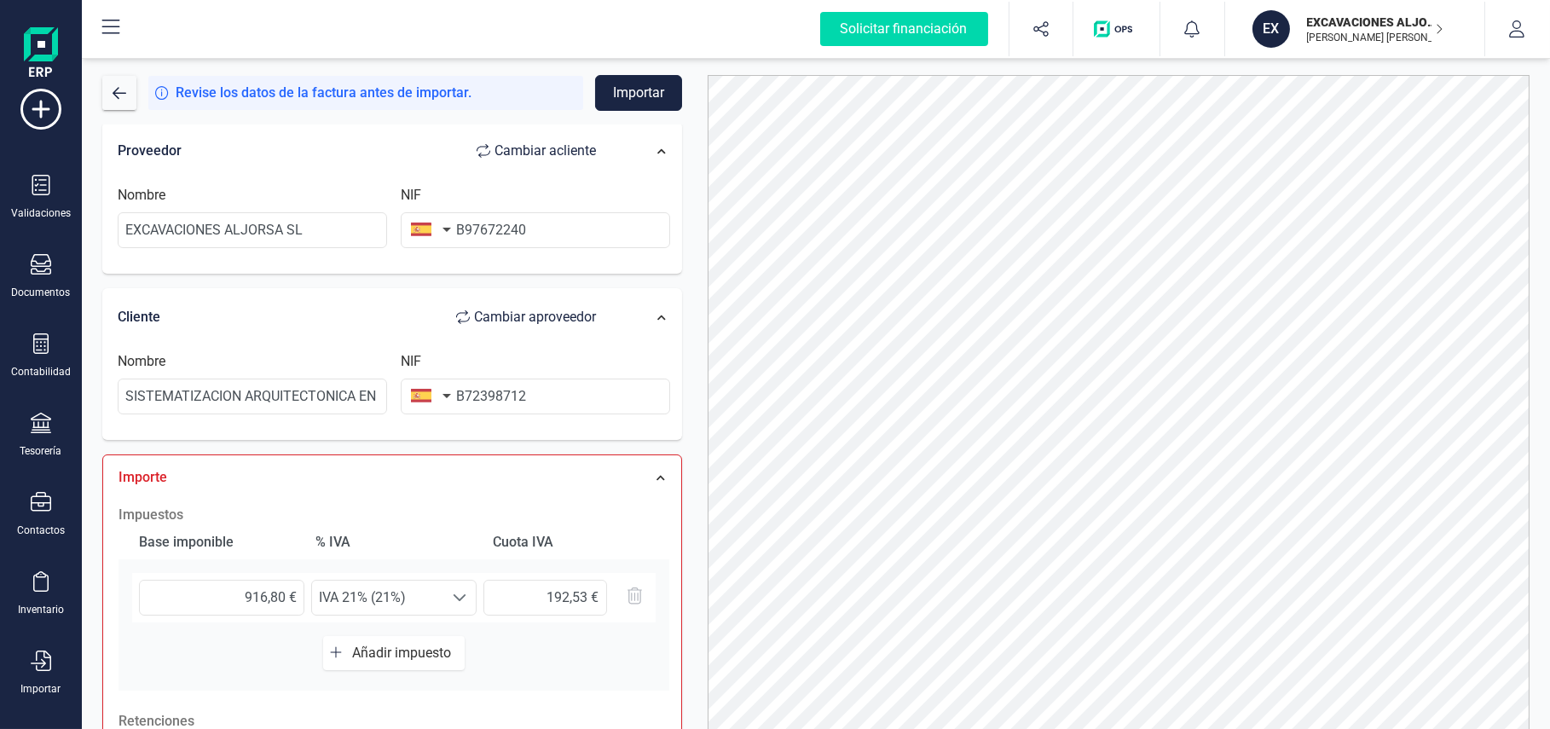
scroll to position [255, 0]
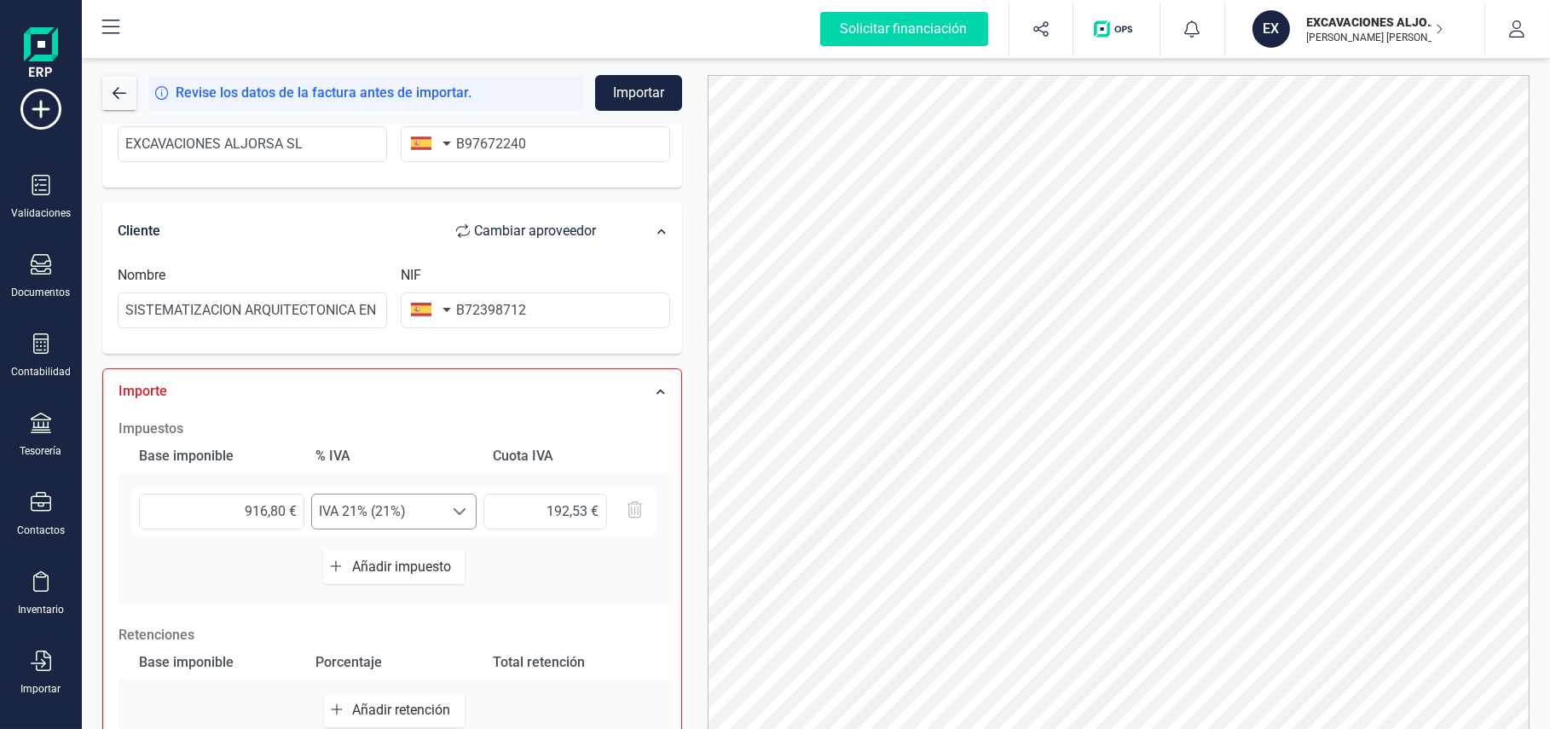
click at [384, 507] on span "IVA 21% (21%)" at bounding box center [377, 511] width 131 height 34
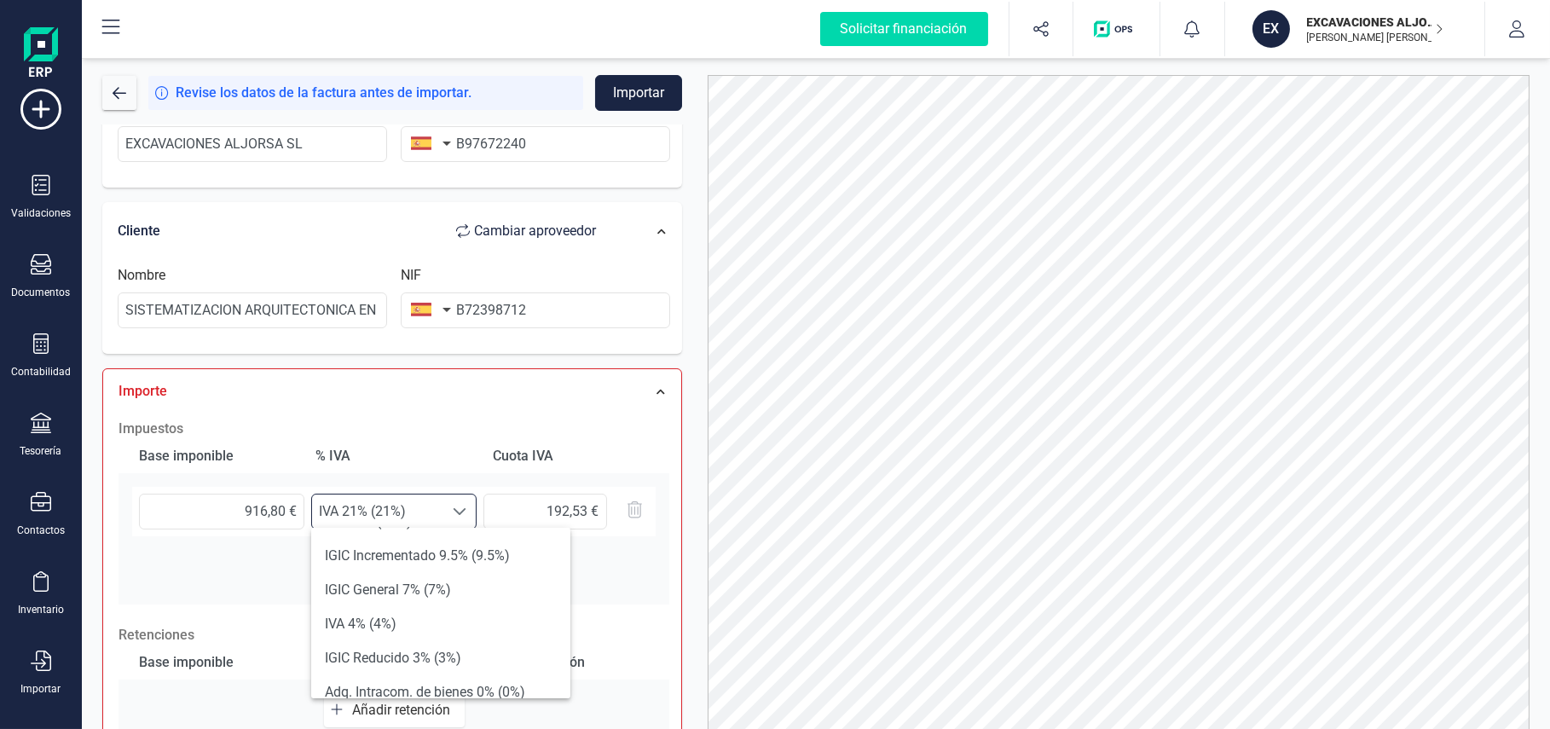
scroll to position [128, 0]
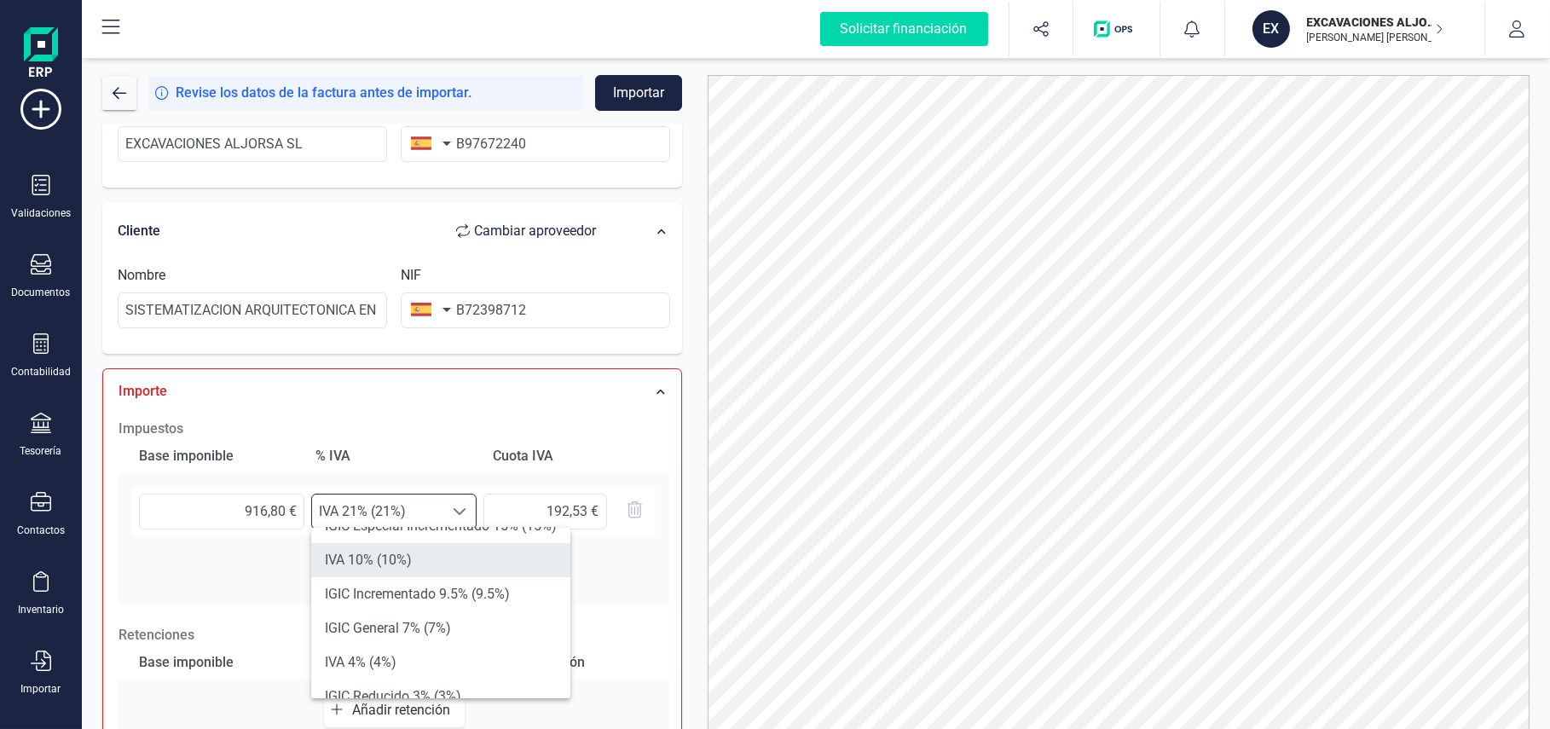
click at [398, 539] on li "IVA 10% (10%)" at bounding box center [440, 560] width 259 height 34
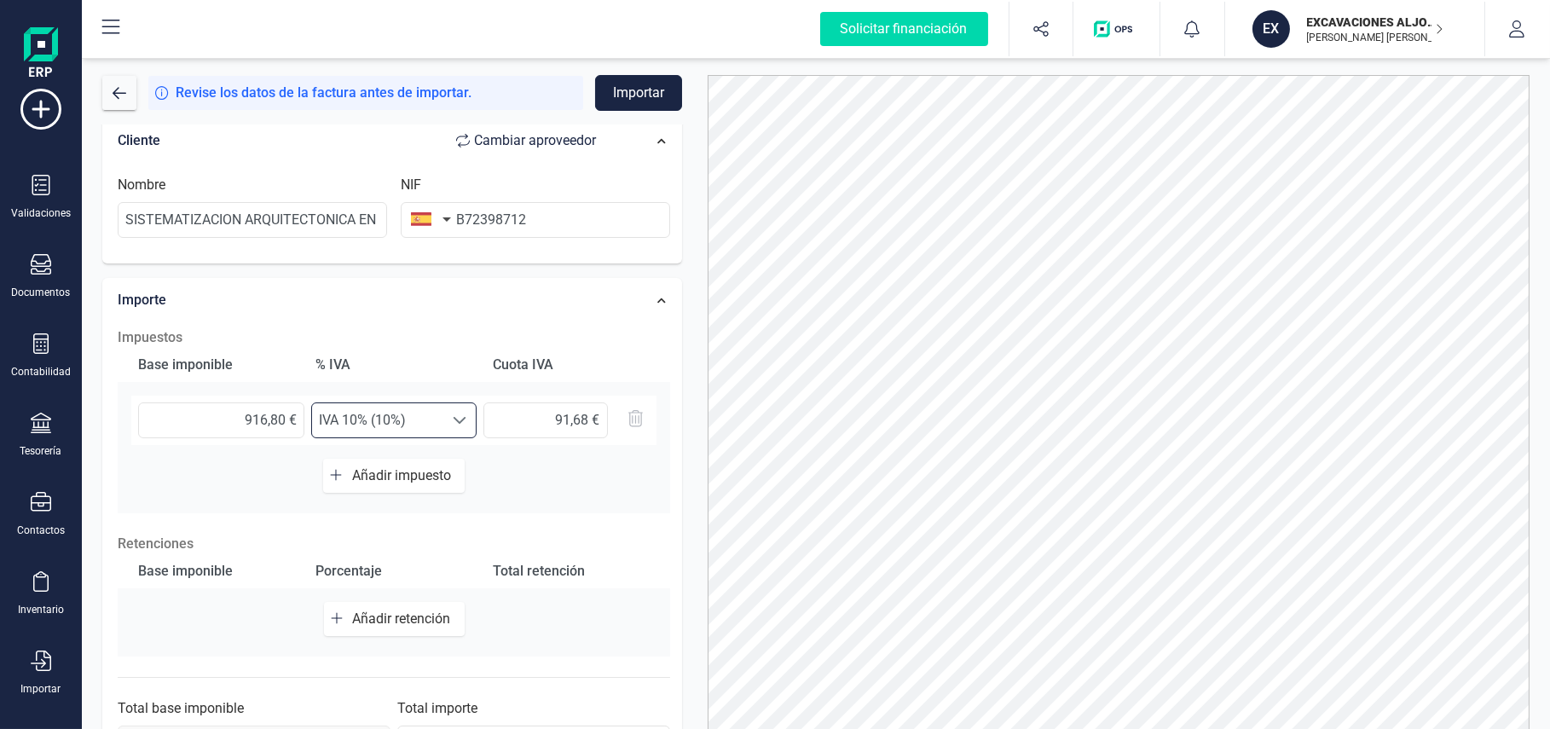
scroll to position [384, 0]
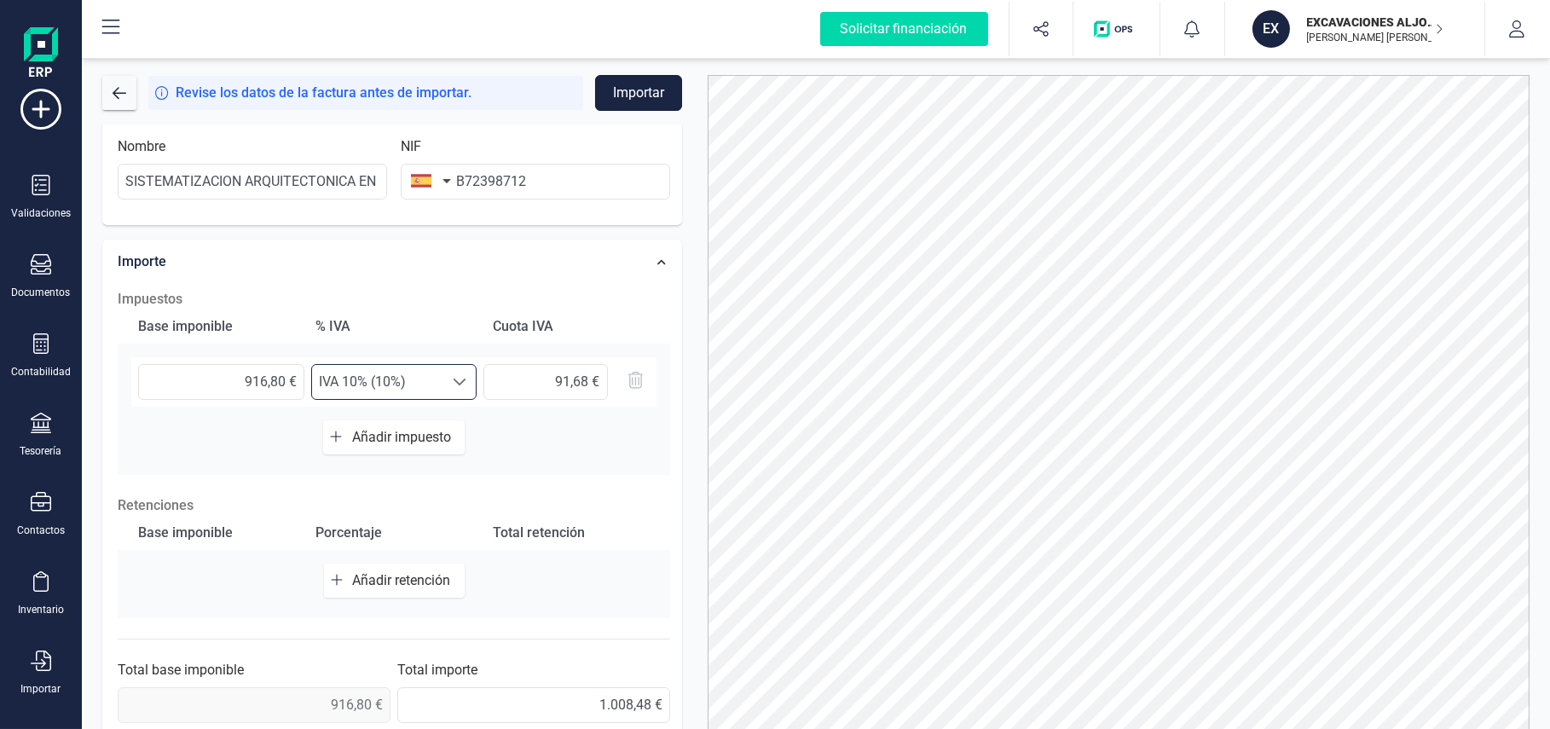
click at [626, 93] on button "Importar" at bounding box center [638, 93] width 87 height 36
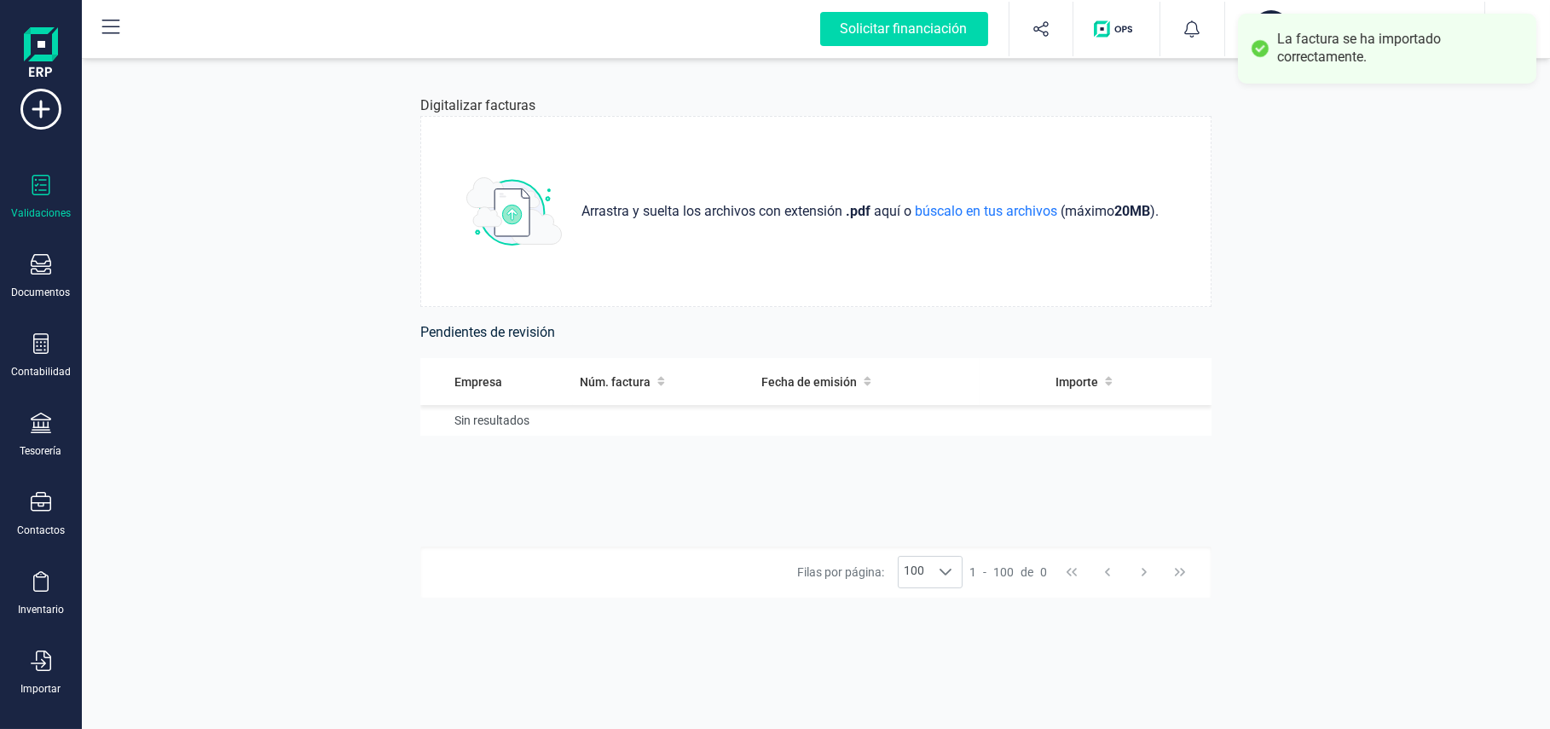
click at [40, 185] on icon at bounding box center [41, 185] width 20 height 20
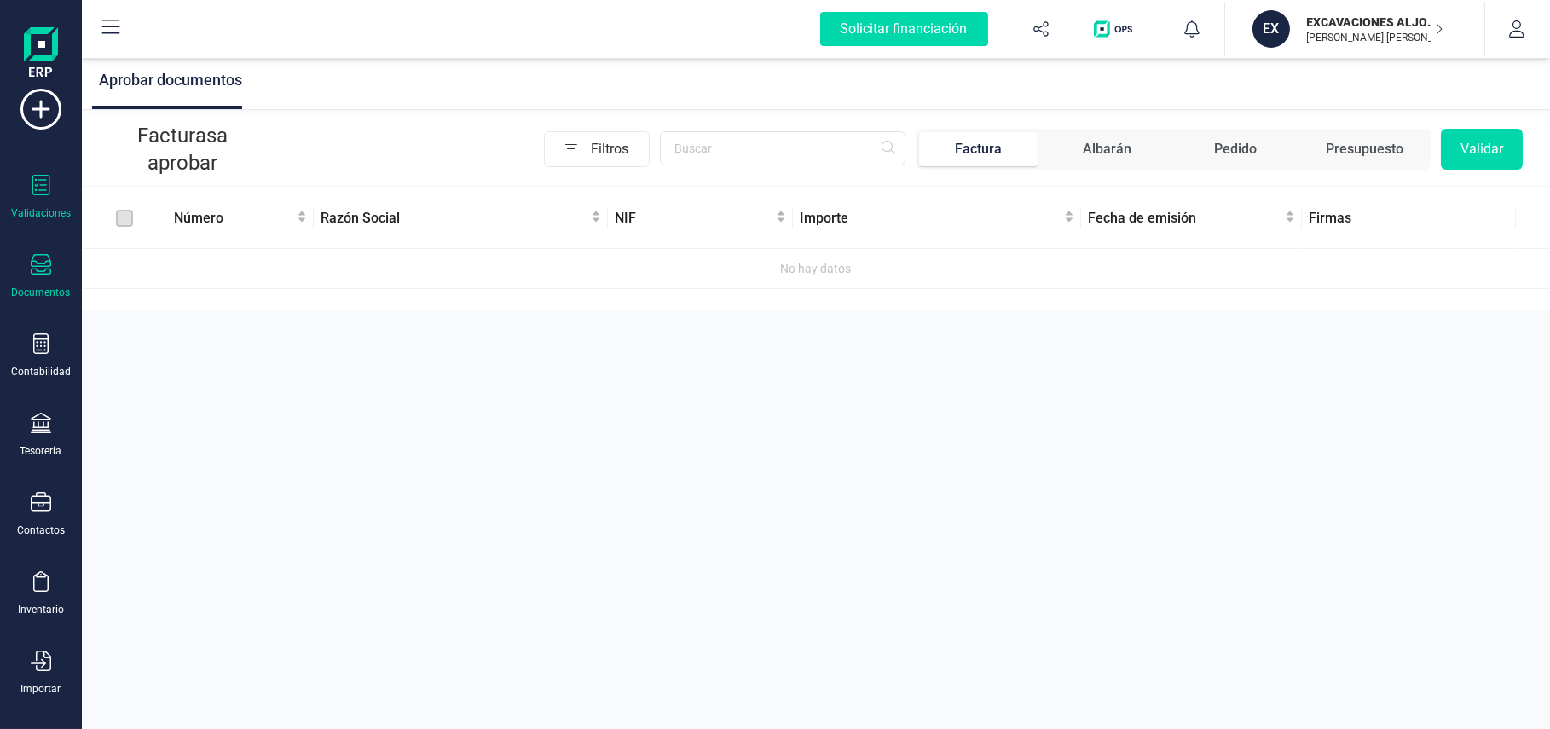
click at [40, 274] on div at bounding box center [41, 266] width 20 height 25
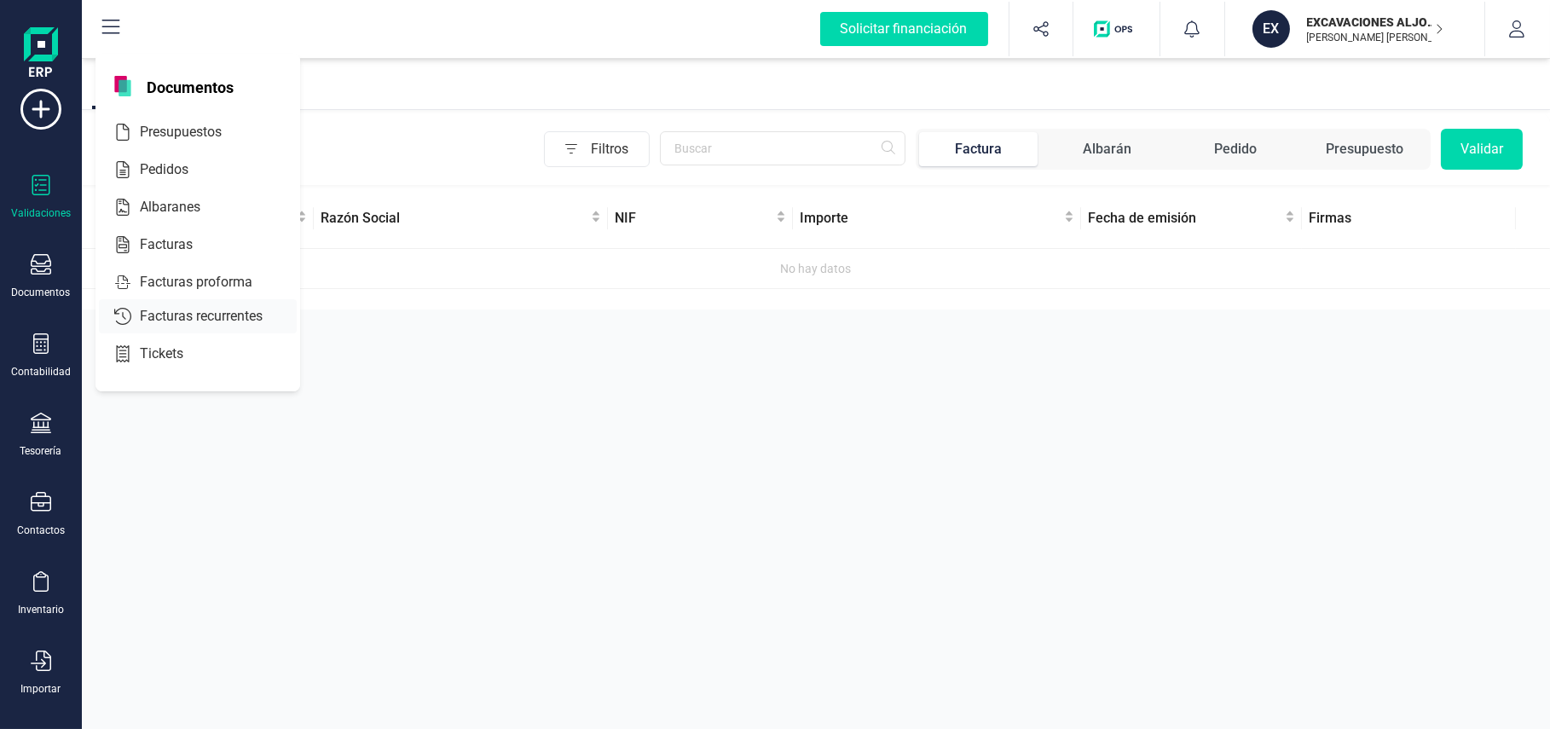
drag, startPoint x: 176, startPoint y: 244, endPoint x: 193, endPoint y: 253, distance: 19.5
click at [177, 244] on span "Facturas" at bounding box center [178, 244] width 90 height 20
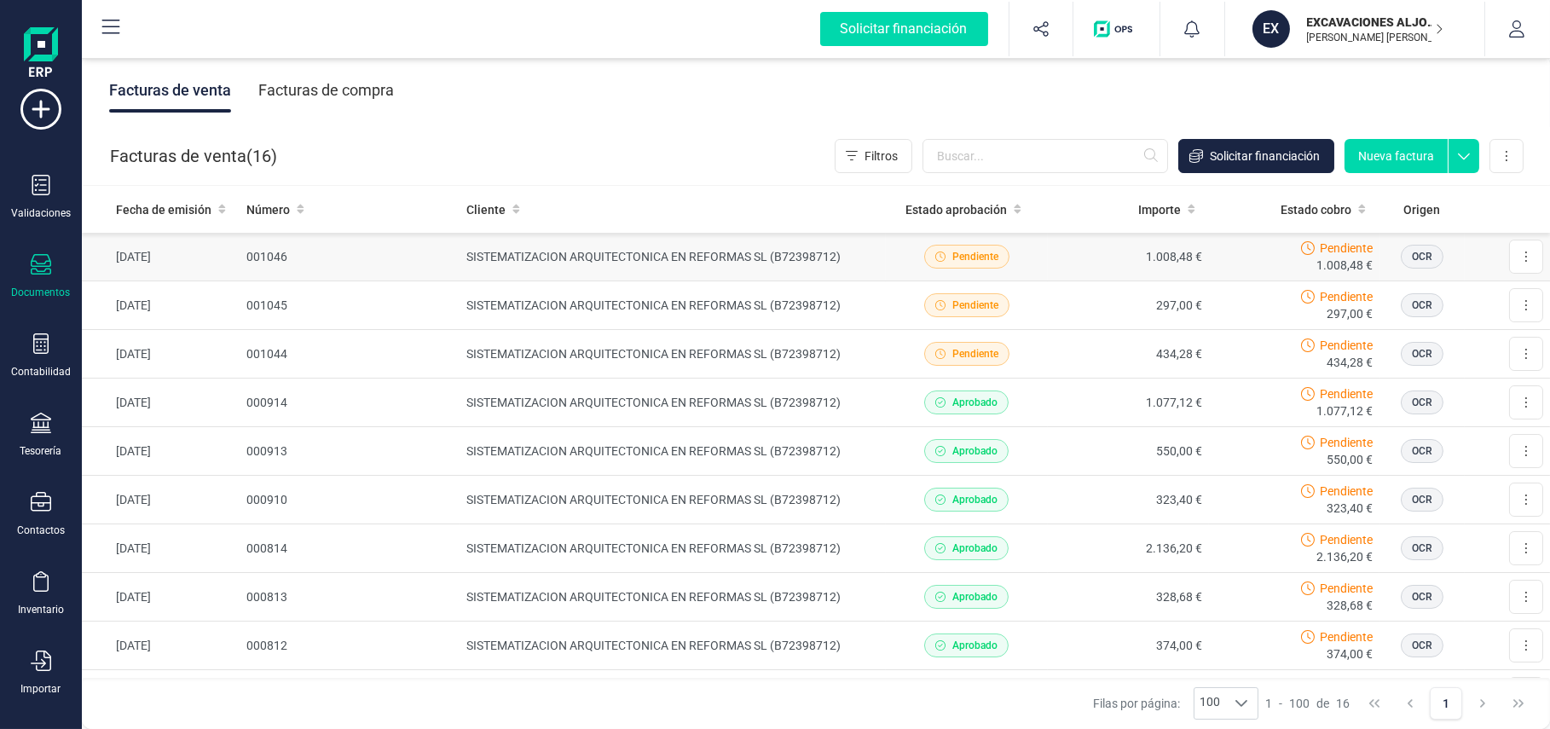
click at [1061, 254] on td "1.008,48 €" at bounding box center [1128, 257] width 161 height 49
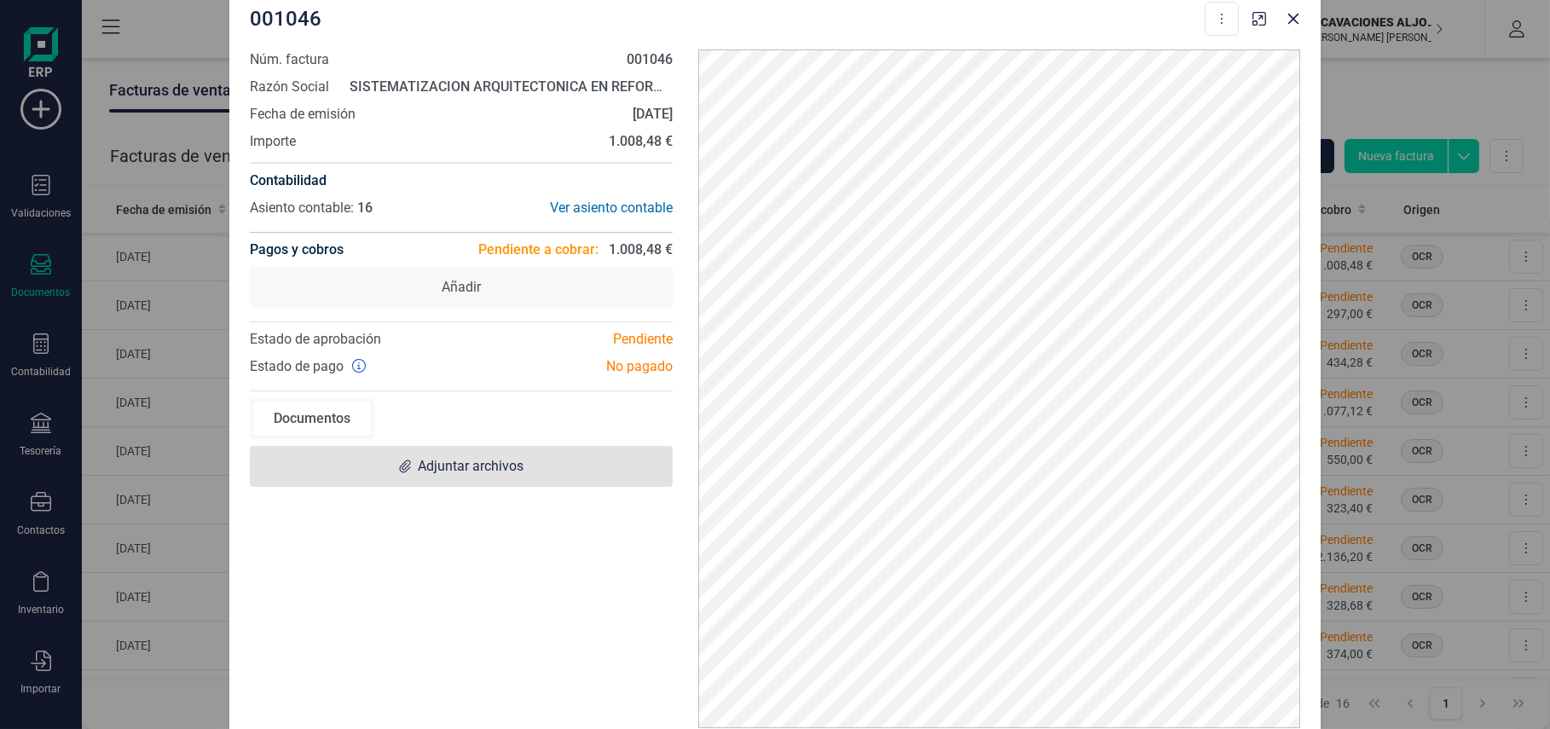
click at [452, 470] on span "Adjuntar archivos" at bounding box center [471, 466] width 106 height 20
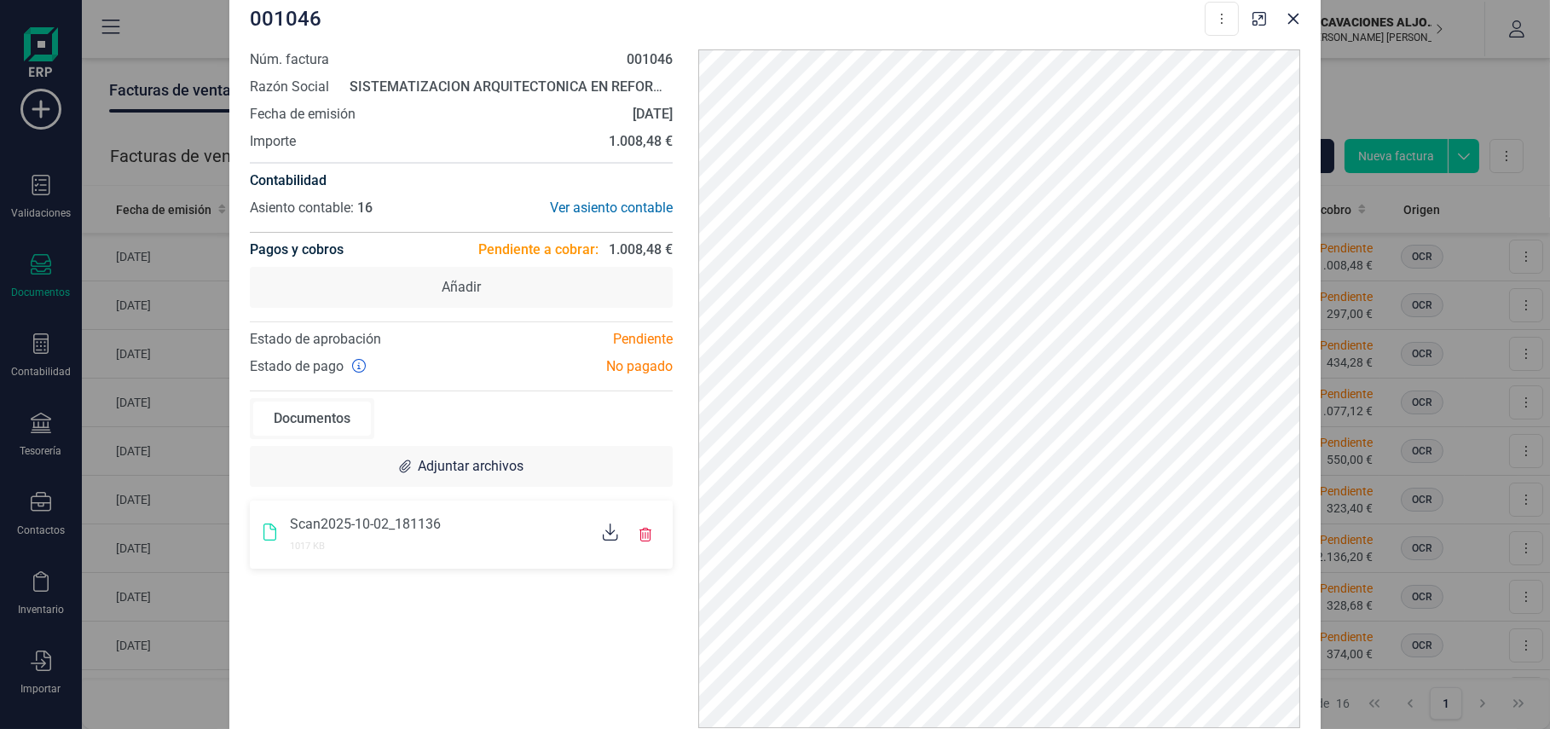
click at [1147, 20] on div "001046 Descargar documento Crear factura rectificativa Marcar como cobrada" at bounding box center [774, 15] width 1091 height 68
click at [1147, 19] on button "Close" at bounding box center [1292, 18] width 27 height 27
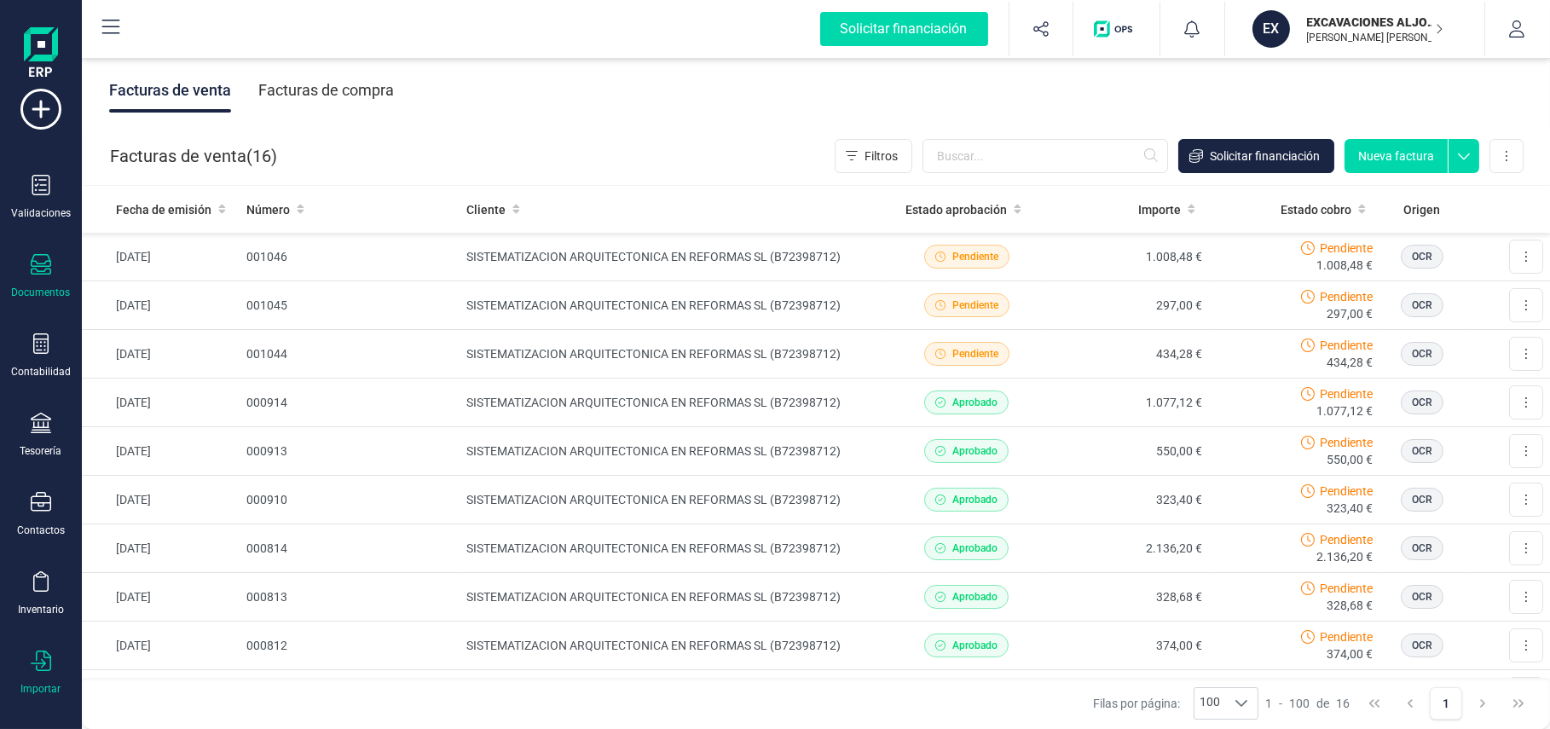
click at [50, 539] on icon at bounding box center [41, 660] width 20 height 20
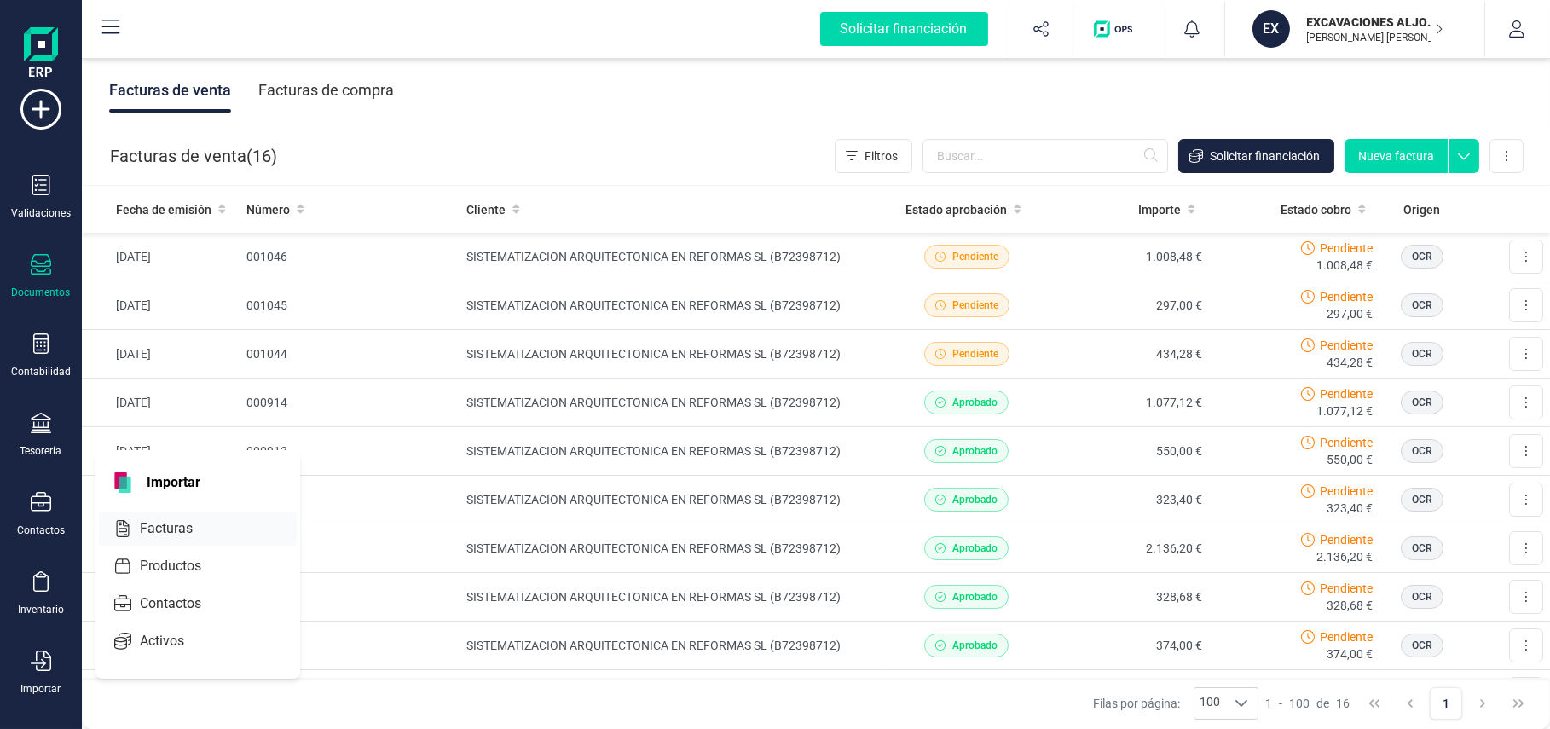
click at [176, 530] on span "Facturas" at bounding box center [178, 528] width 90 height 20
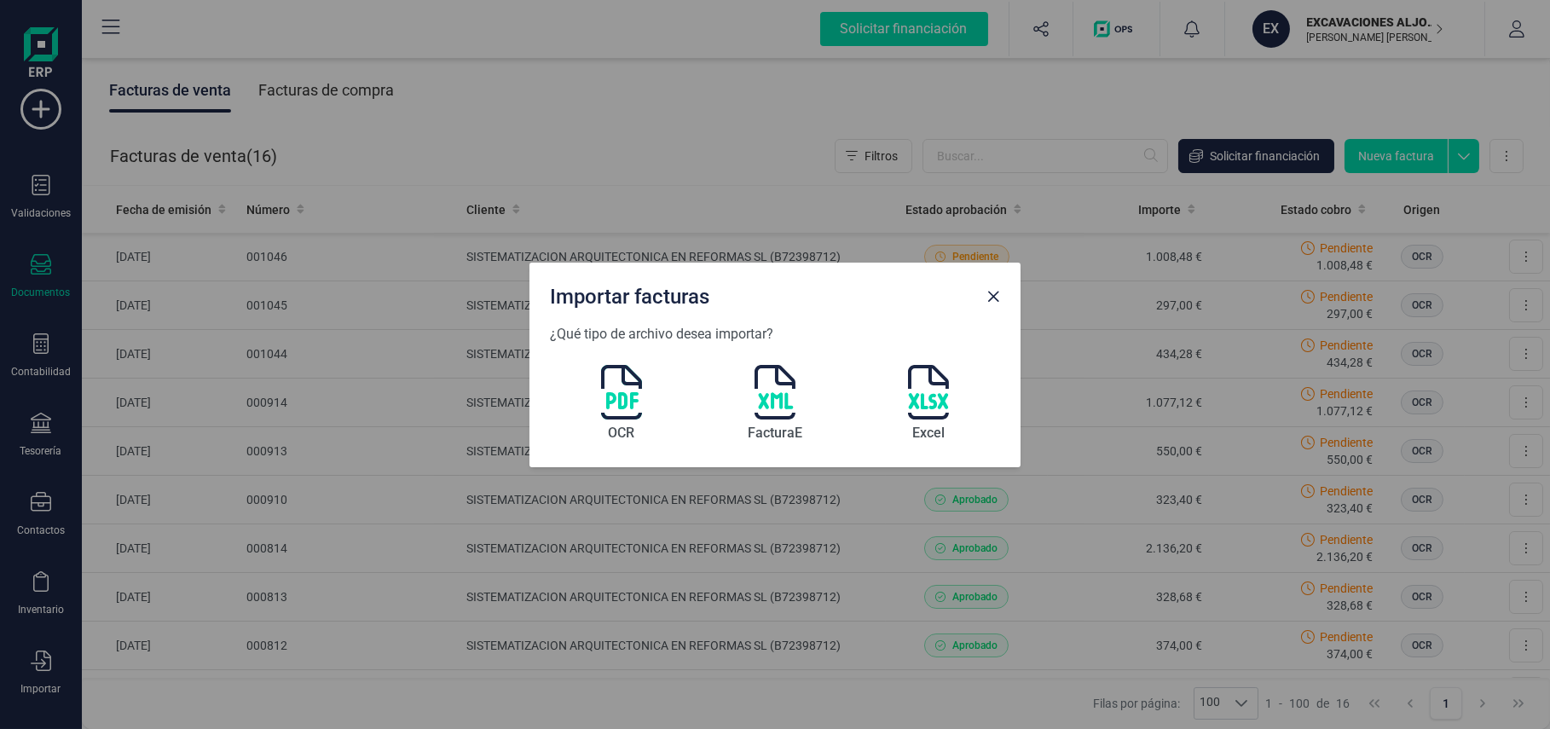
click at [620, 393] on img at bounding box center [621, 392] width 41 height 55
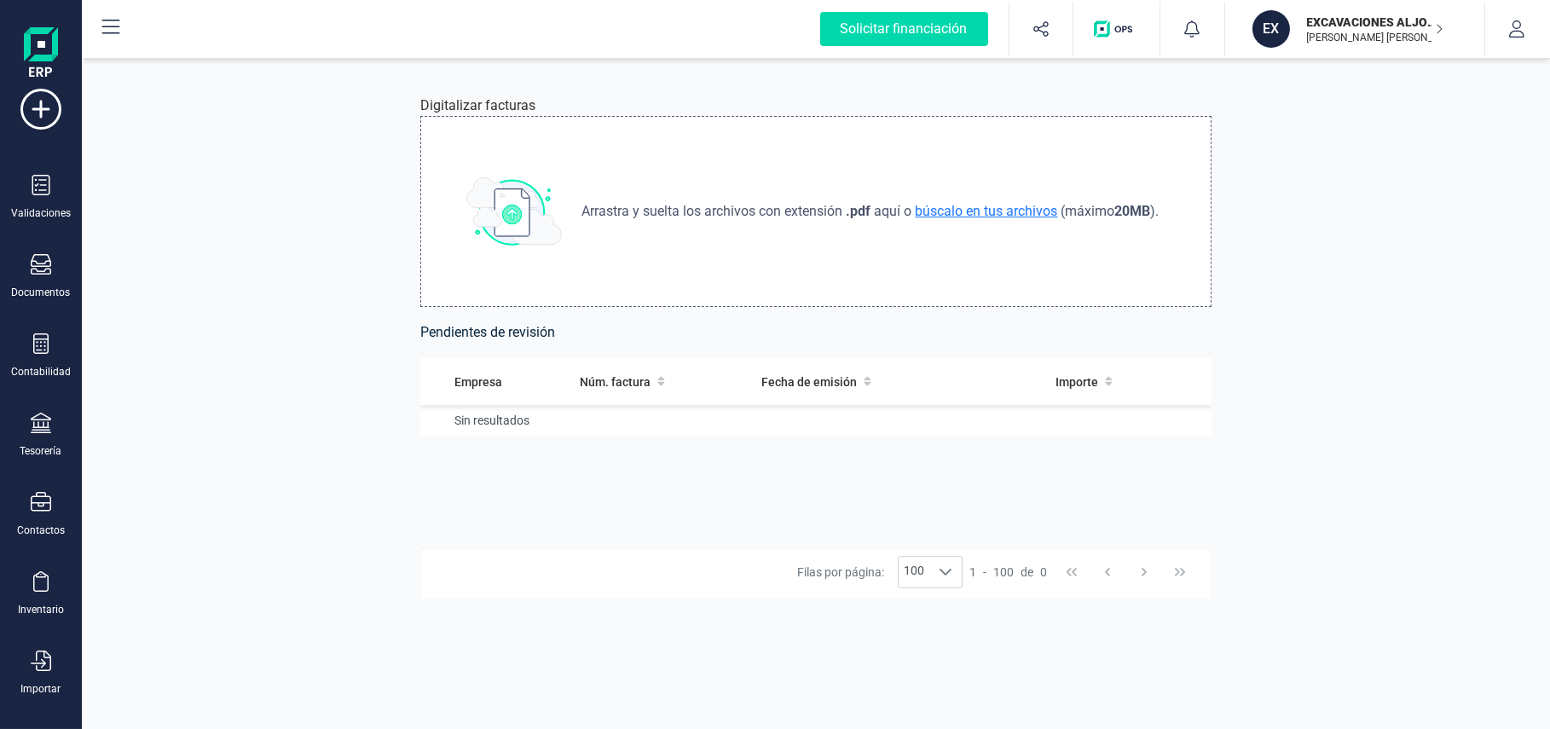
click at [921, 207] on span "búscalo en tus archivos" at bounding box center [986, 211] width 149 height 16
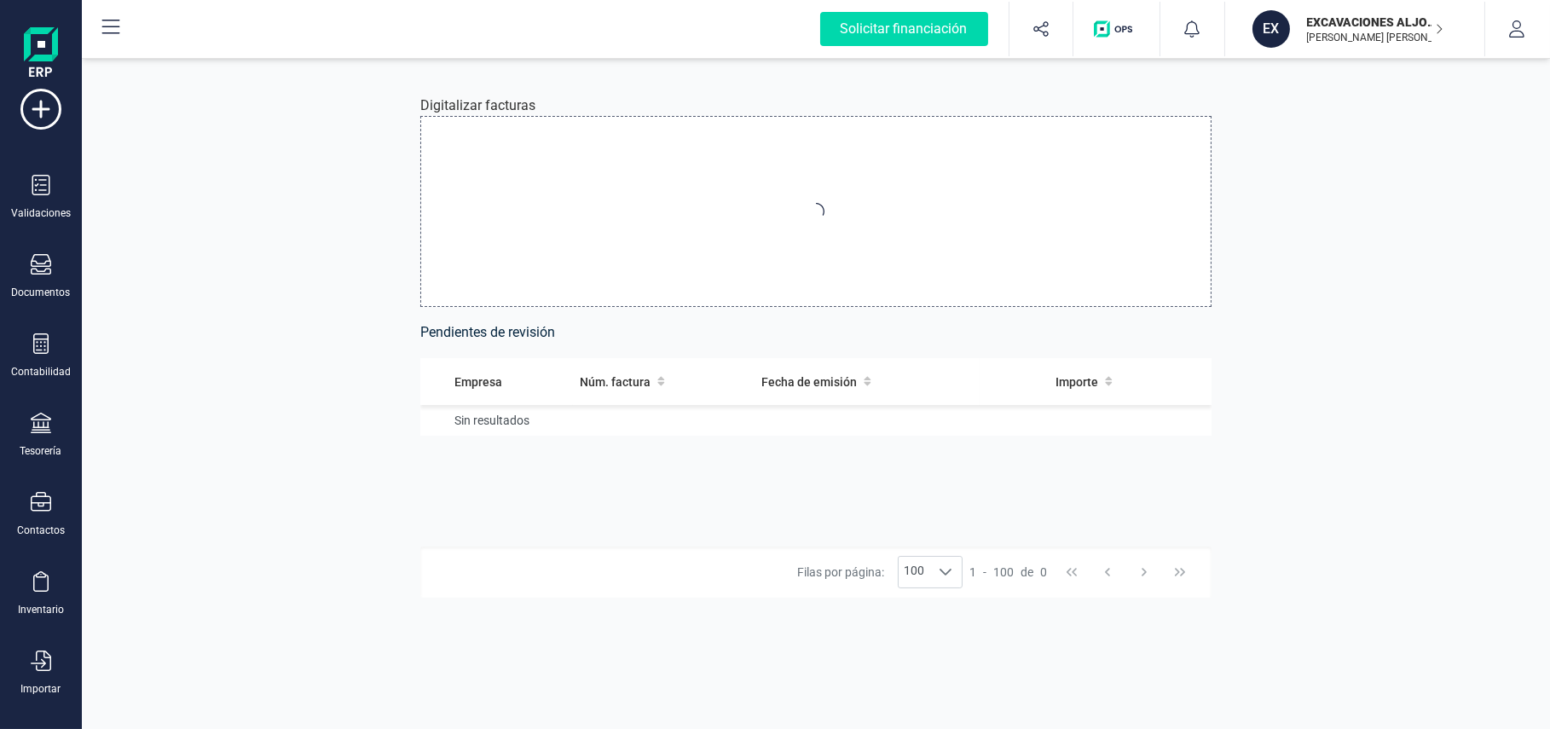
type input "C:\fakepath\Factura-1-001047.pdf"
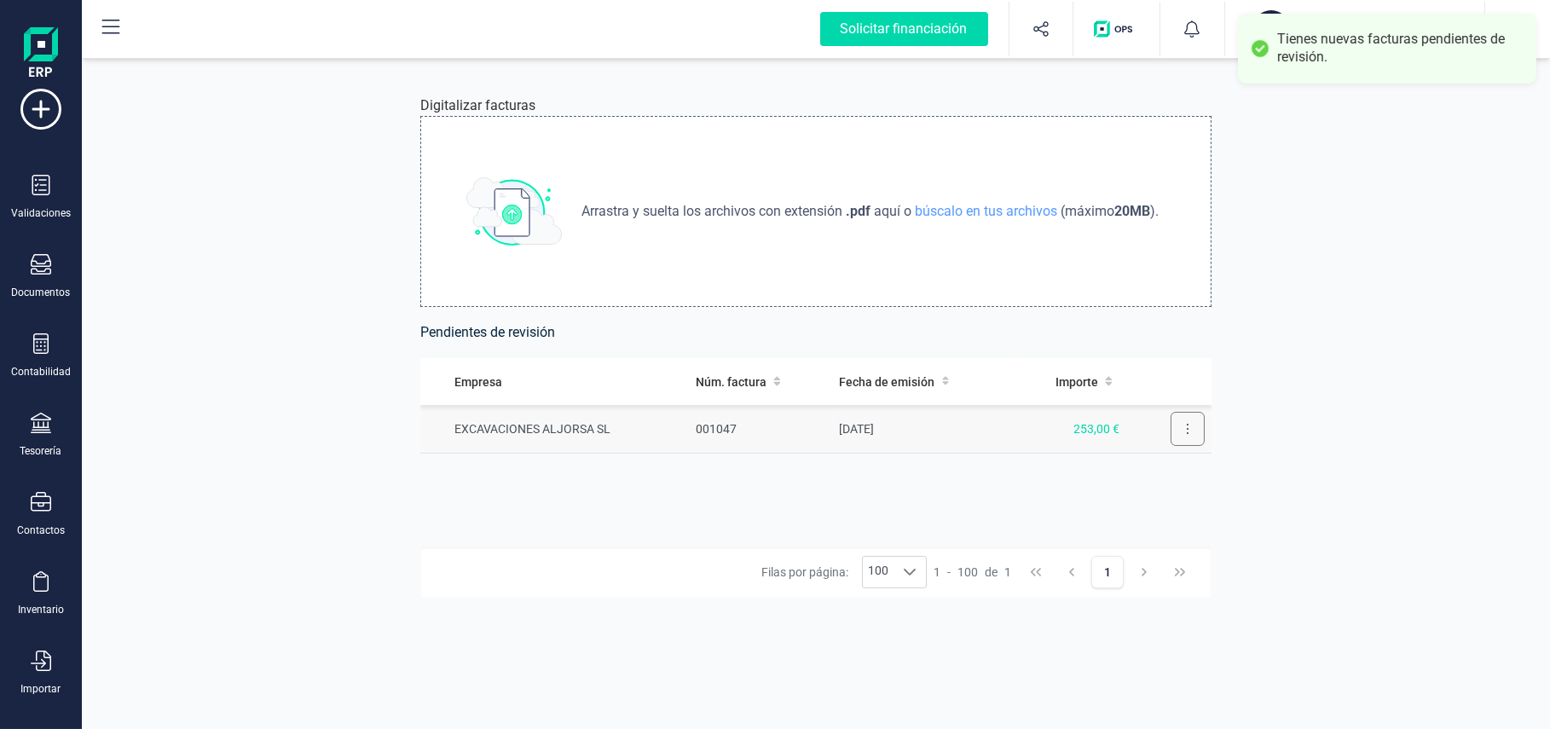
click at [1147, 429] on icon at bounding box center [1187, 429] width 3 height 14
click at [902, 427] on td "[DATE]" at bounding box center [921, 429] width 177 height 49
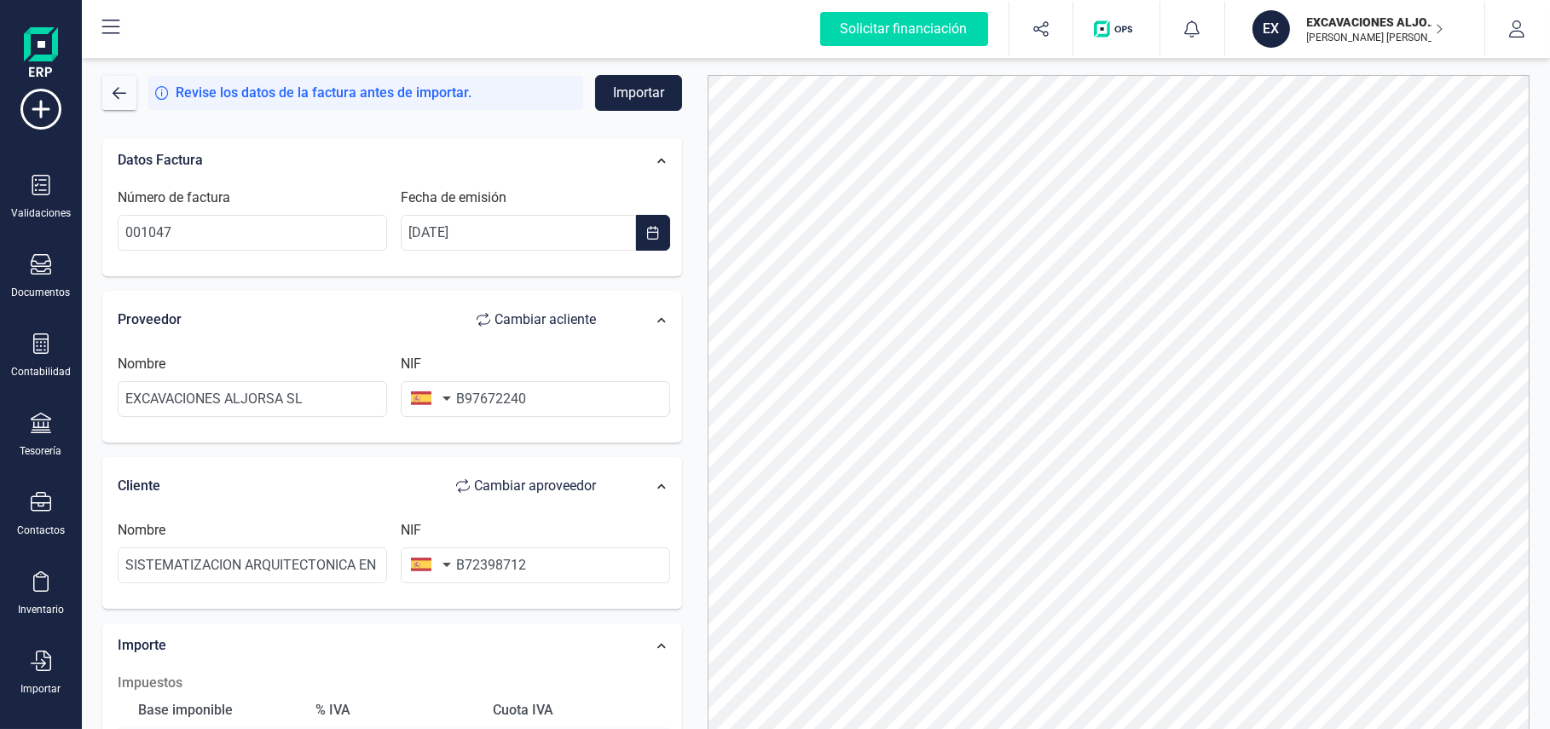
scroll to position [255, 0]
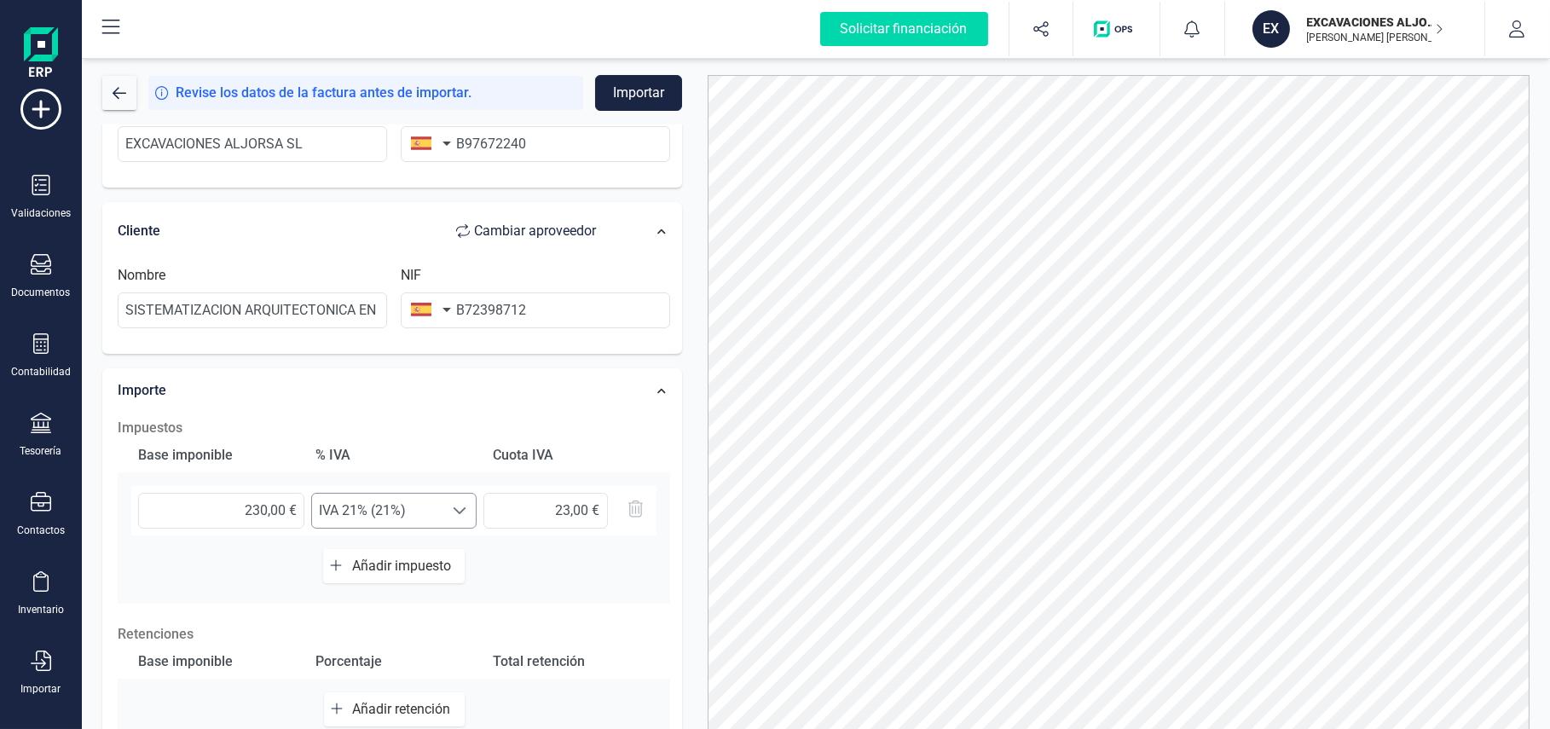
click at [397, 518] on span "IVA 21% (21%)" at bounding box center [378, 510] width 132 height 34
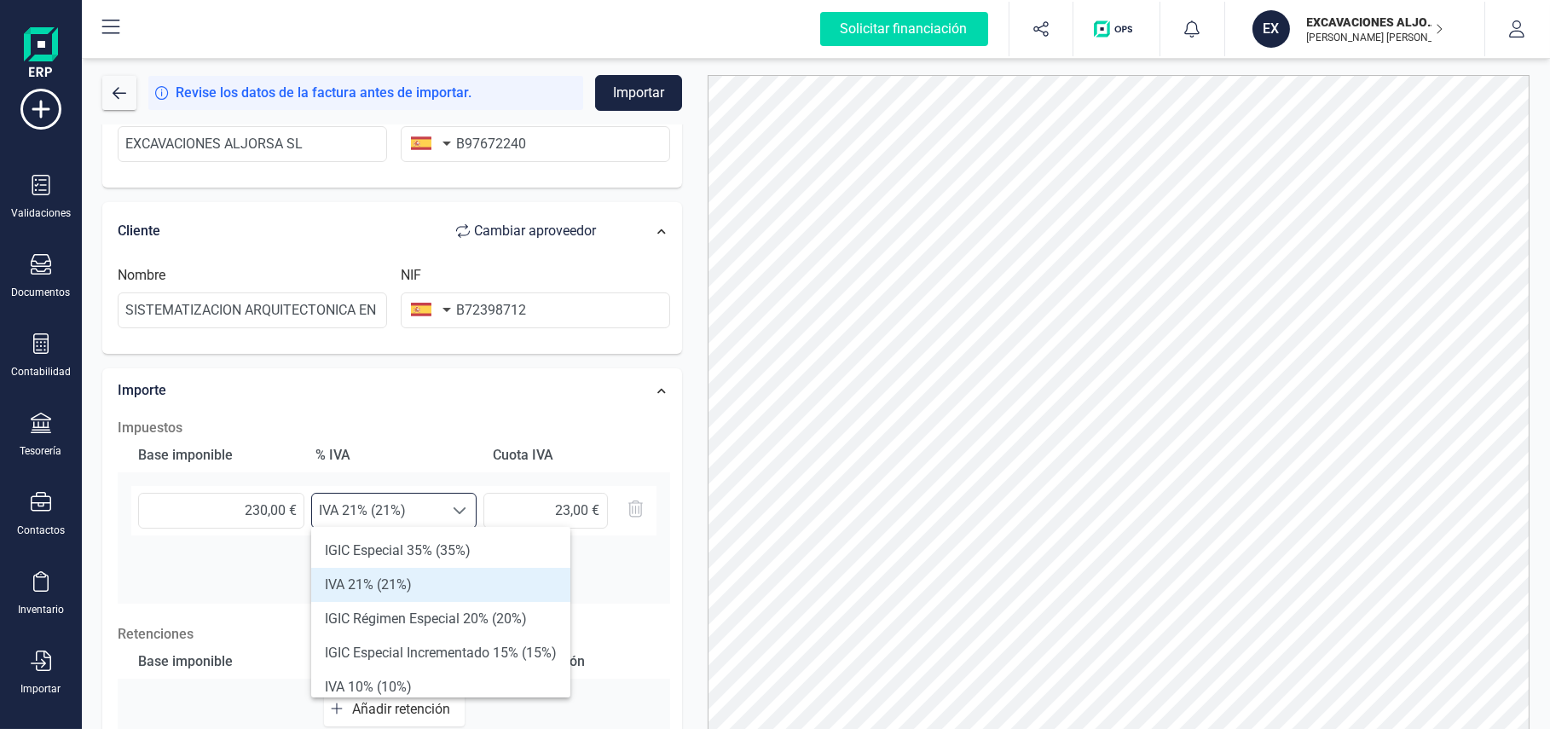
scroll to position [10, 73]
click at [383, 539] on li "IVA 10% (10%)" at bounding box center [440, 687] width 259 height 34
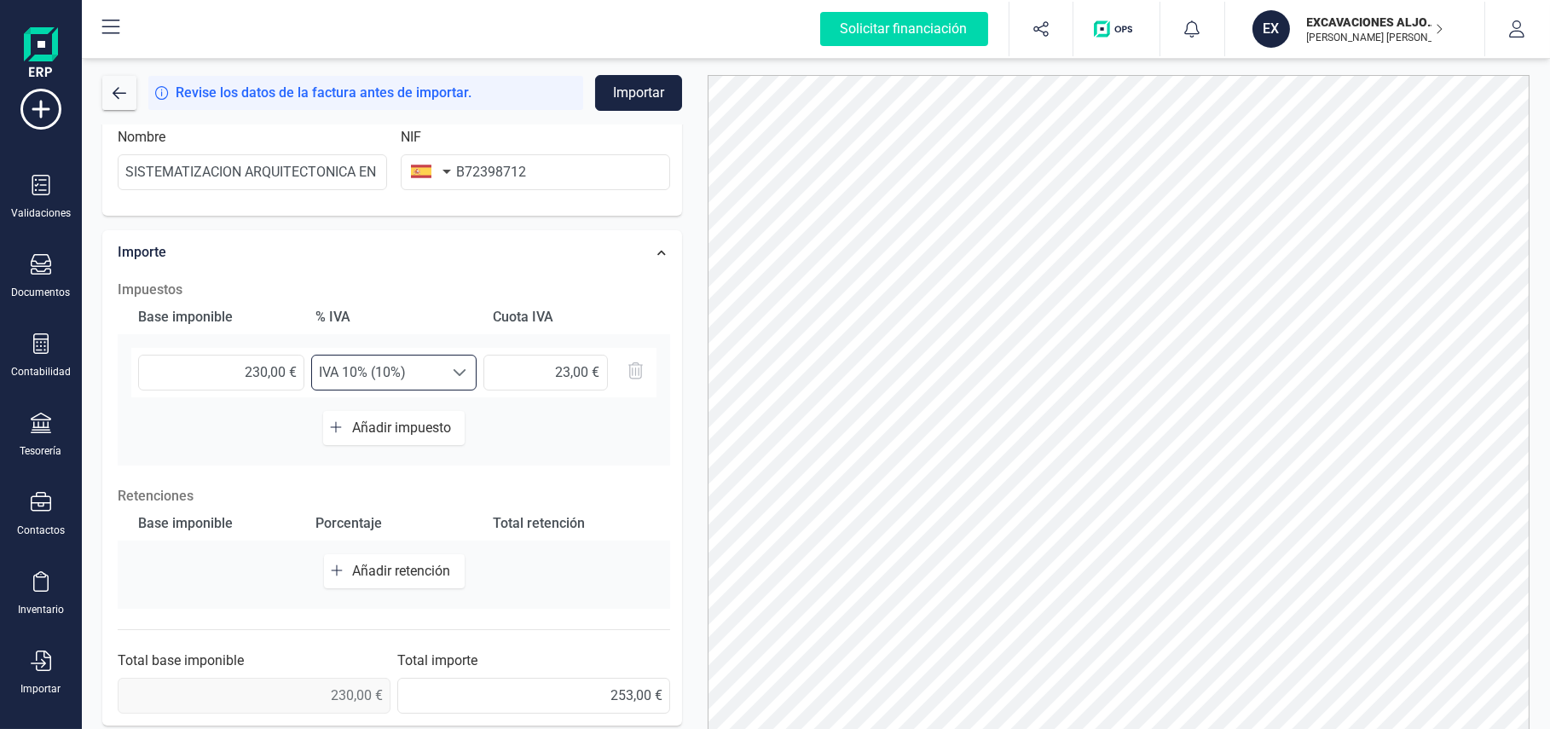
scroll to position [395, 0]
click at [536, 372] on input "23,00 €" at bounding box center [545, 371] width 124 height 36
click at [629, 93] on button "Importar" at bounding box center [638, 93] width 87 height 36
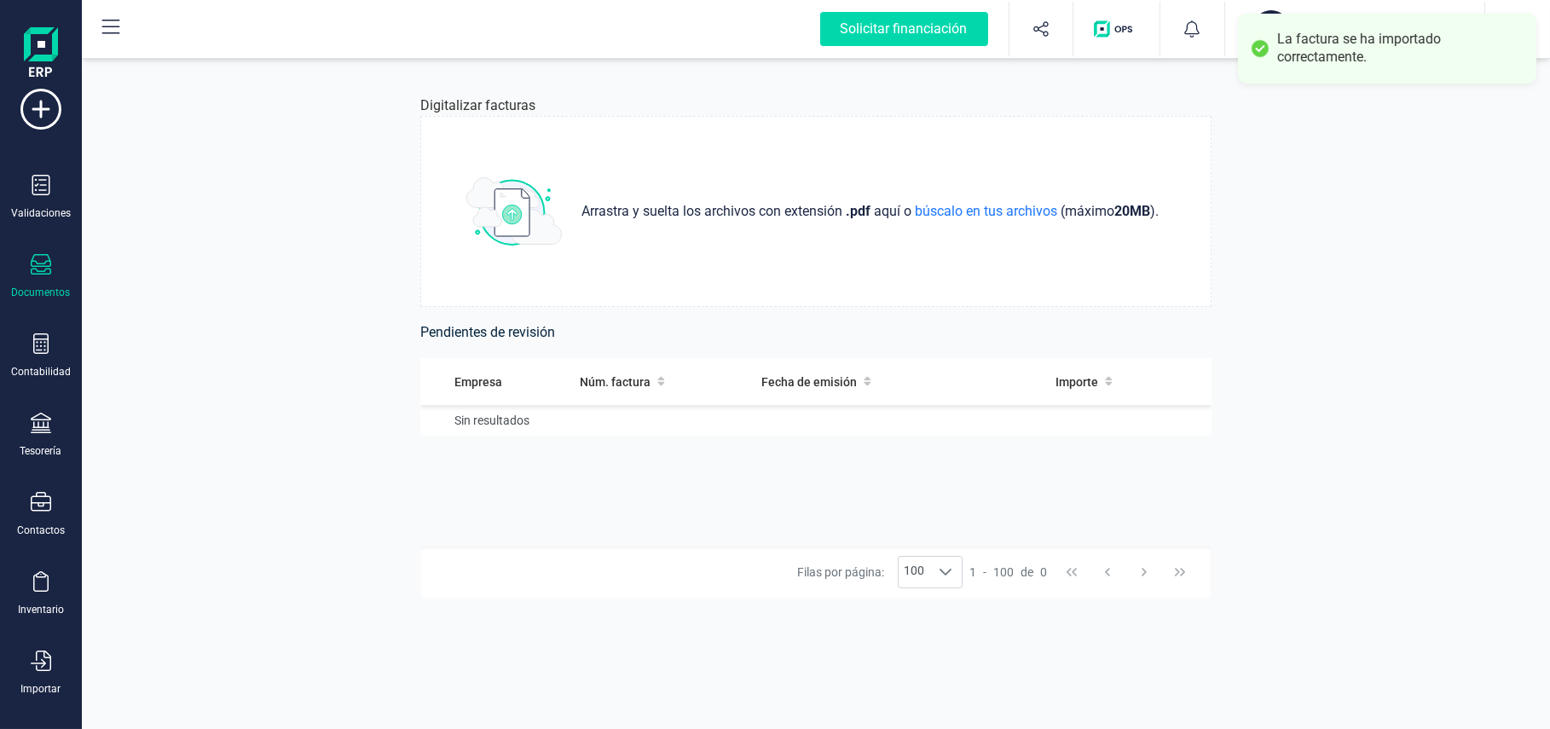
click at [38, 263] on icon at bounding box center [41, 264] width 20 height 20
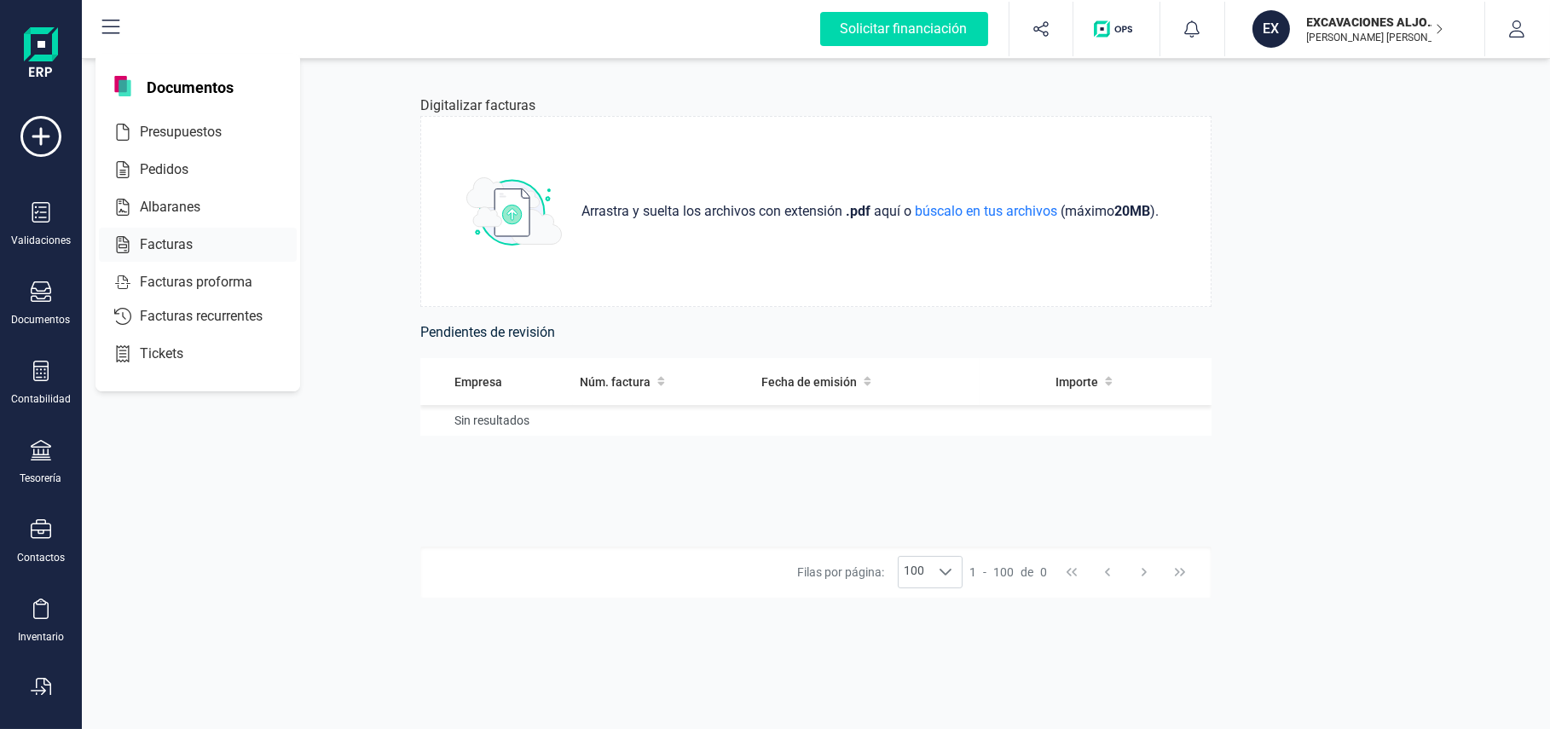
click at [163, 245] on span "Facturas" at bounding box center [178, 244] width 90 height 20
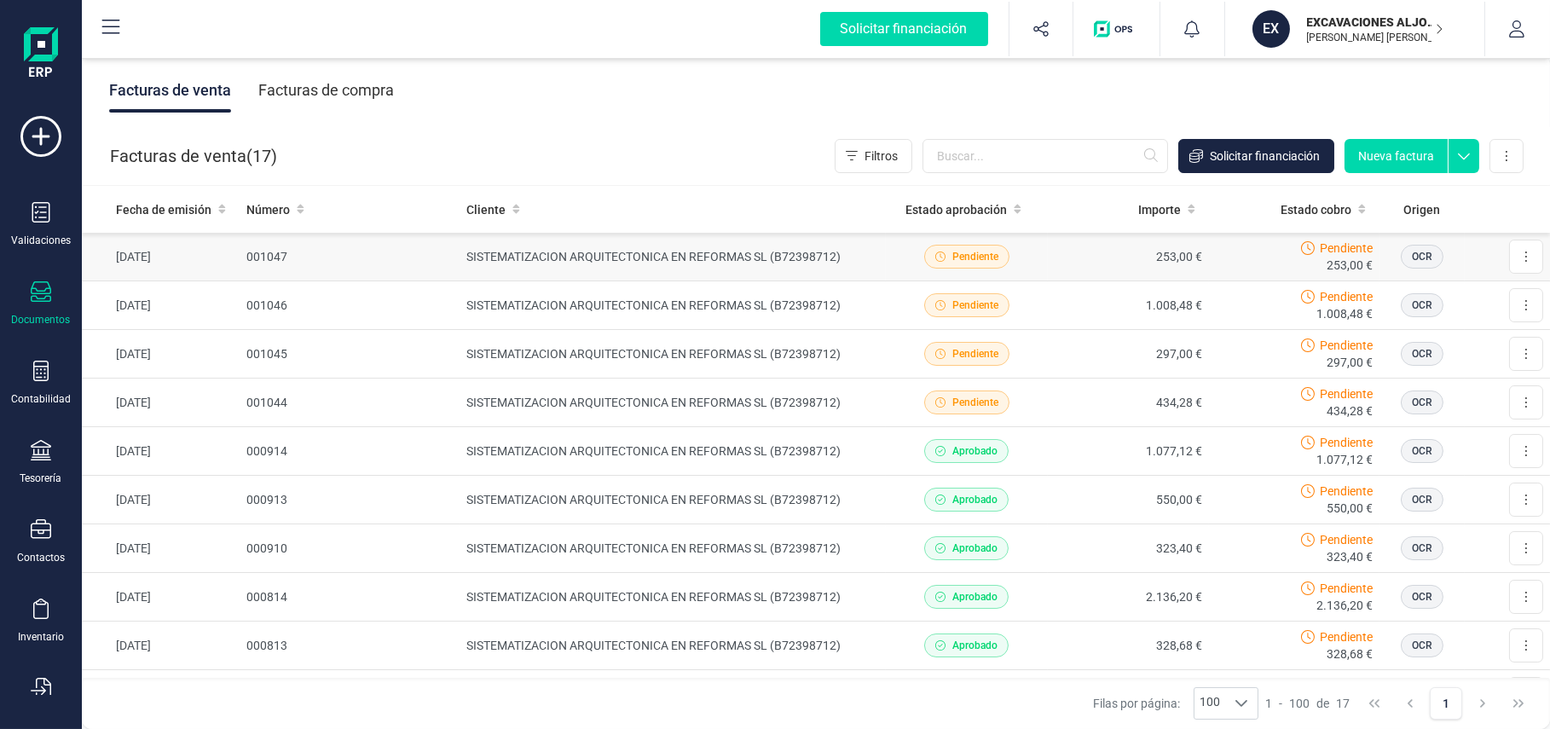
click at [1147, 258] on span "253,00 €" at bounding box center [1349, 265] width 46 height 17
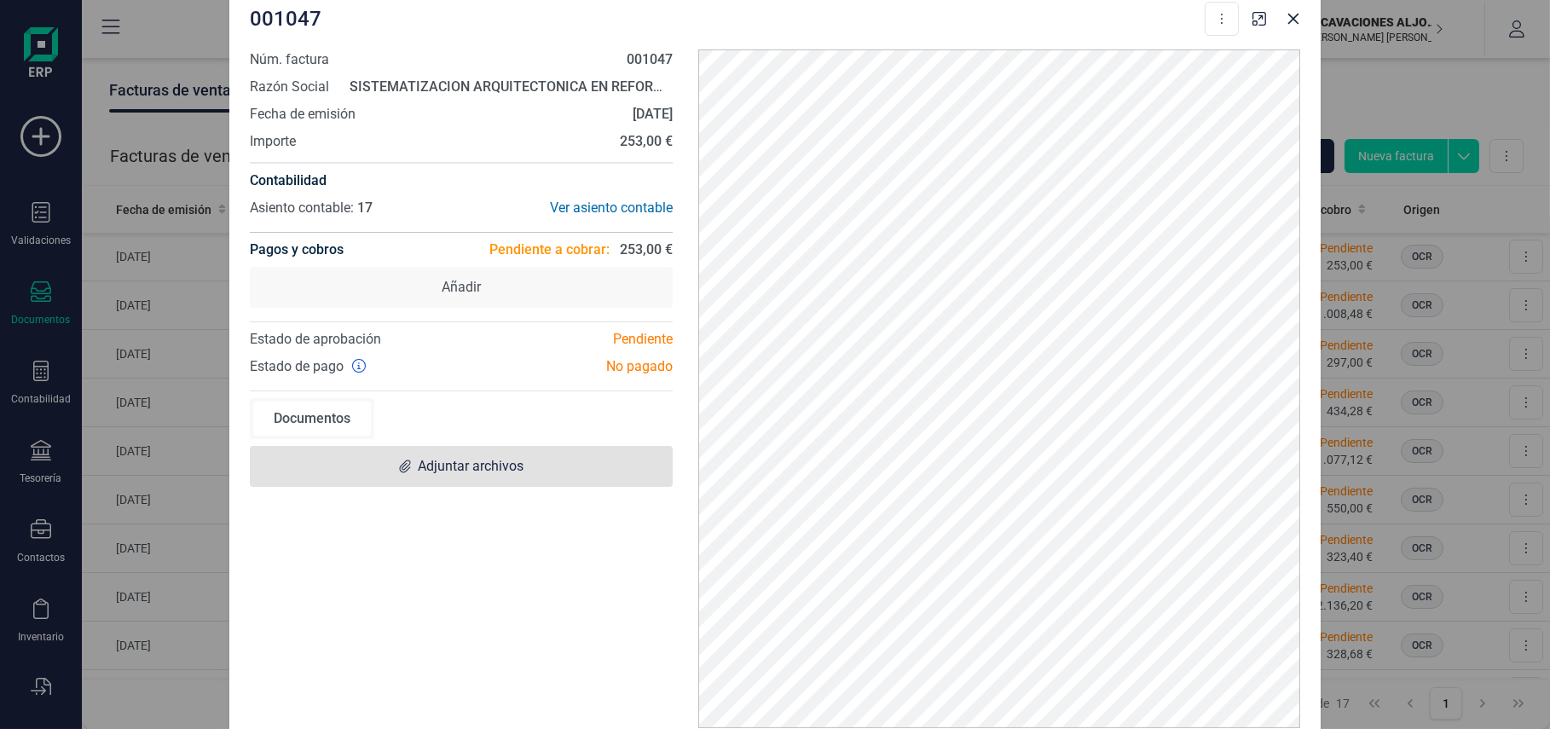
click at [447, 466] on span "Adjuntar archivos" at bounding box center [471, 466] width 106 height 20
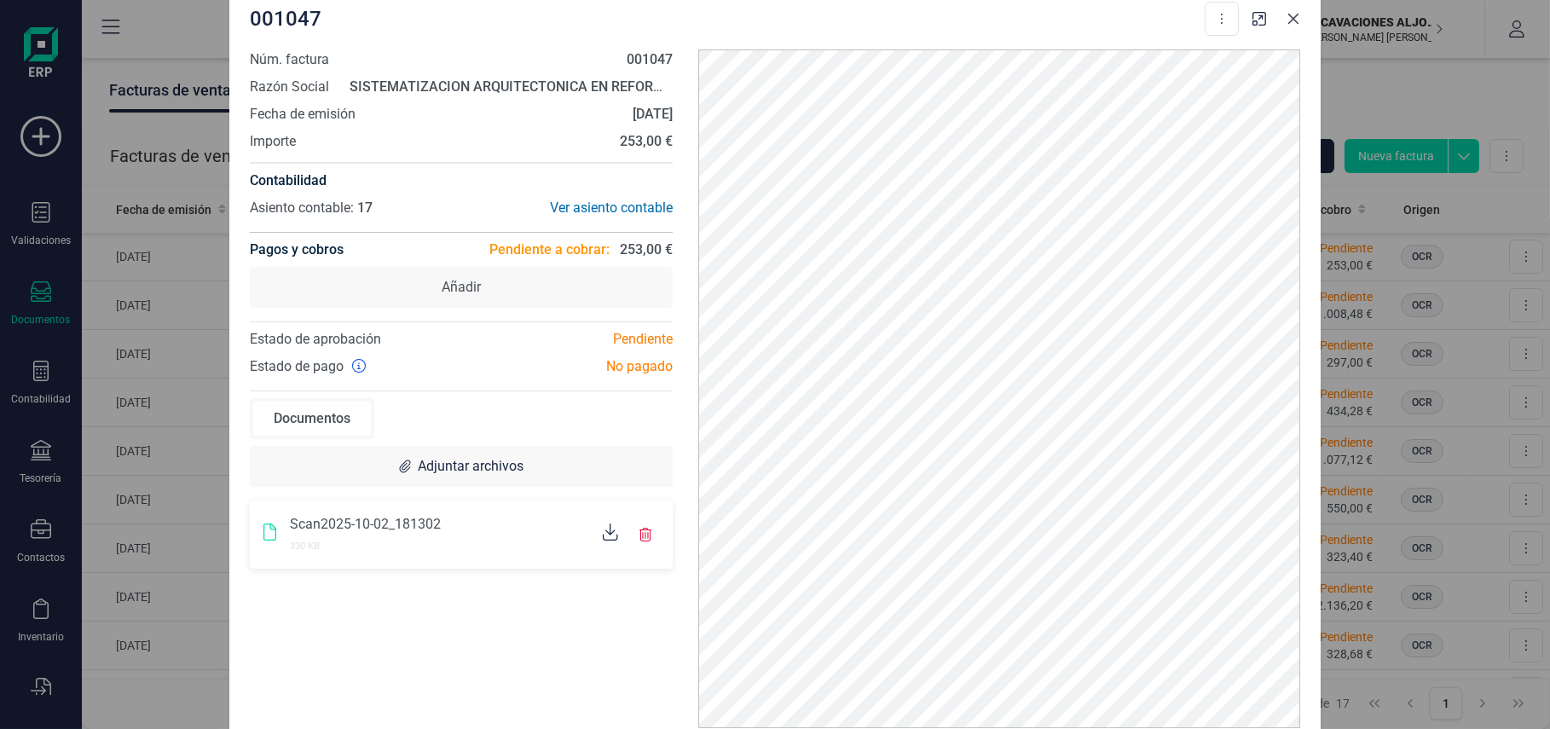
click at [1147, 26] on button "Close" at bounding box center [1292, 18] width 27 height 27
